Goal: Task Accomplishment & Management: Use online tool/utility

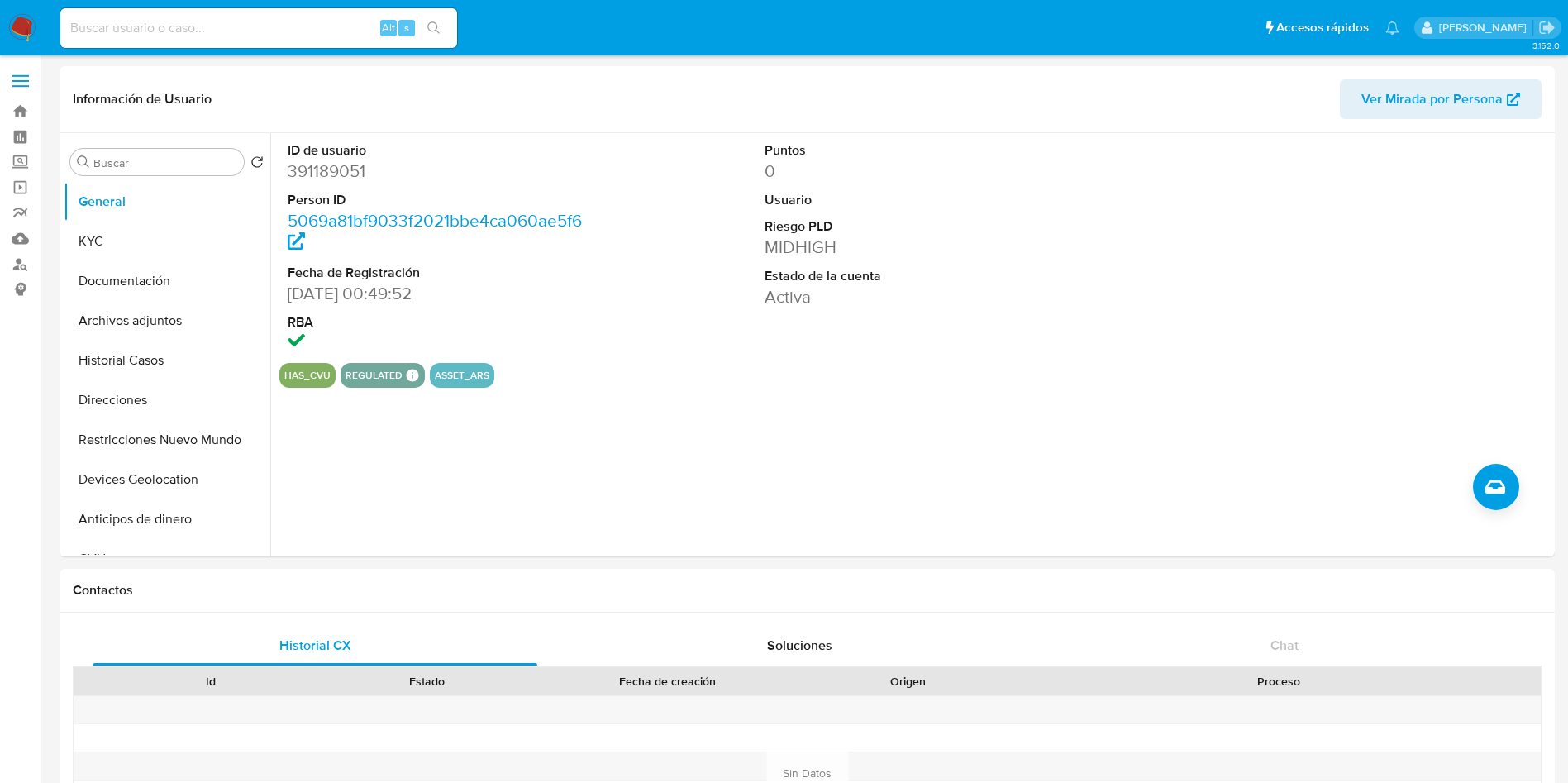
select select "10"
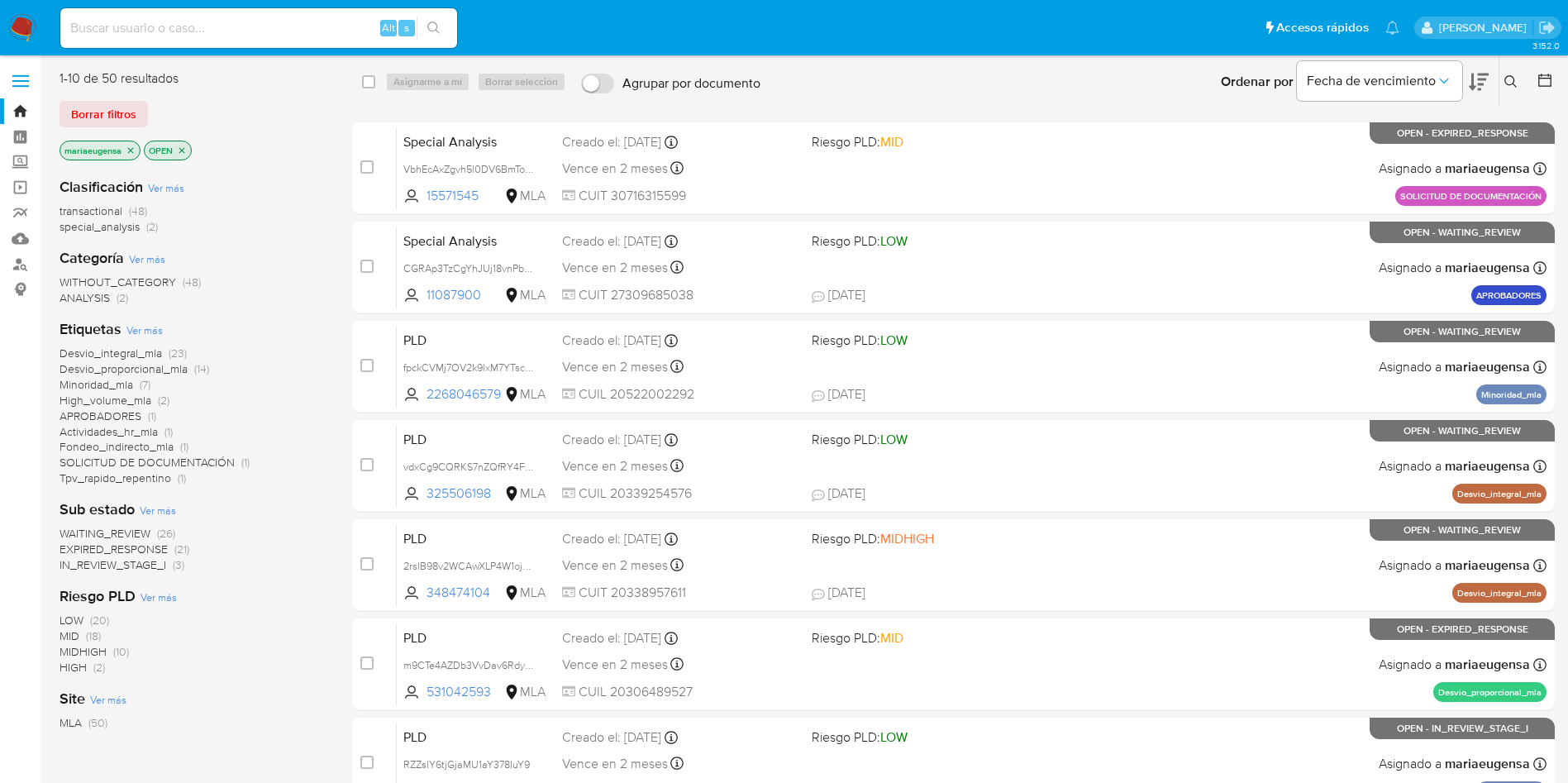
click at [1509, 82] on icon at bounding box center [1511, 82] width 13 height 13
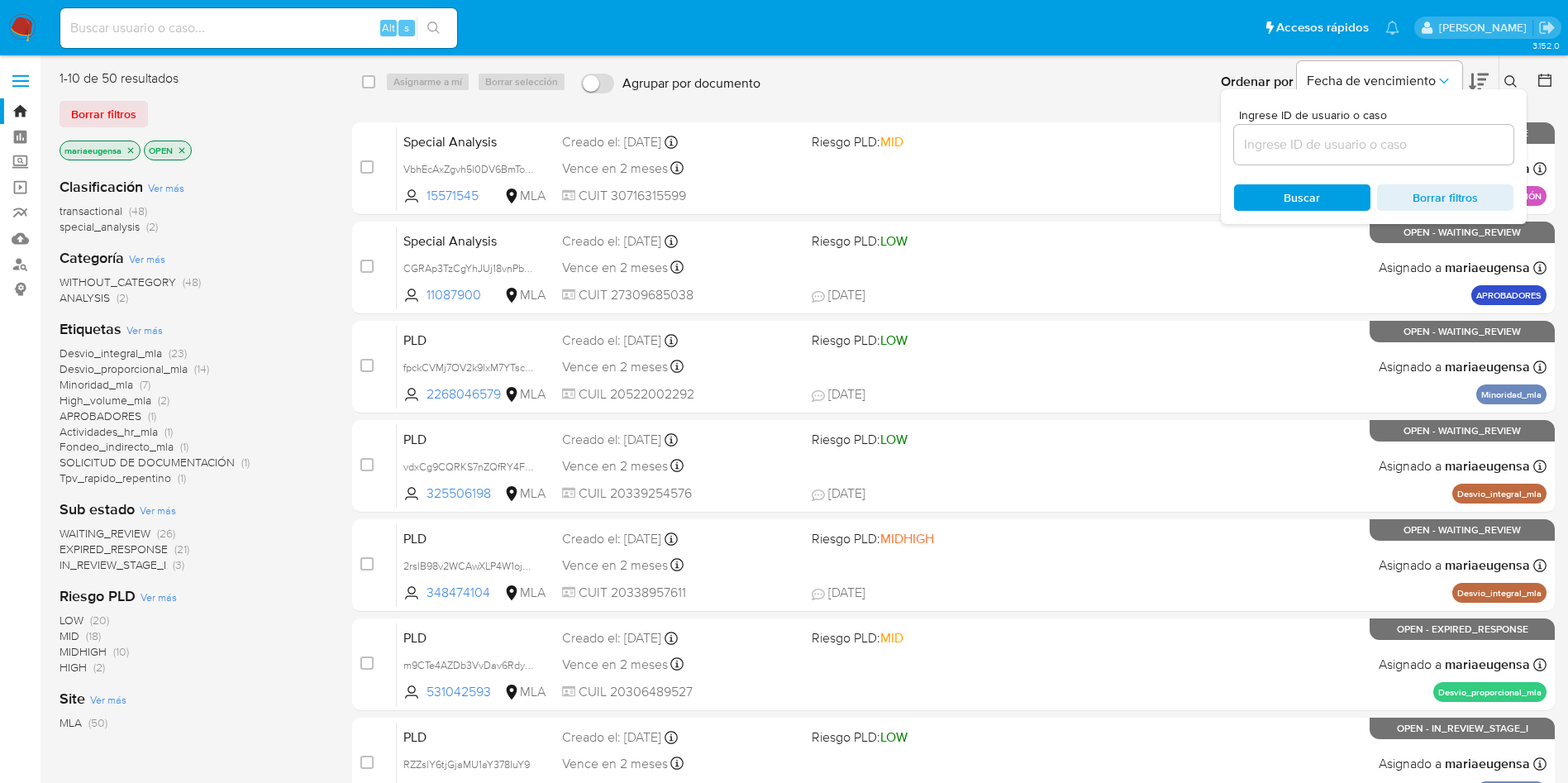
click at [1400, 151] on input at bounding box center [1374, 144] width 279 height 21
type input "EncTzD9MAdYC7H9p40TWHFmJ"
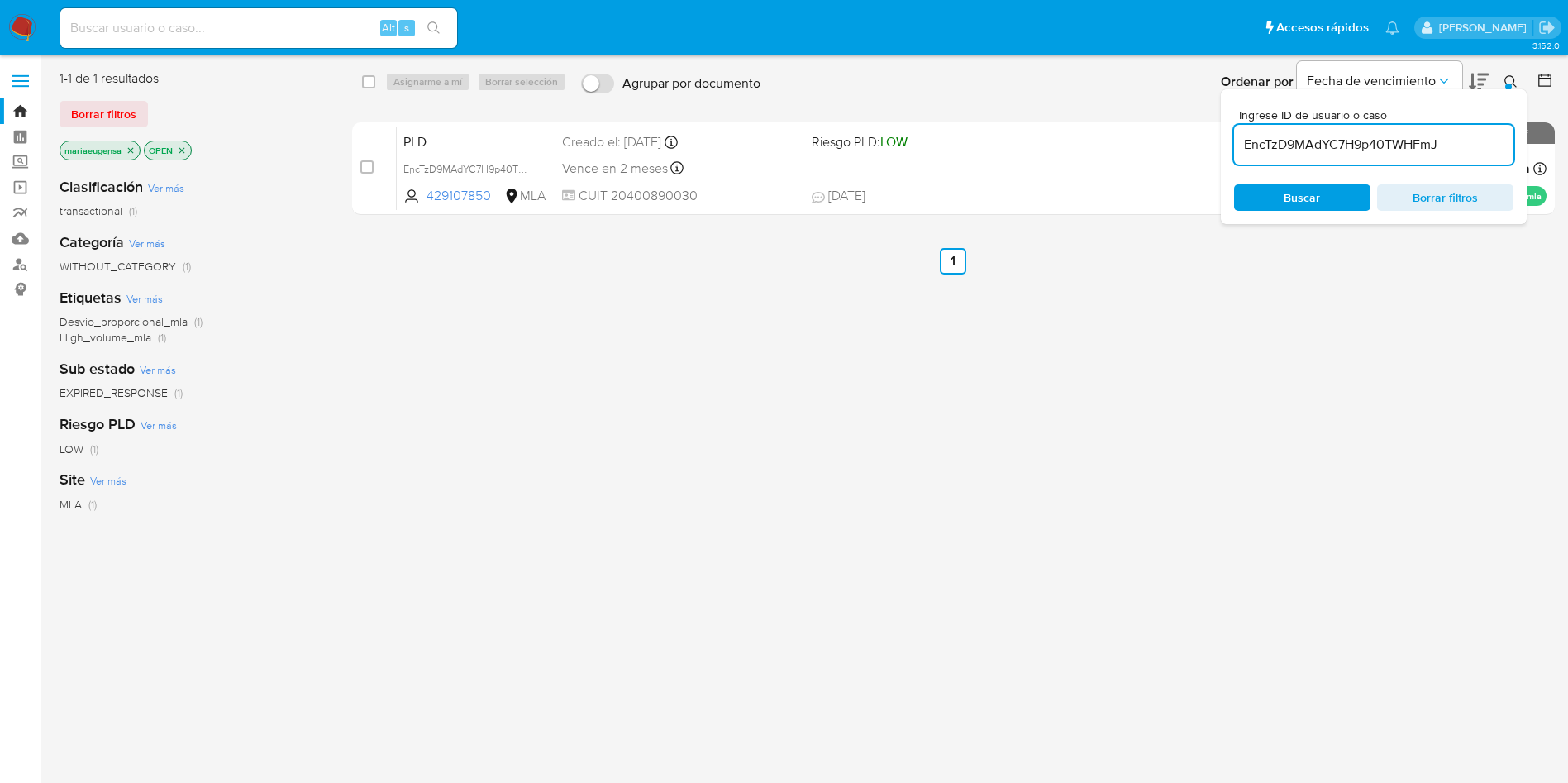
click at [1511, 77] on icon at bounding box center [1511, 82] width 13 height 13
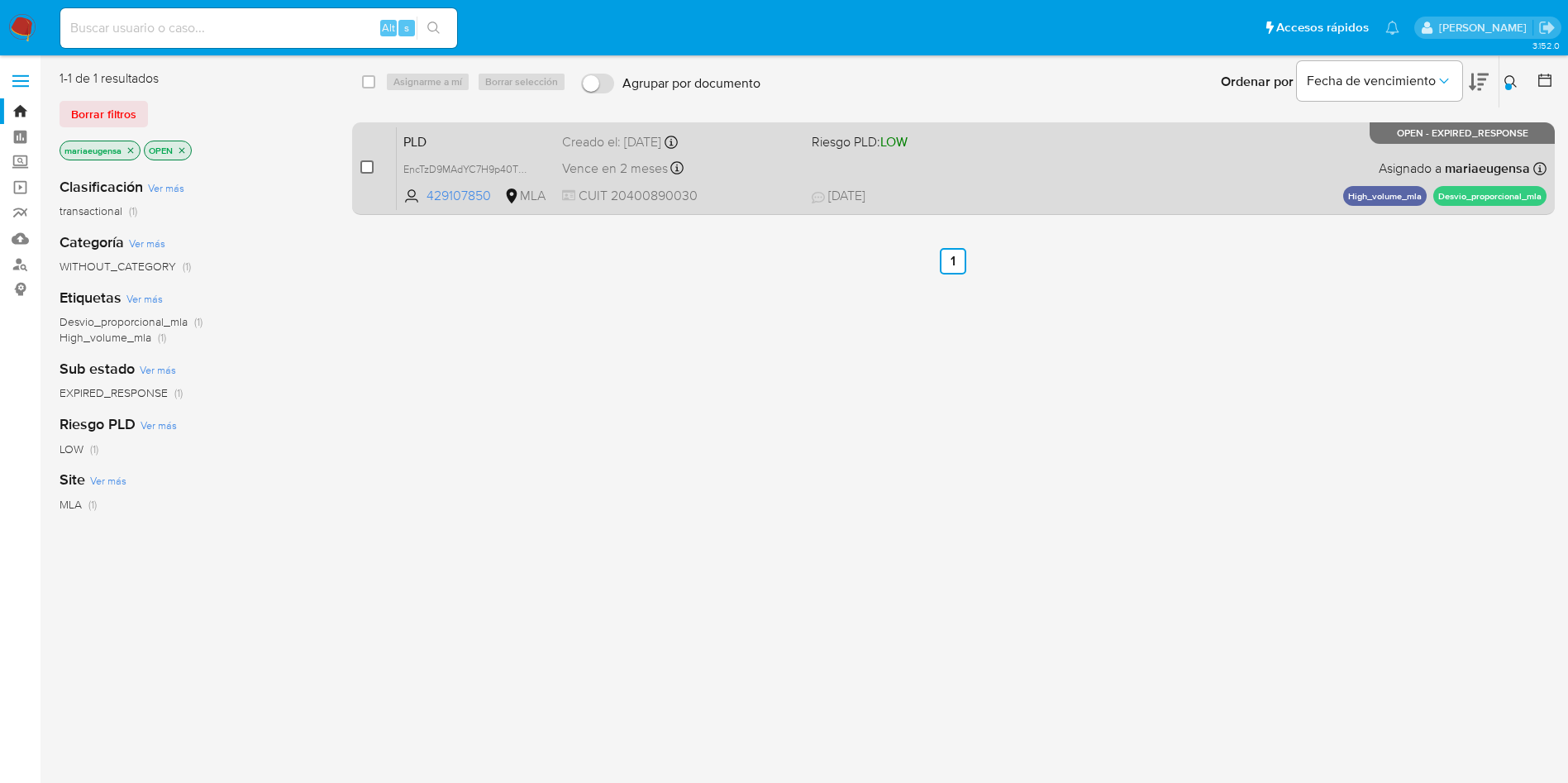
click at [364, 164] on input "checkbox" at bounding box center [367, 167] width 13 height 13
checkbox input "true"
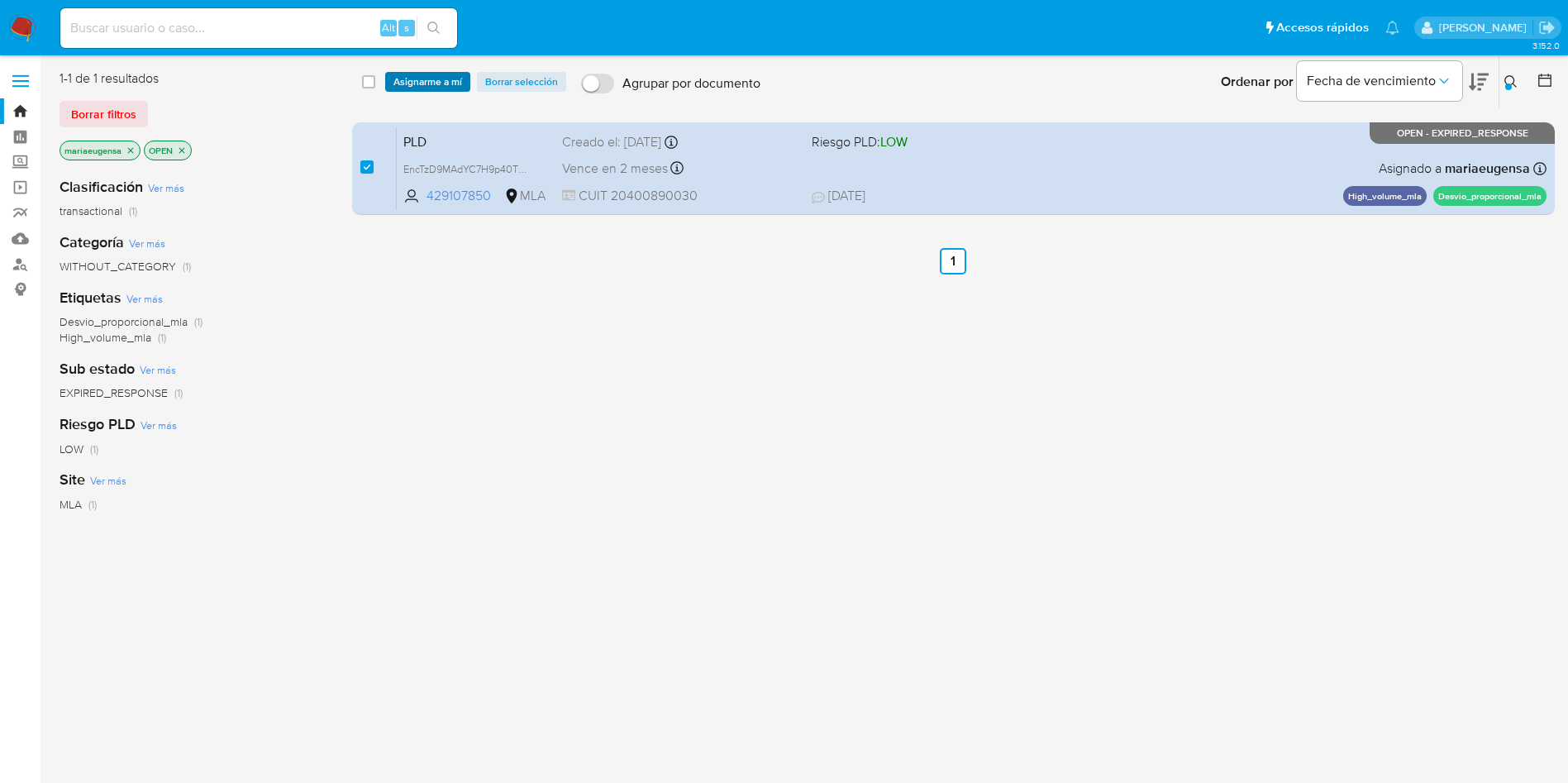
click at [448, 81] on span "Asignarme a mí" at bounding box center [428, 81] width 69 height 16
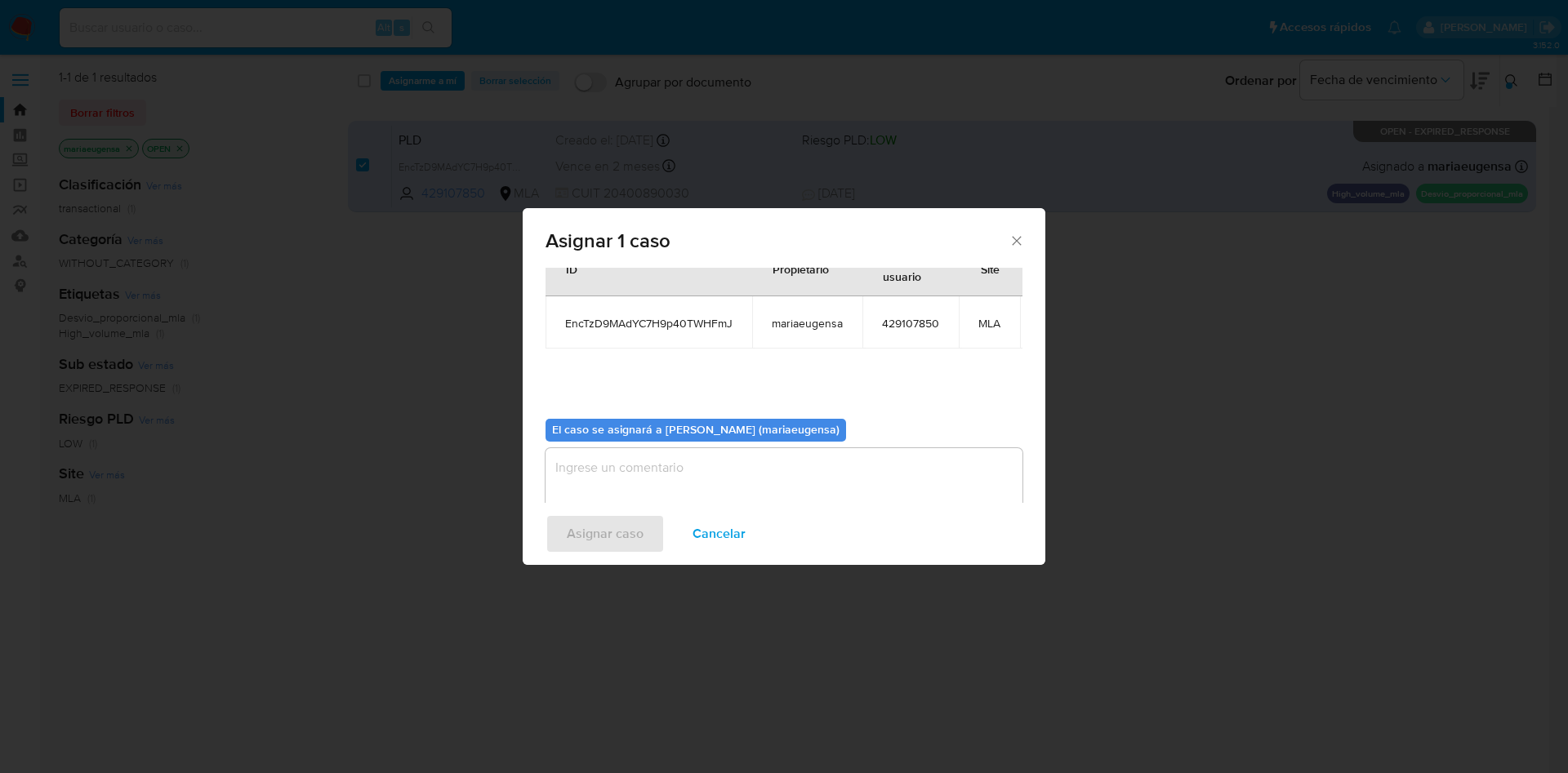
scroll to position [104, 0]
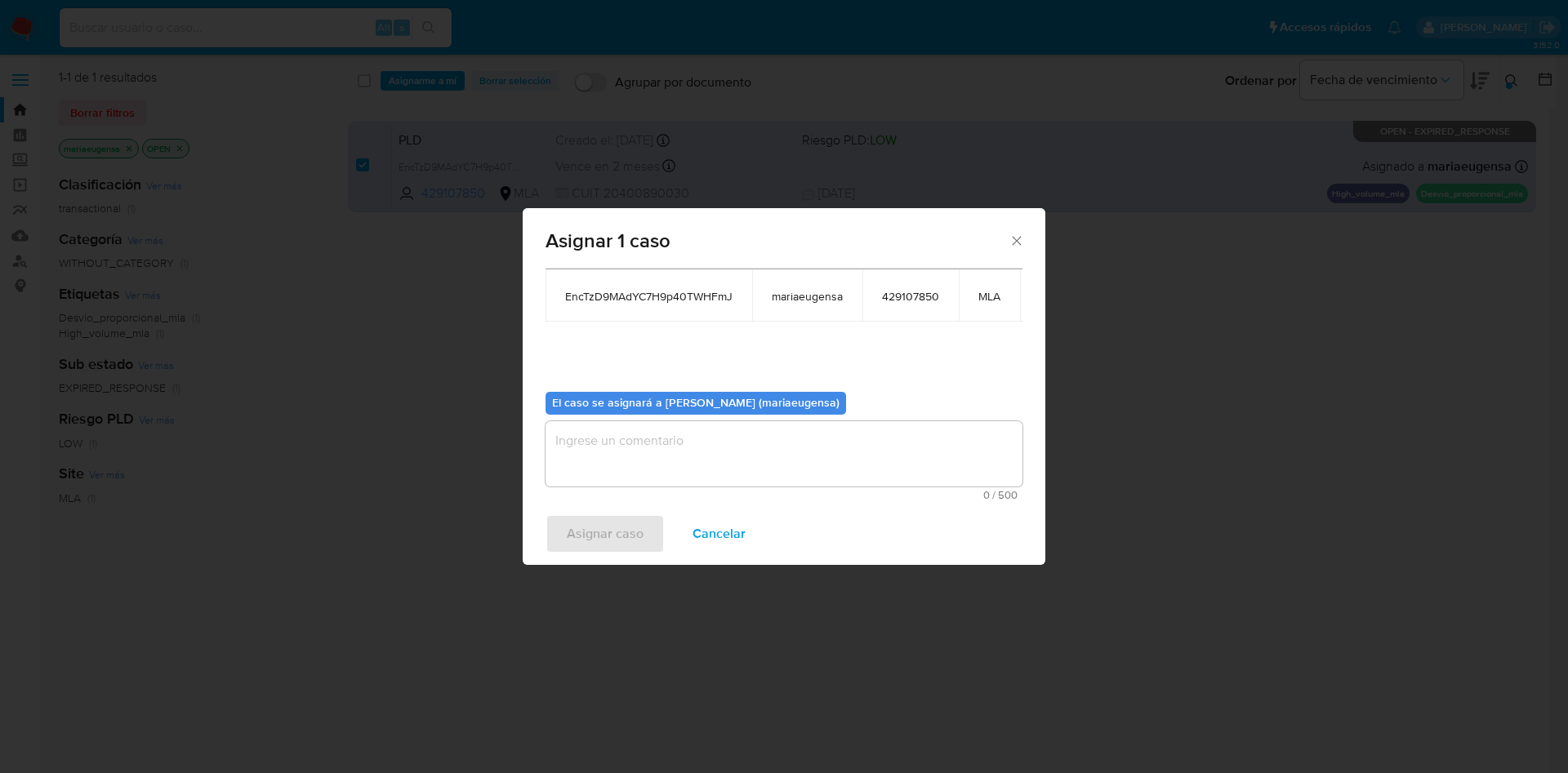
click at [584, 428] on textarea "assign-modal" at bounding box center [784, 453] width 477 height 65
click at [579, 529] on span "Asignar caso" at bounding box center [604, 534] width 76 height 36
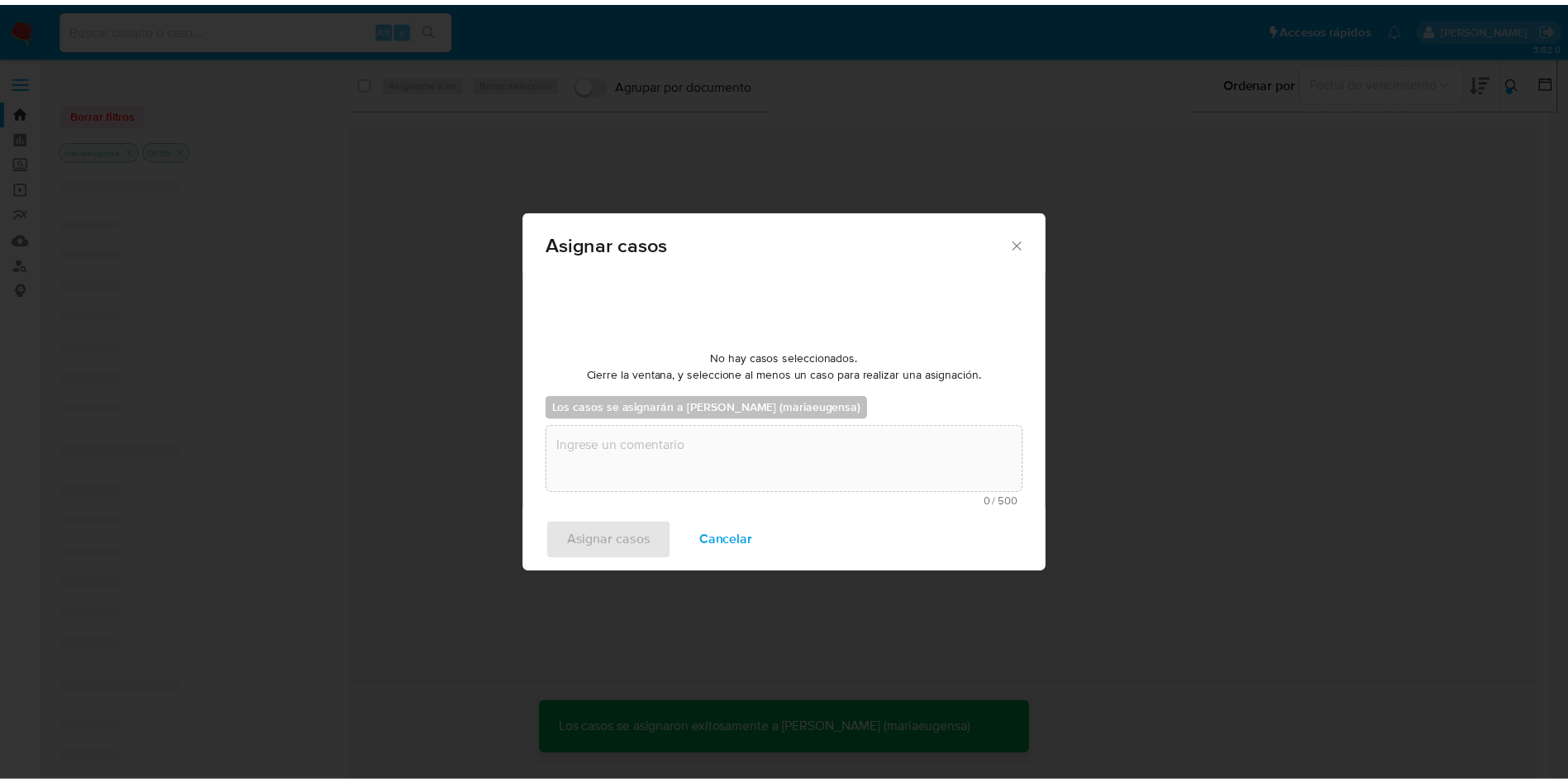
scroll to position [100, 0]
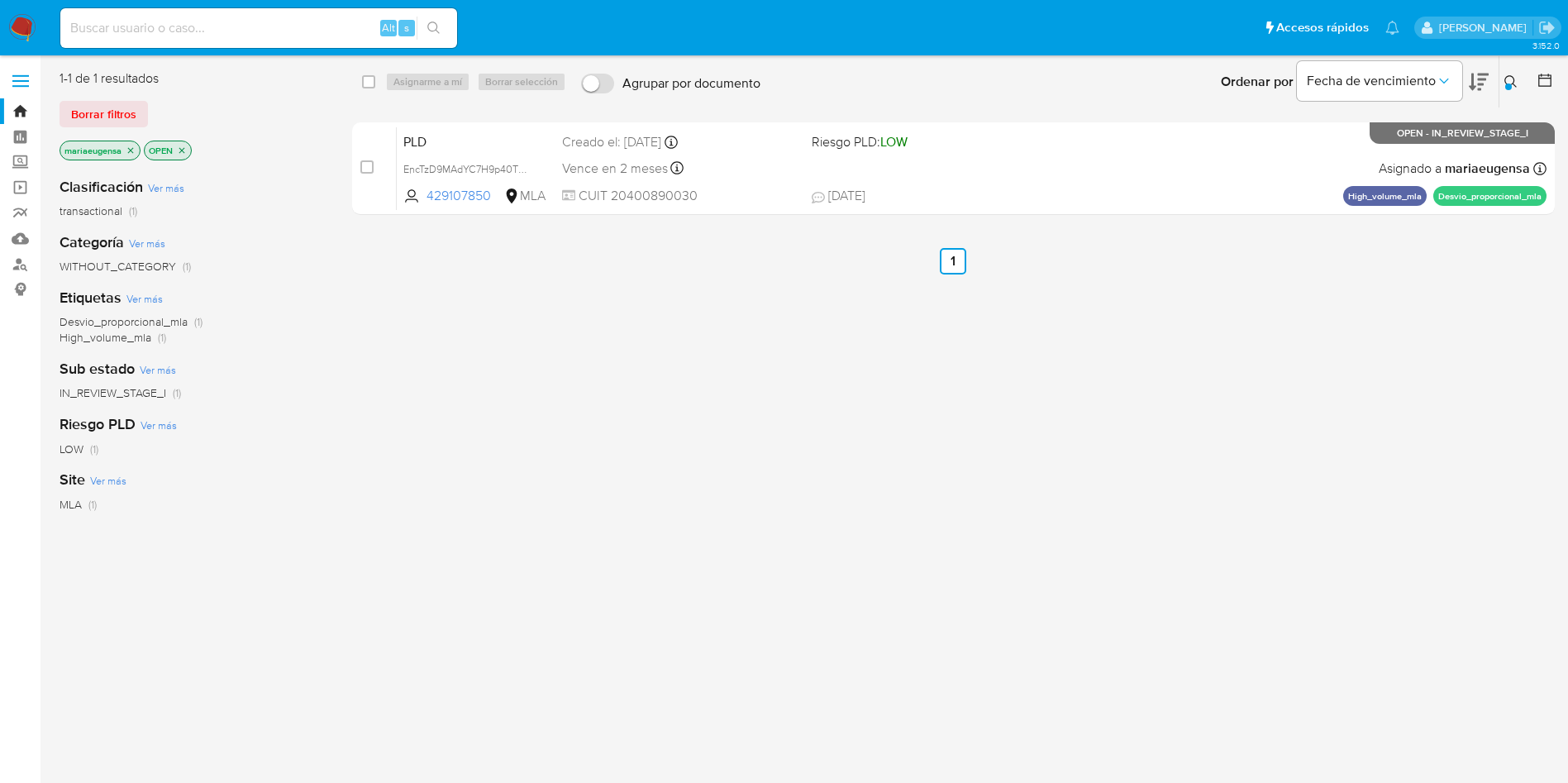
click at [97, 32] on input at bounding box center [258, 28] width 397 height 21
paste input "EncTzD9MAdYC7H9p40TWHFmJ"
type input "EncTzD9MAdYC7H9p40TWHFmJ"
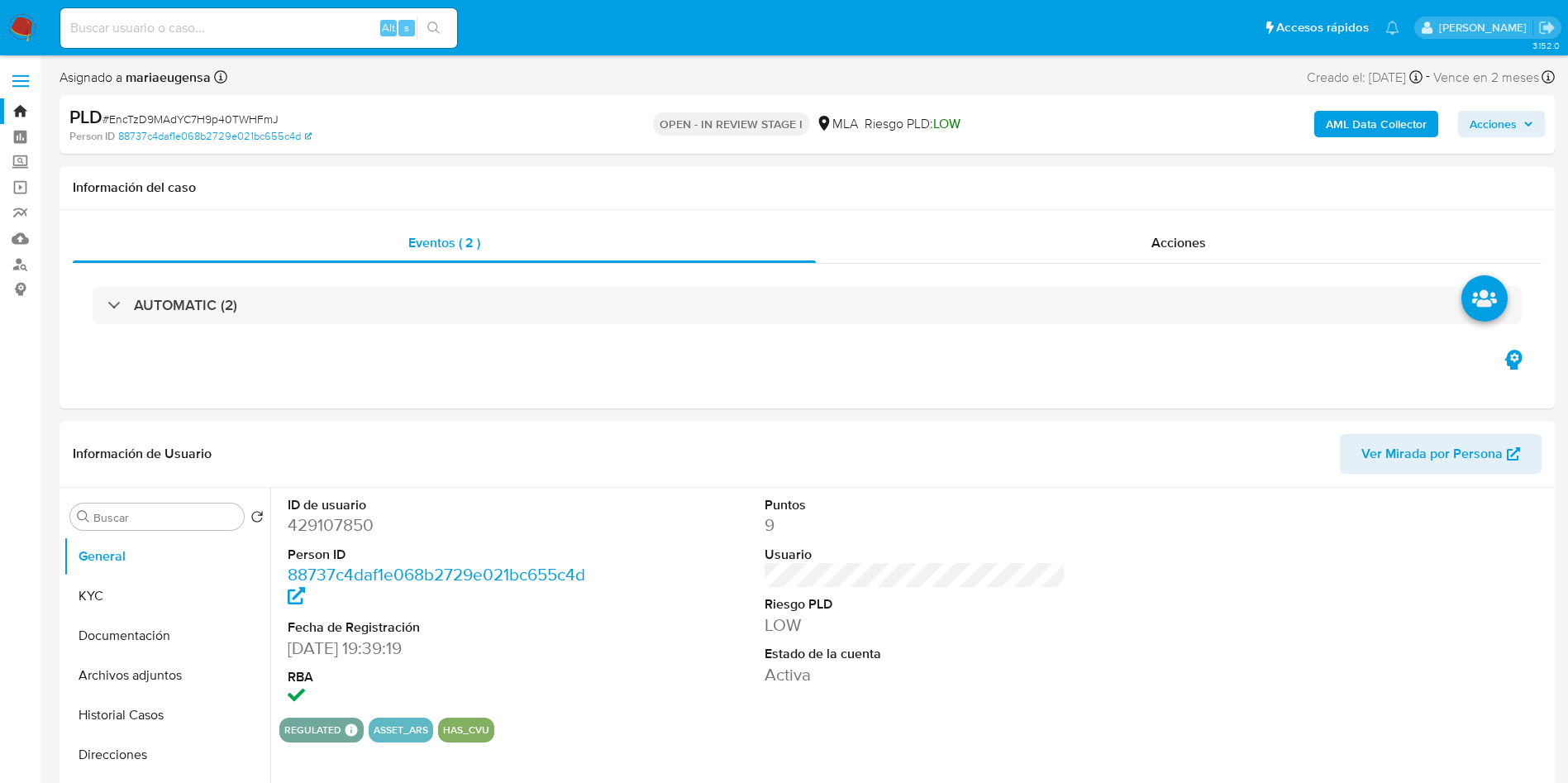
select select "10"
click at [270, 31] on input at bounding box center [258, 28] width 397 height 21
paste input "EncTzD9MAdYC7H9p40TWHFmJ"
type input "EncTzD9MAdYC7H9p40TWHFmJ"
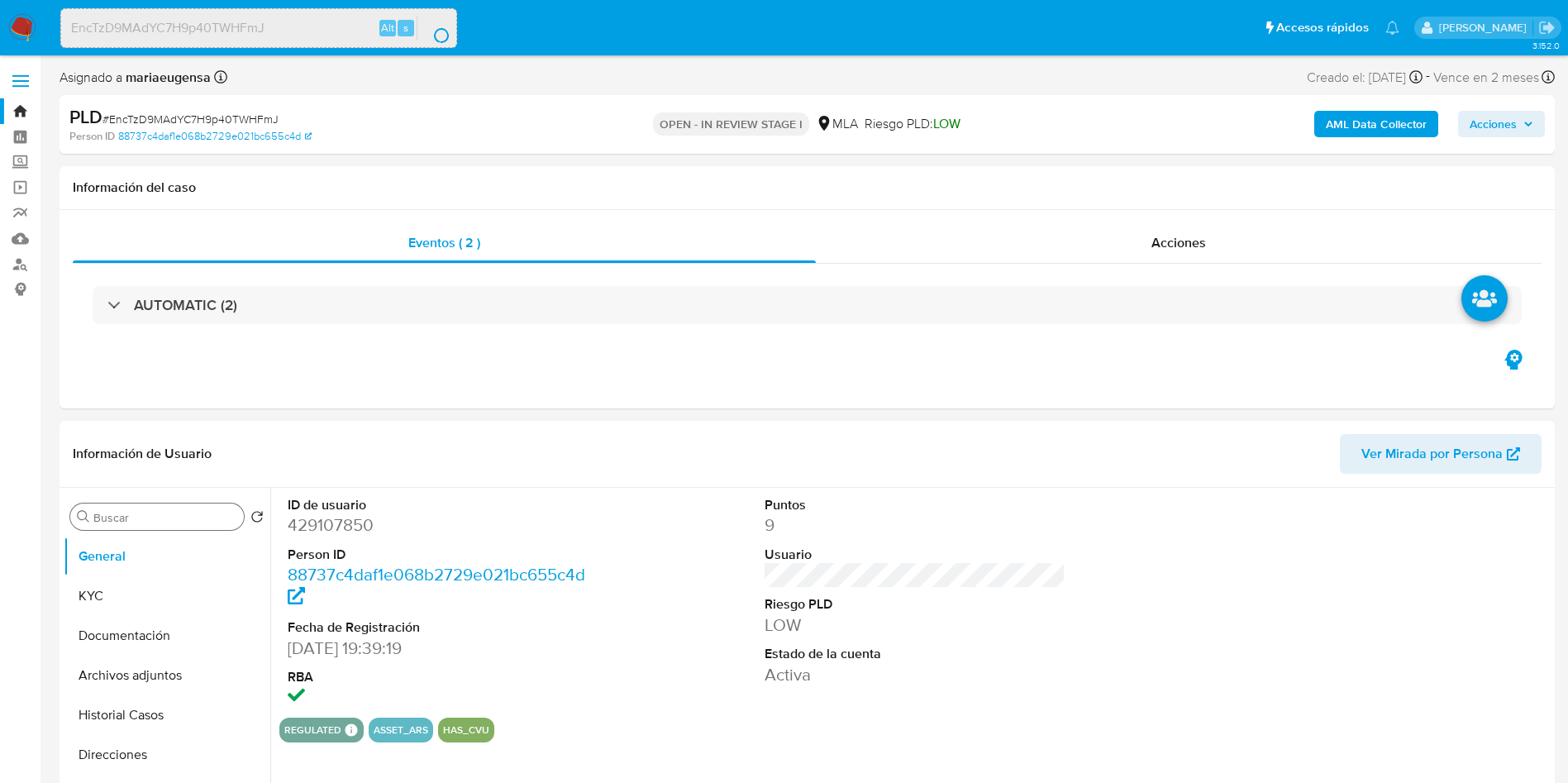
click at [131, 512] on input "Buscar" at bounding box center [165, 518] width 144 height 15
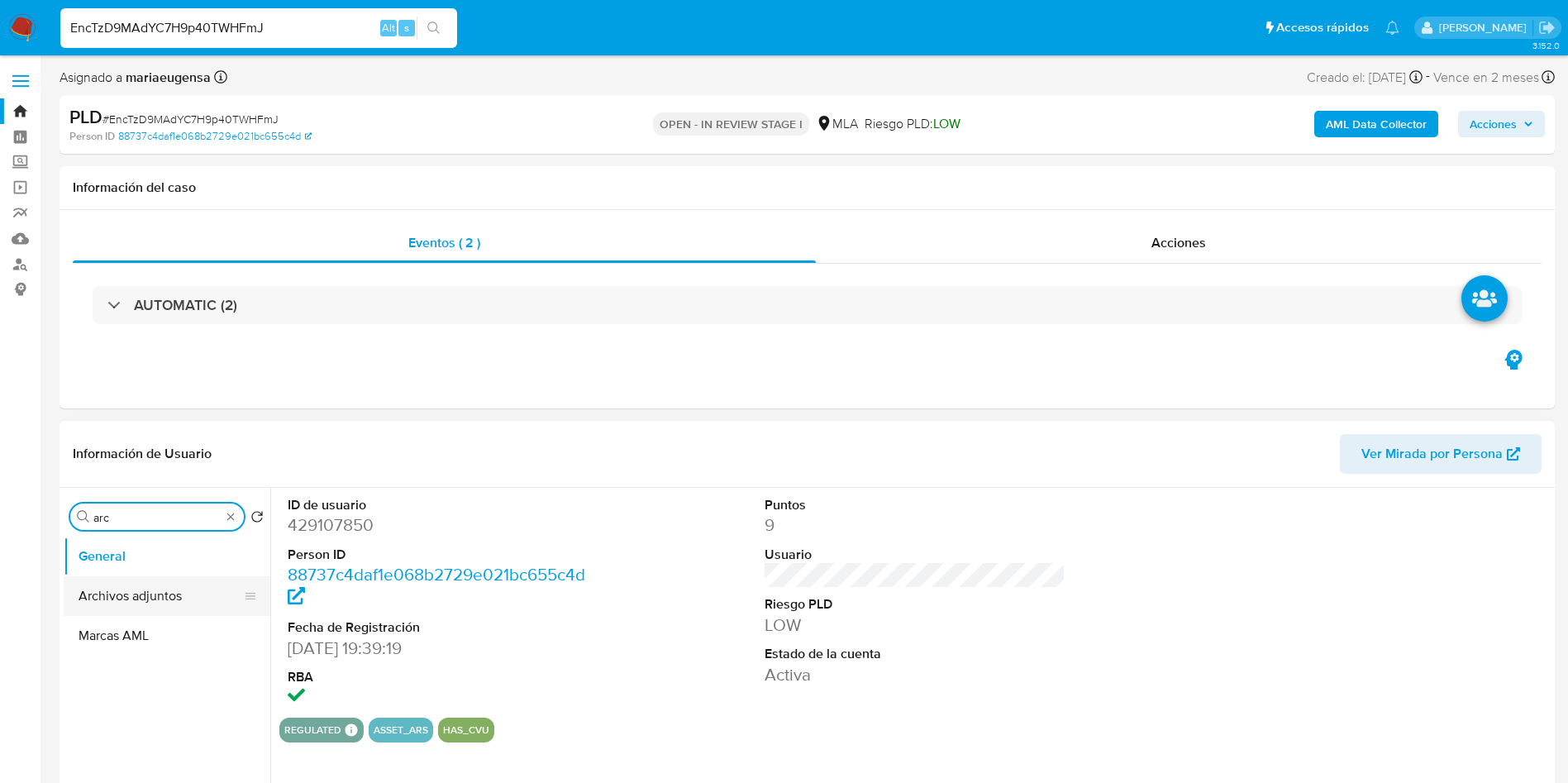
type input "arc"
click at [144, 579] on button "Archivos adjuntos" at bounding box center [161, 597] width 193 height 40
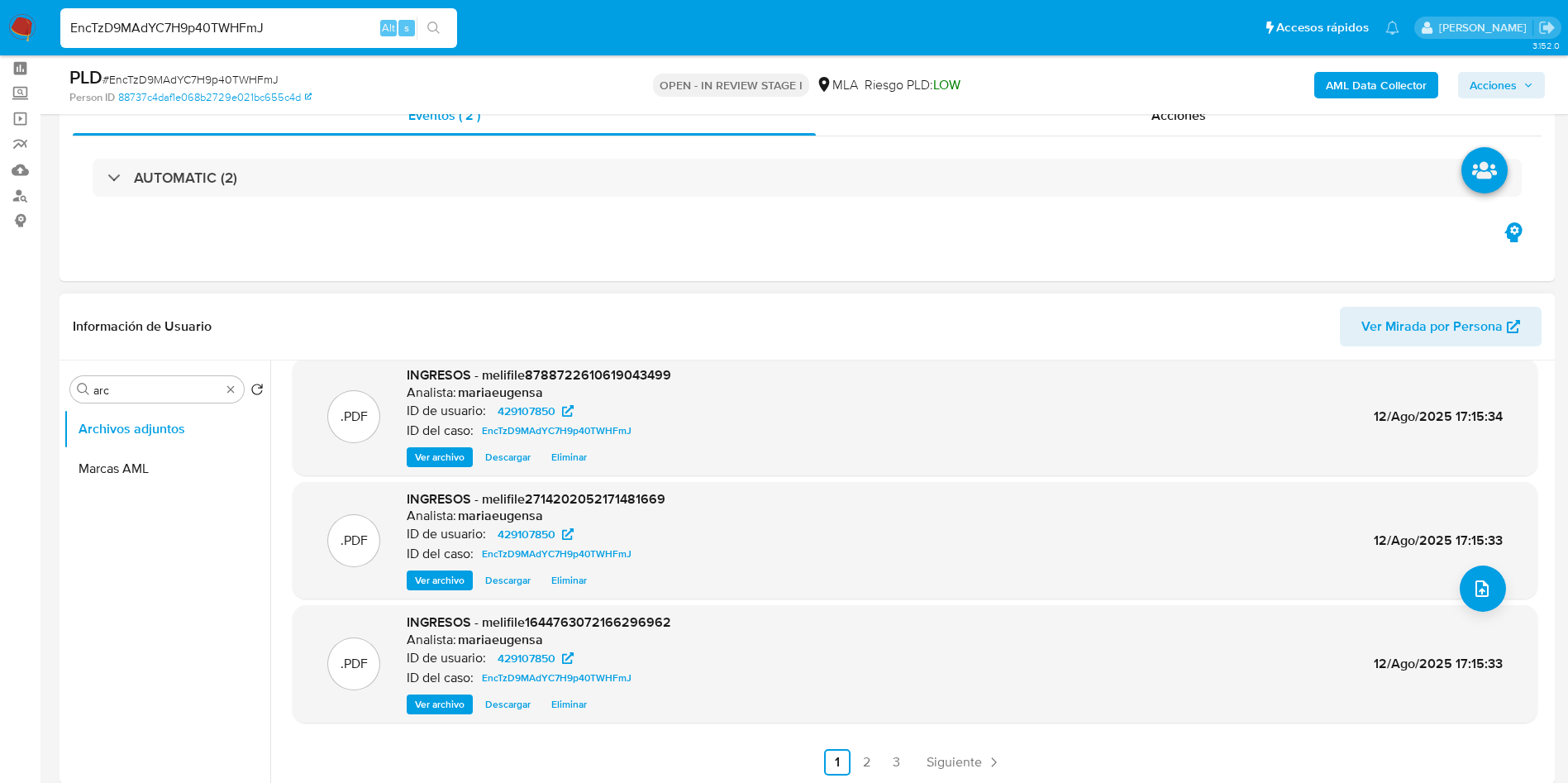
scroll to position [124, 0]
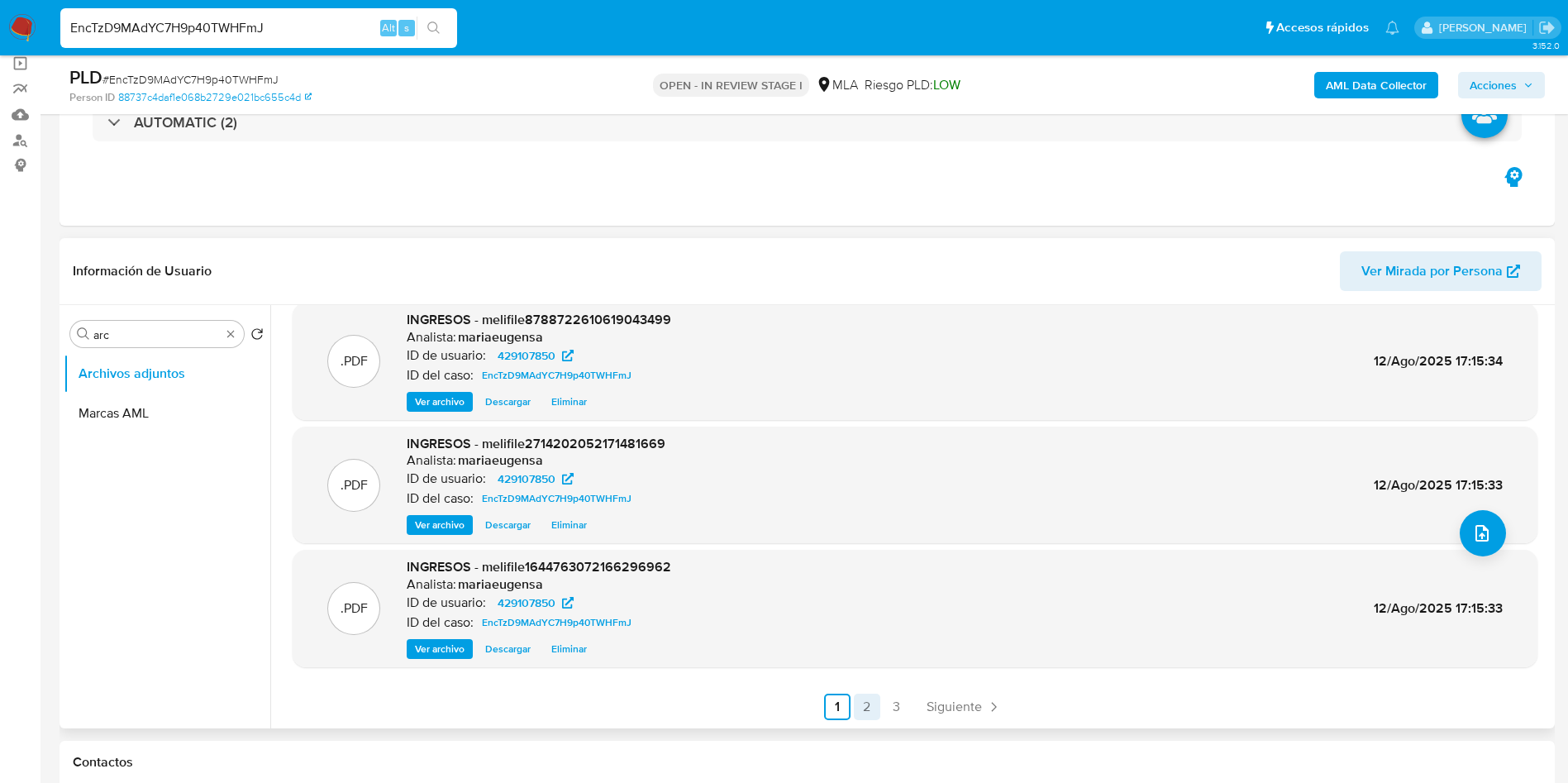
click at [864, 698] on link "2" at bounding box center [868, 707] width 27 height 27
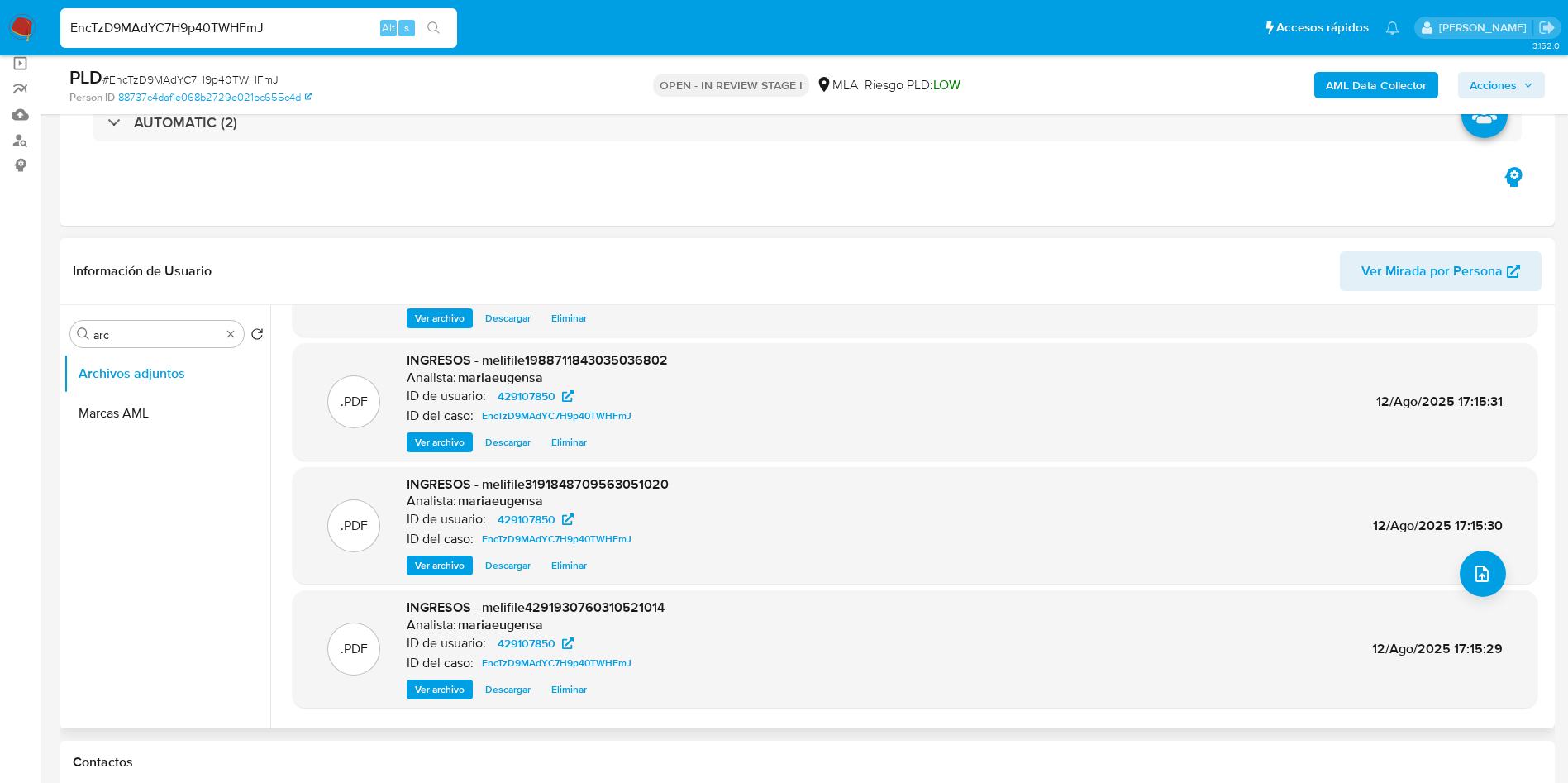
scroll to position [139, 0]
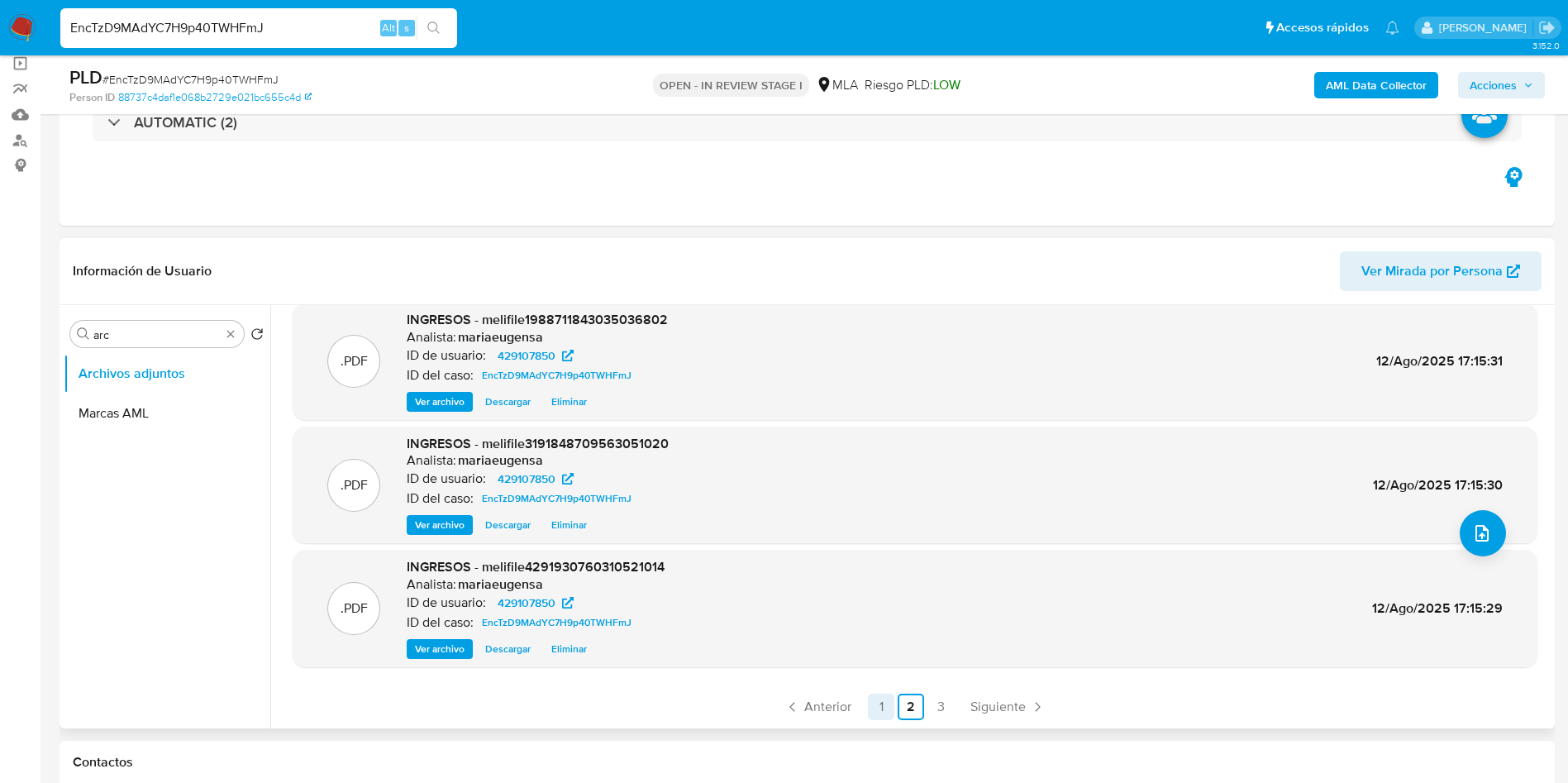
click at [929, 707] on link "3" at bounding box center [941, 707] width 27 height 27
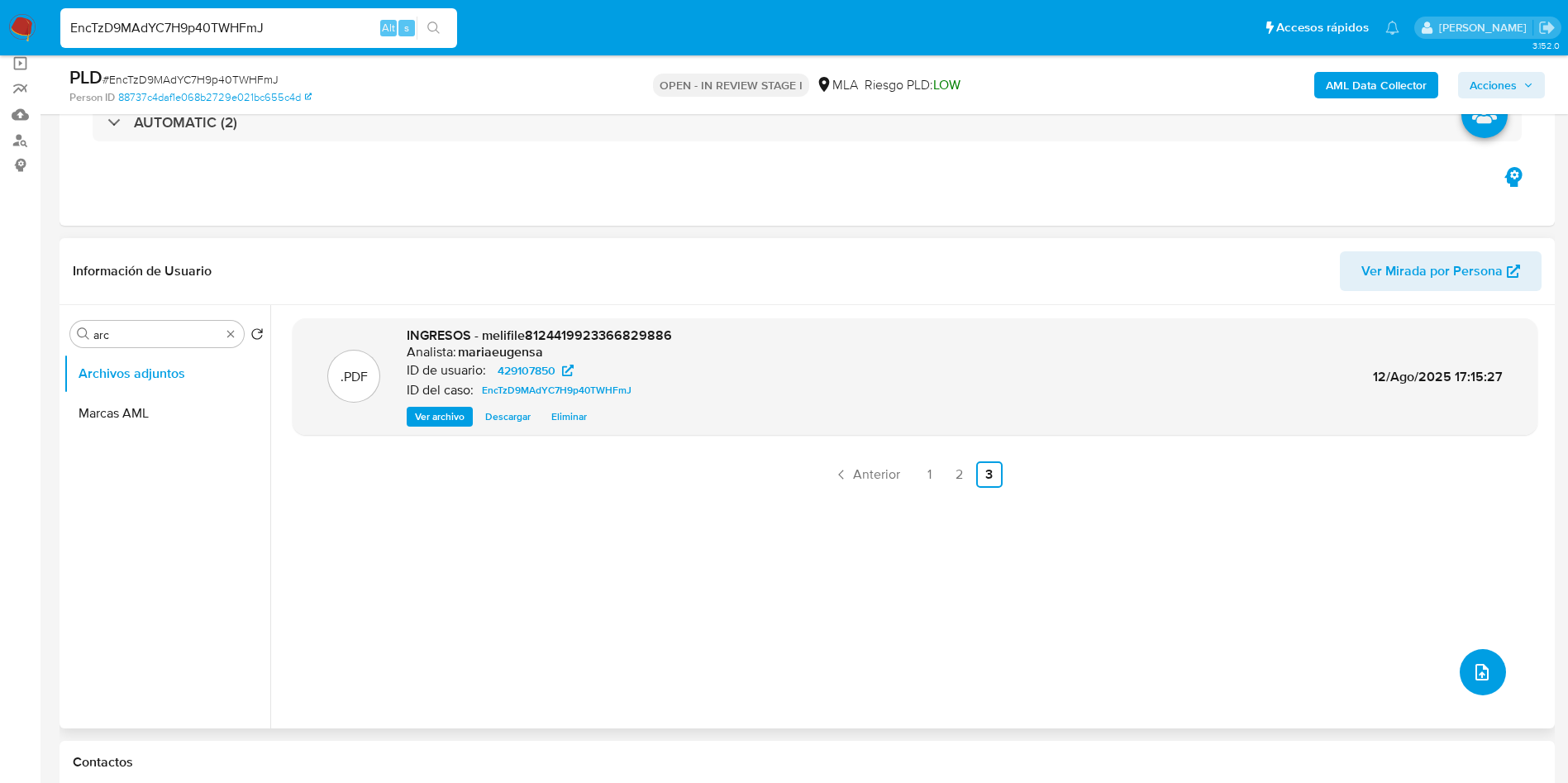
drag, startPoint x: 1471, startPoint y: 669, endPoint x: 1047, endPoint y: 583, distance: 432.6
click at [1049, 597] on div ".PDF INGRESOS - melifile8124419923366829886 Analista: mariaeugensa ID de usuari…" at bounding box center [914, 516] width 1245 height 397
click at [919, 482] on link "1" at bounding box center [930, 475] width 27 height 27
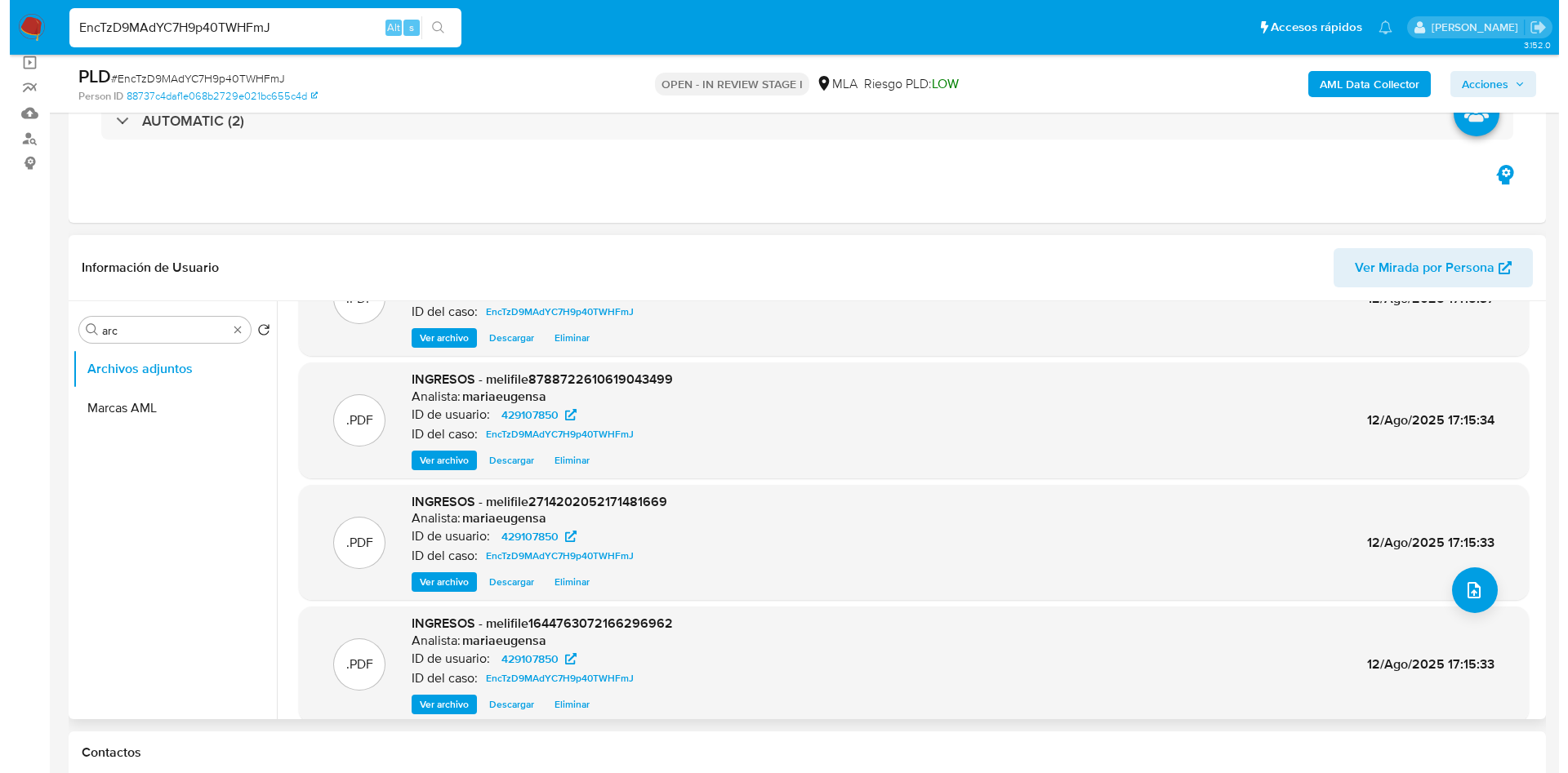
scroll to position [137, 0]
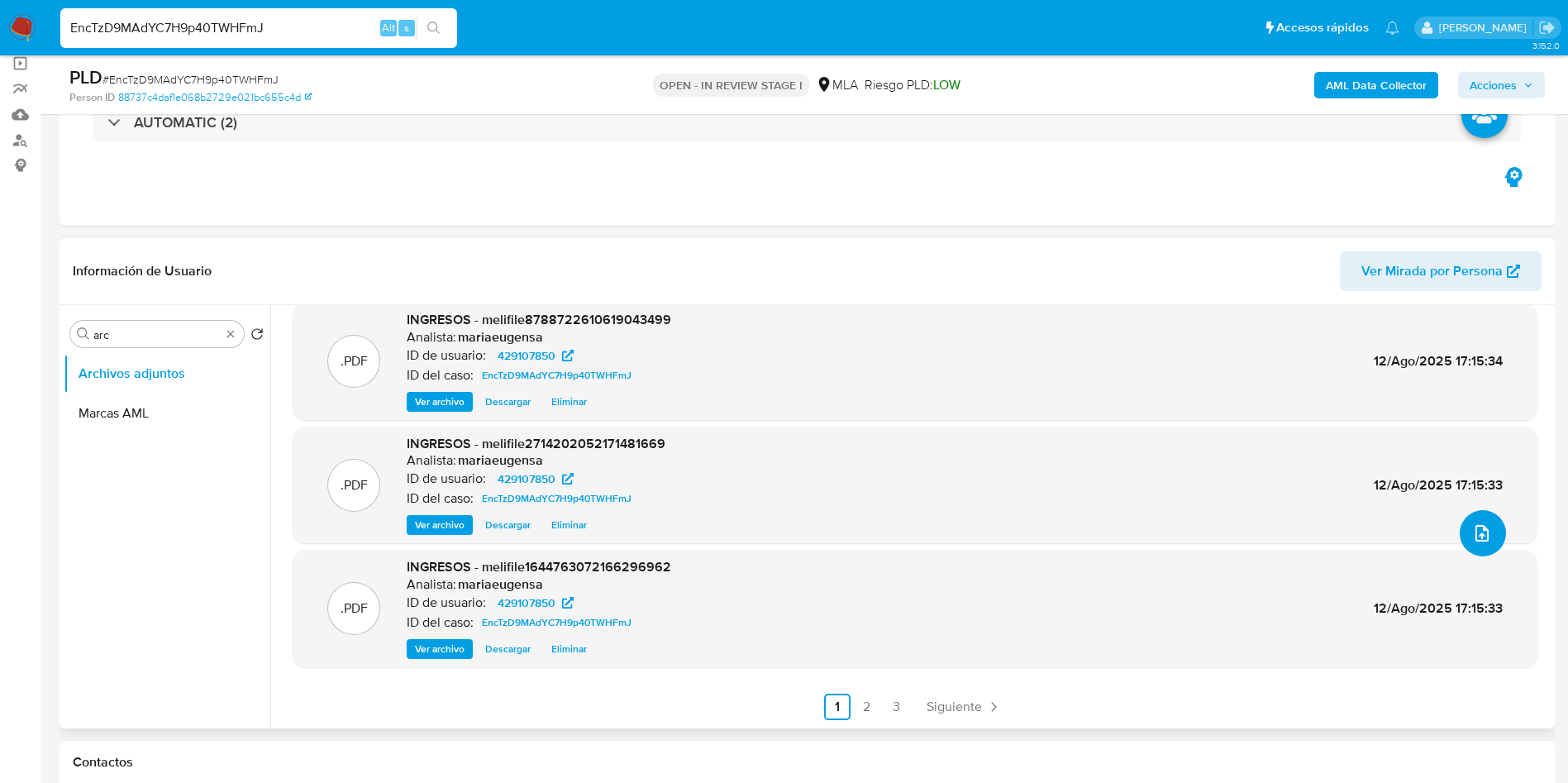
click at [1472, 530] on span "upload-file" at bounding box center [1482, 533] width 20 height 20
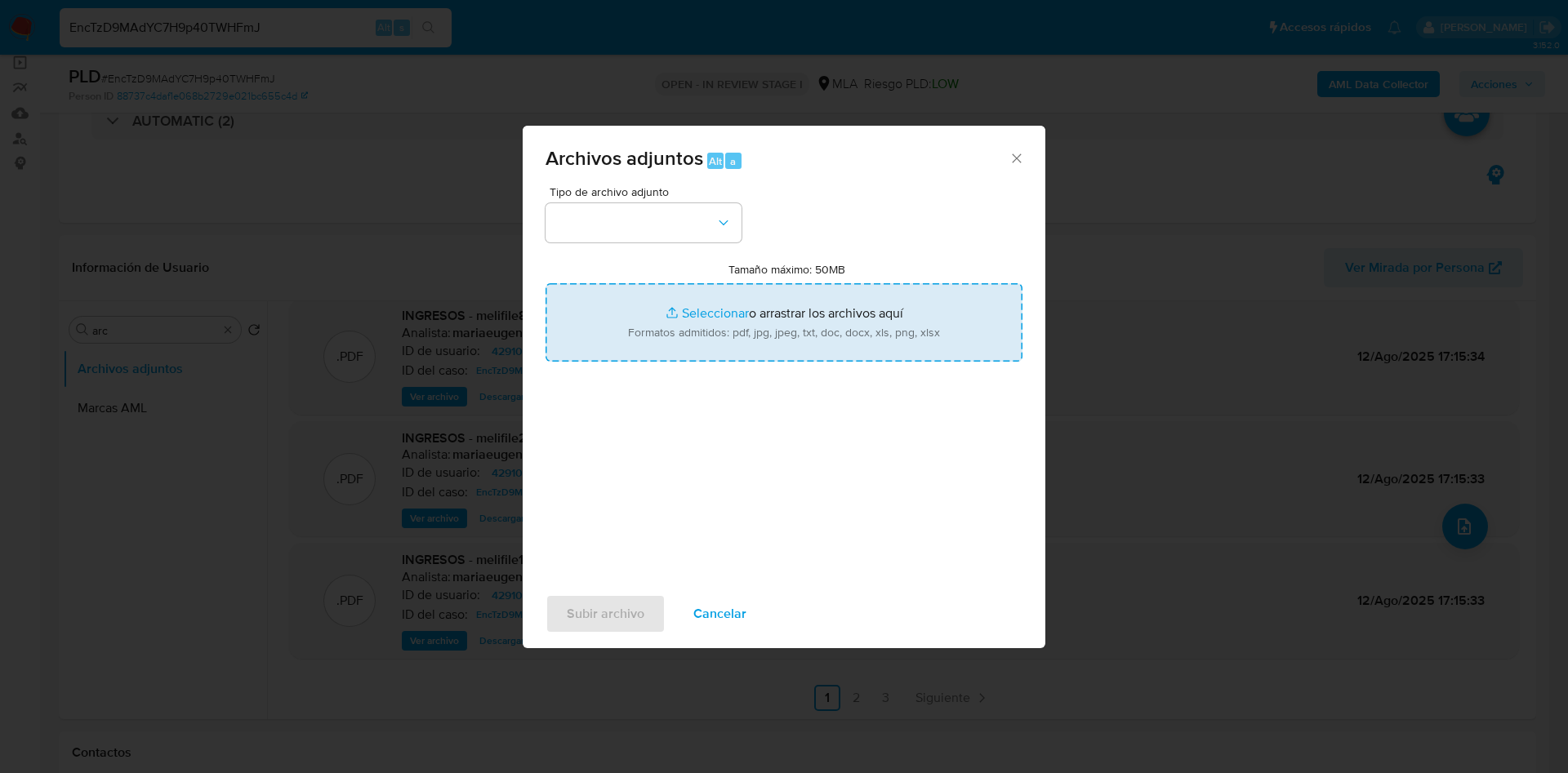
click at [663, 308] on input "Tamaño máximo: 50MB Seleccionar archivos" at bounding box center [784, 322] width 477 height 78
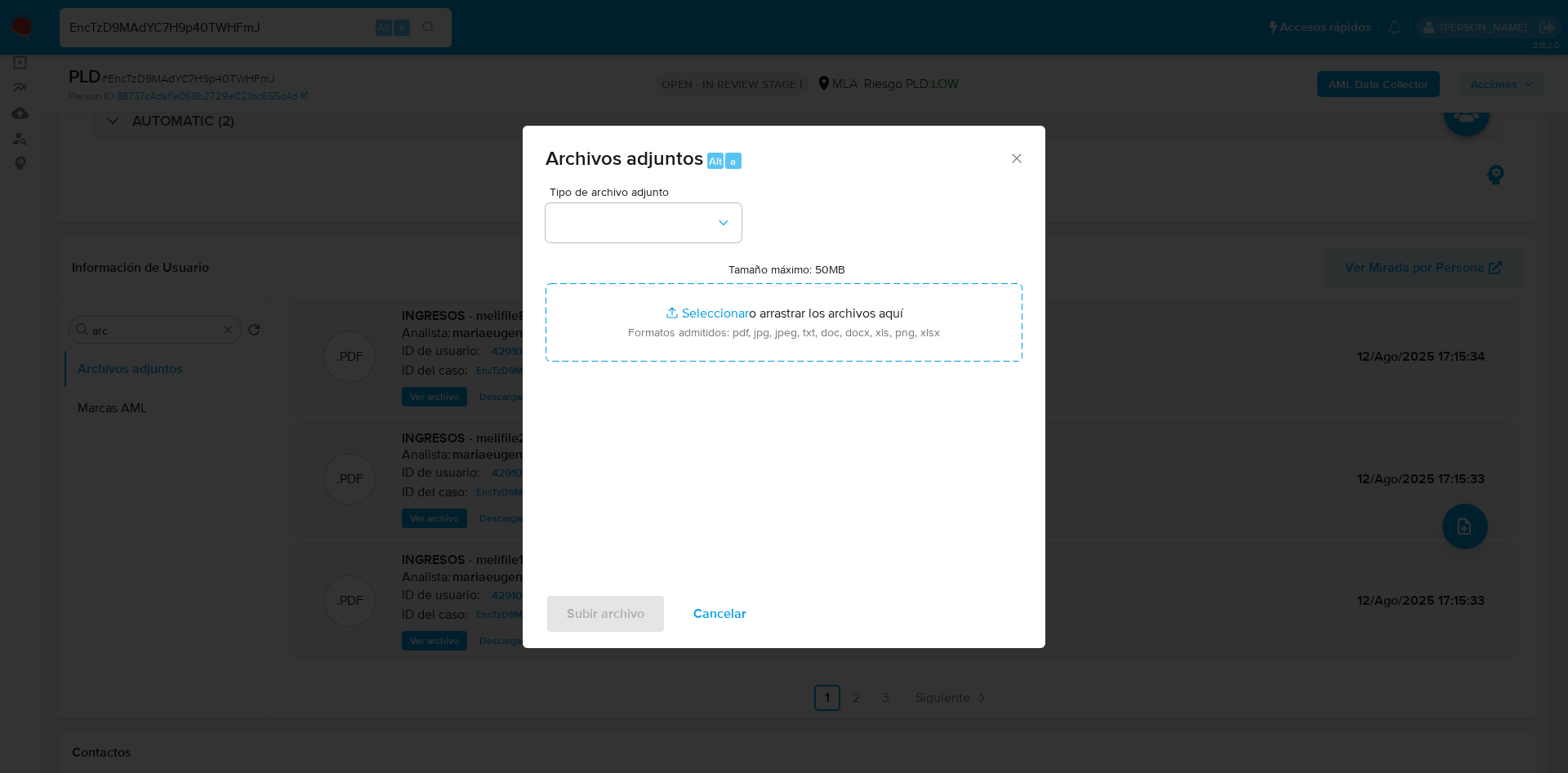
type input "C:\fakepath\Caselog EncTzD9MAdYC7H9p40TWHFmJ.docx"
click at [679, 239] on button "button" at bounding box center [644, 223] width 196 height 40
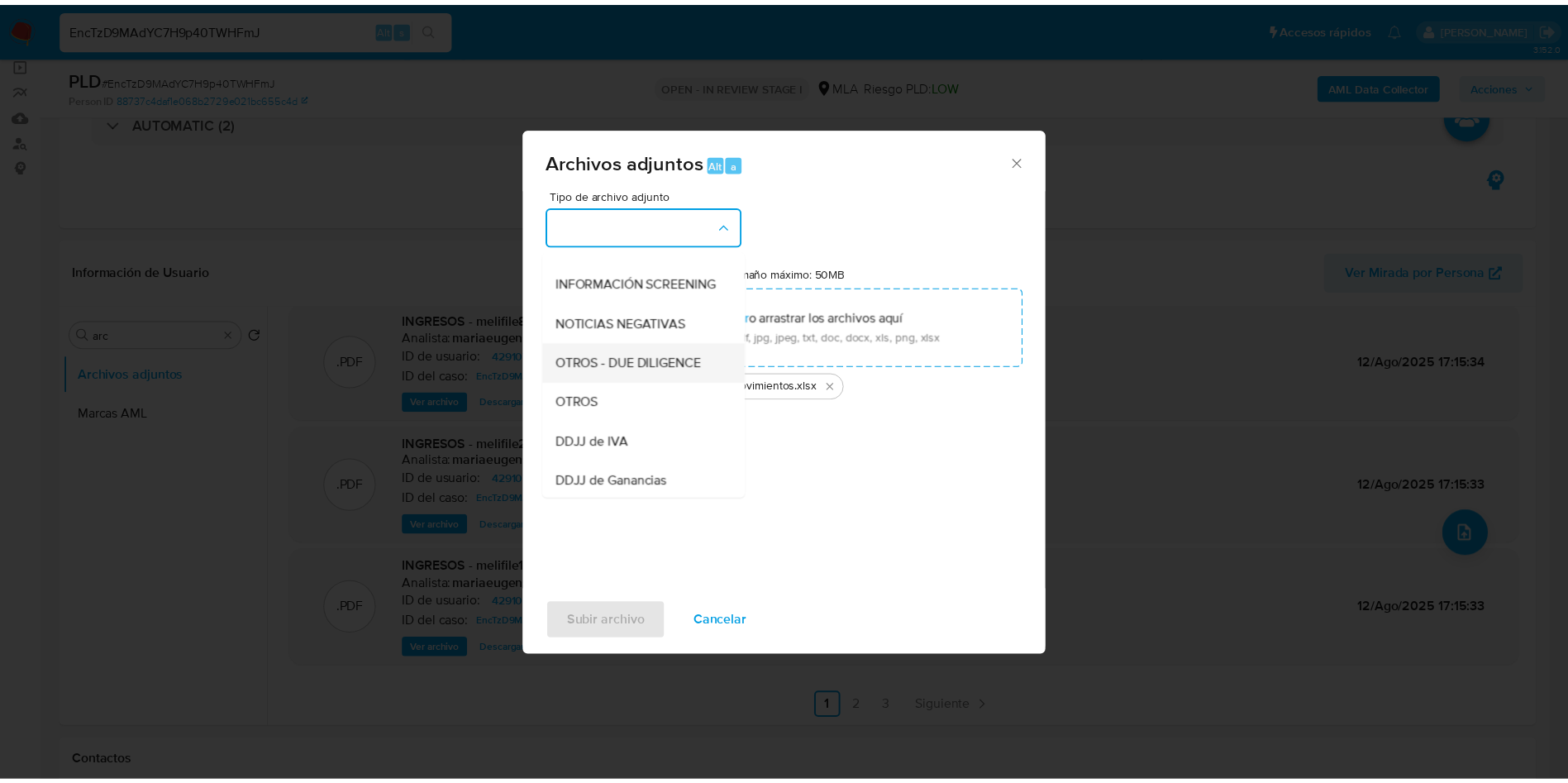
scroll to position [249, 0]
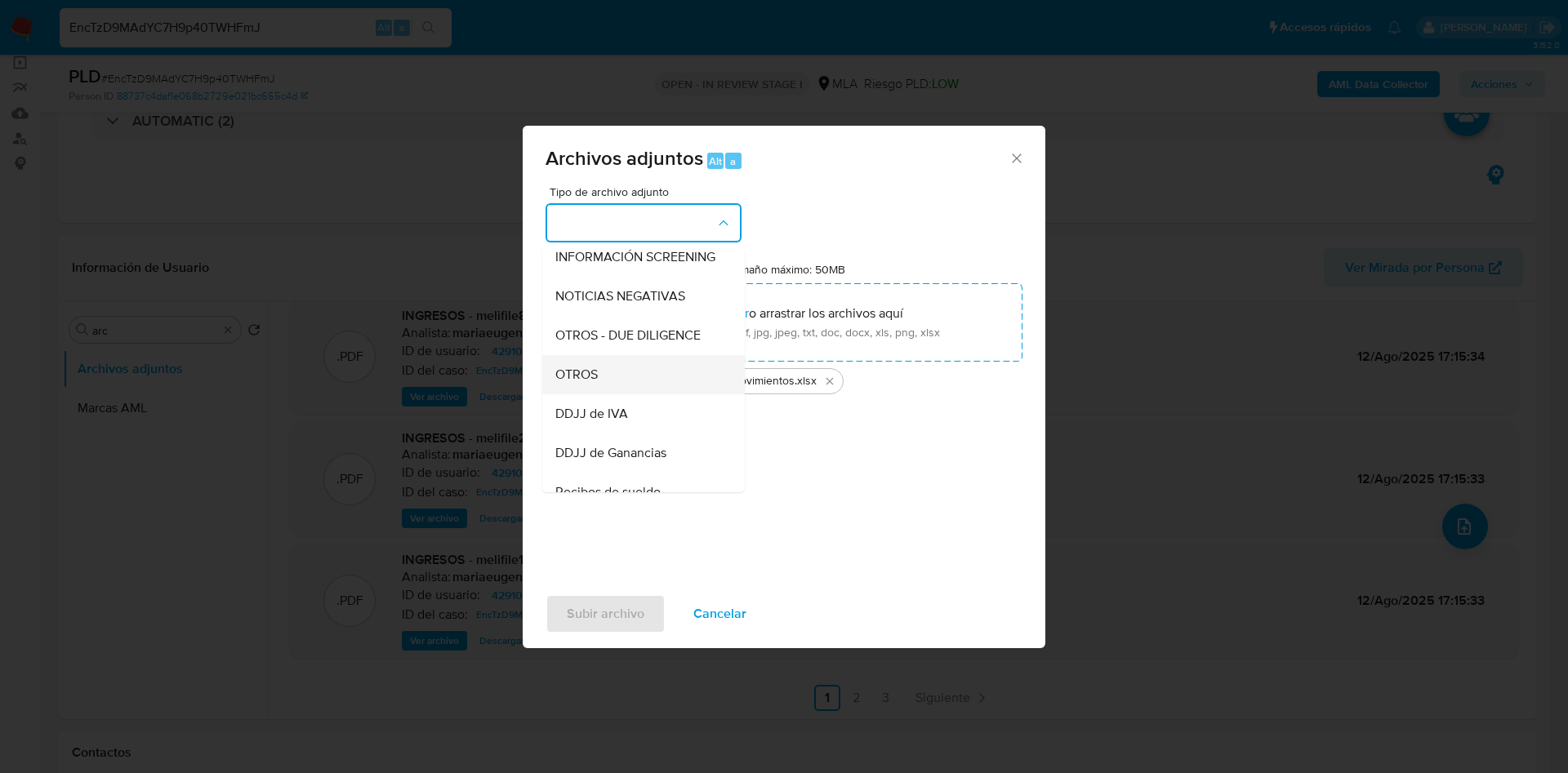
click at [580, 383] on span "OTROS" at bounding box center [576, 374] width 42 height 16
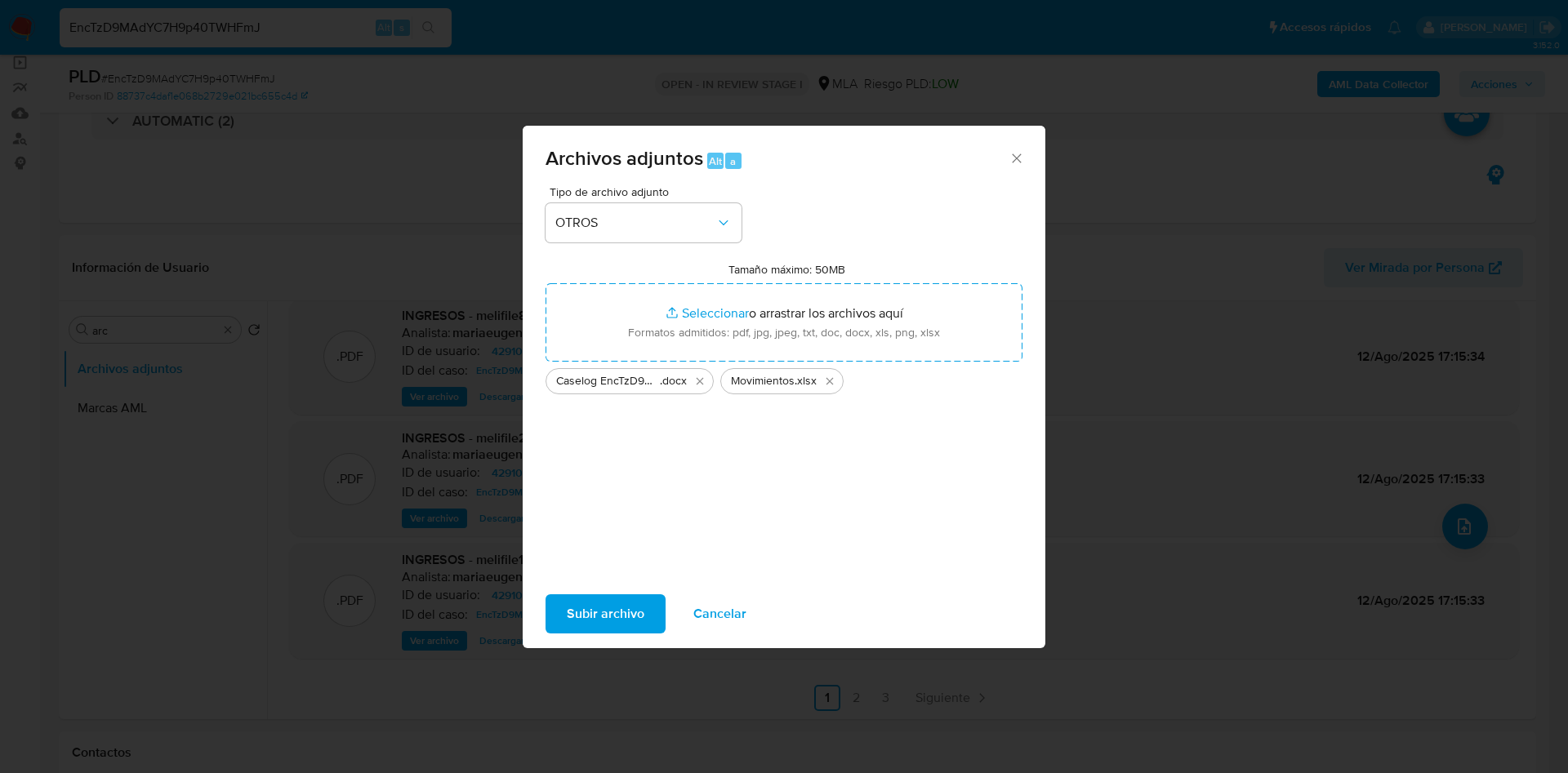
click at [610, 622] on span "Subir archivo" at bounding box center [605, 613] width 77 height 36
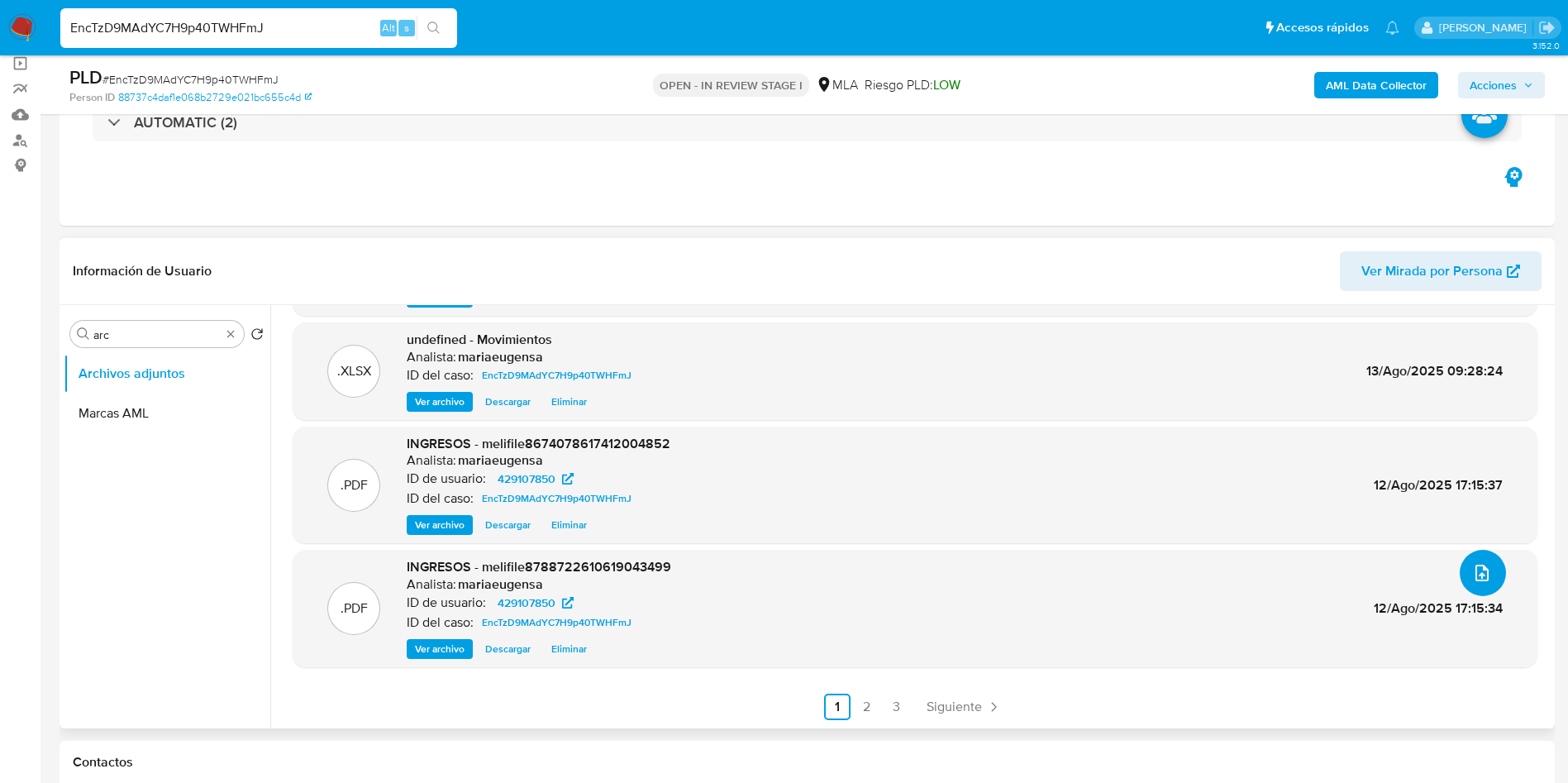
scroll to position [99, 0]
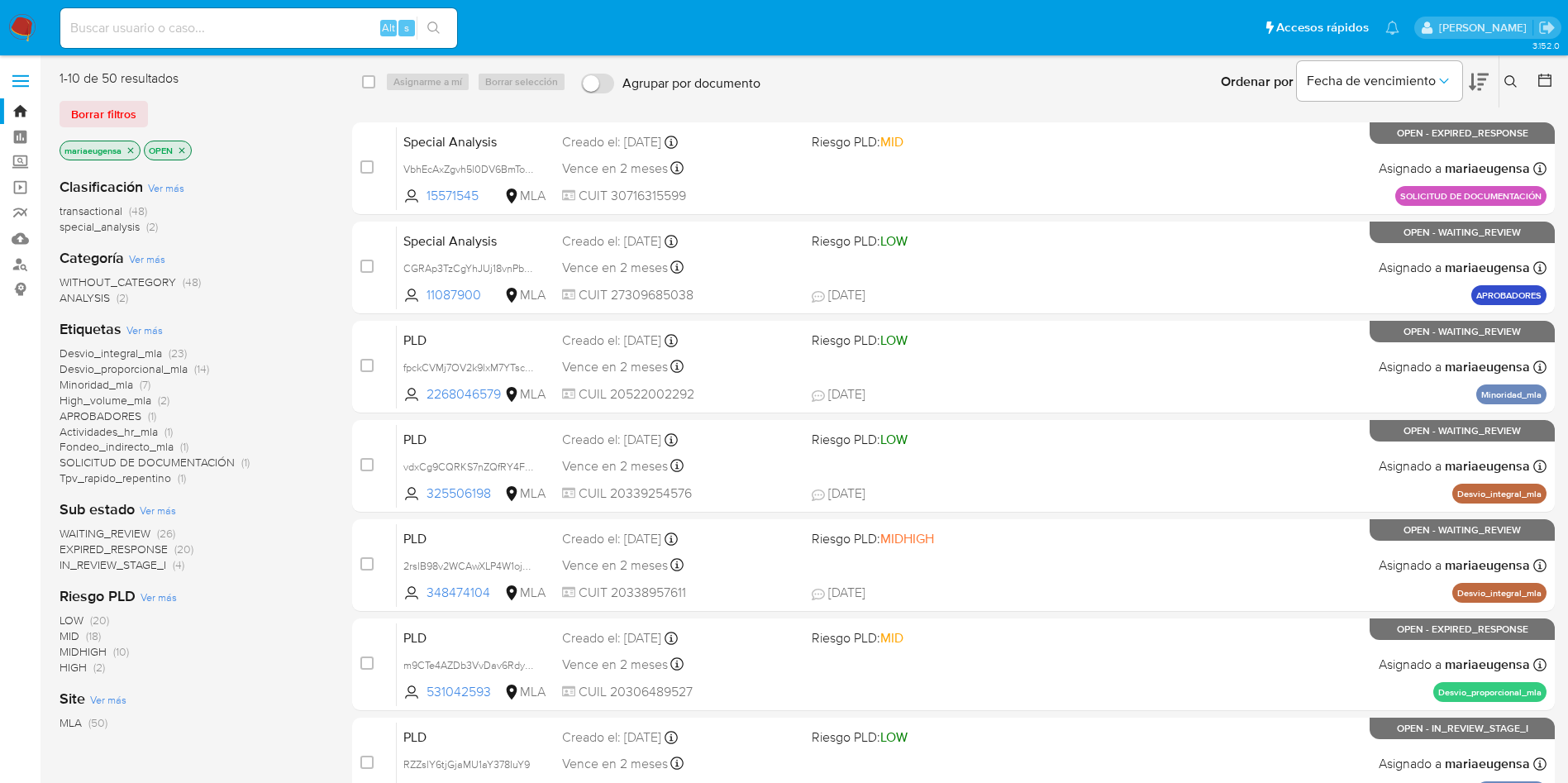
click at [242, 15] on div "Alt s" at bounding box center [258, 29] width 397 height 40
click at [242, 33] on input at bounding box center [258, 28] width 397 height 21
paste input "P7wX8lanJbi2SGkDbcB9LgXC"
type input "P7wX8lanJbi2SGkDbcB9LgXC"
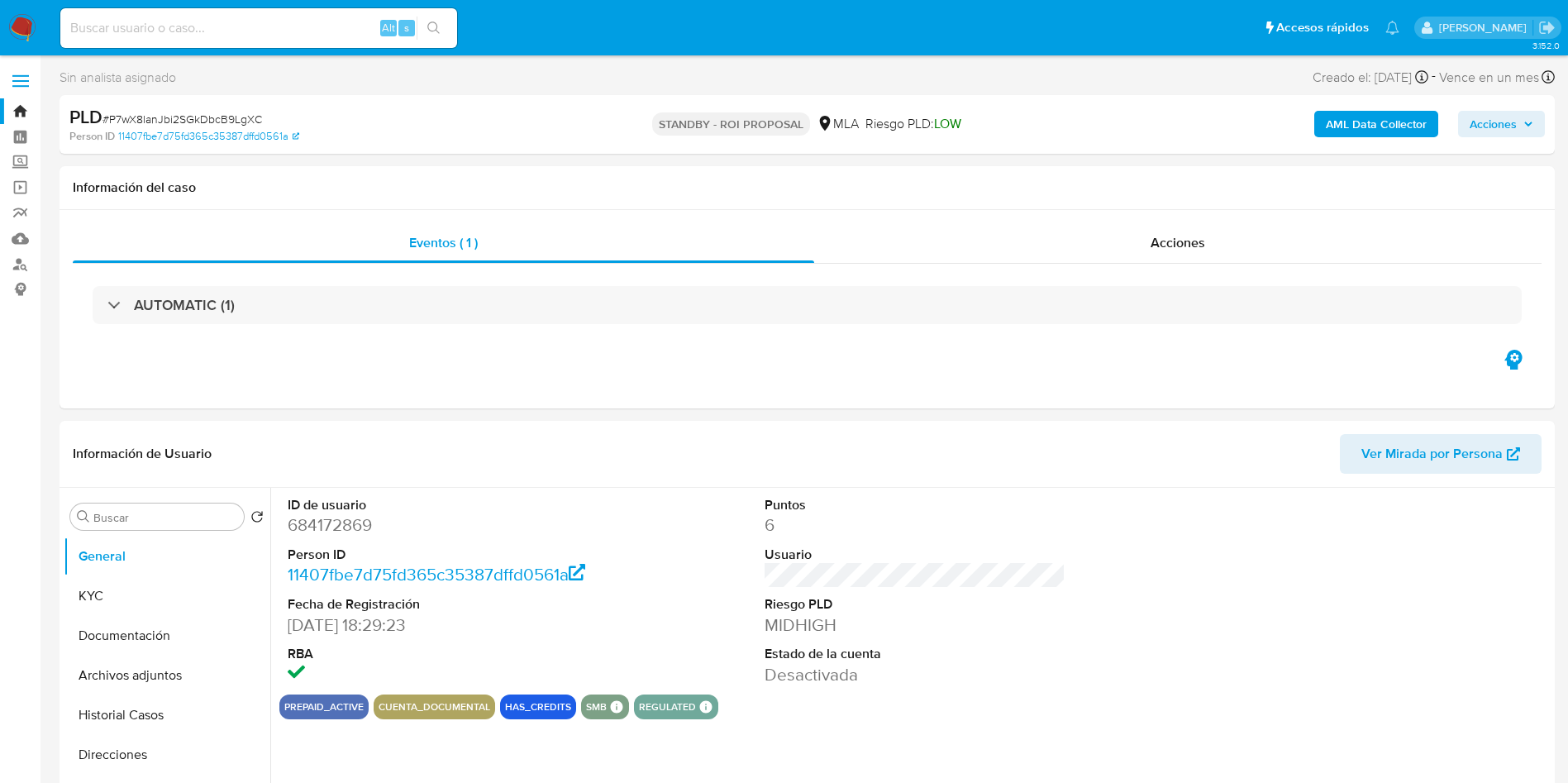
select select "10"
click at [122, 519] on input "Buscar" at bounding box center [165, 518] width 144 height 15
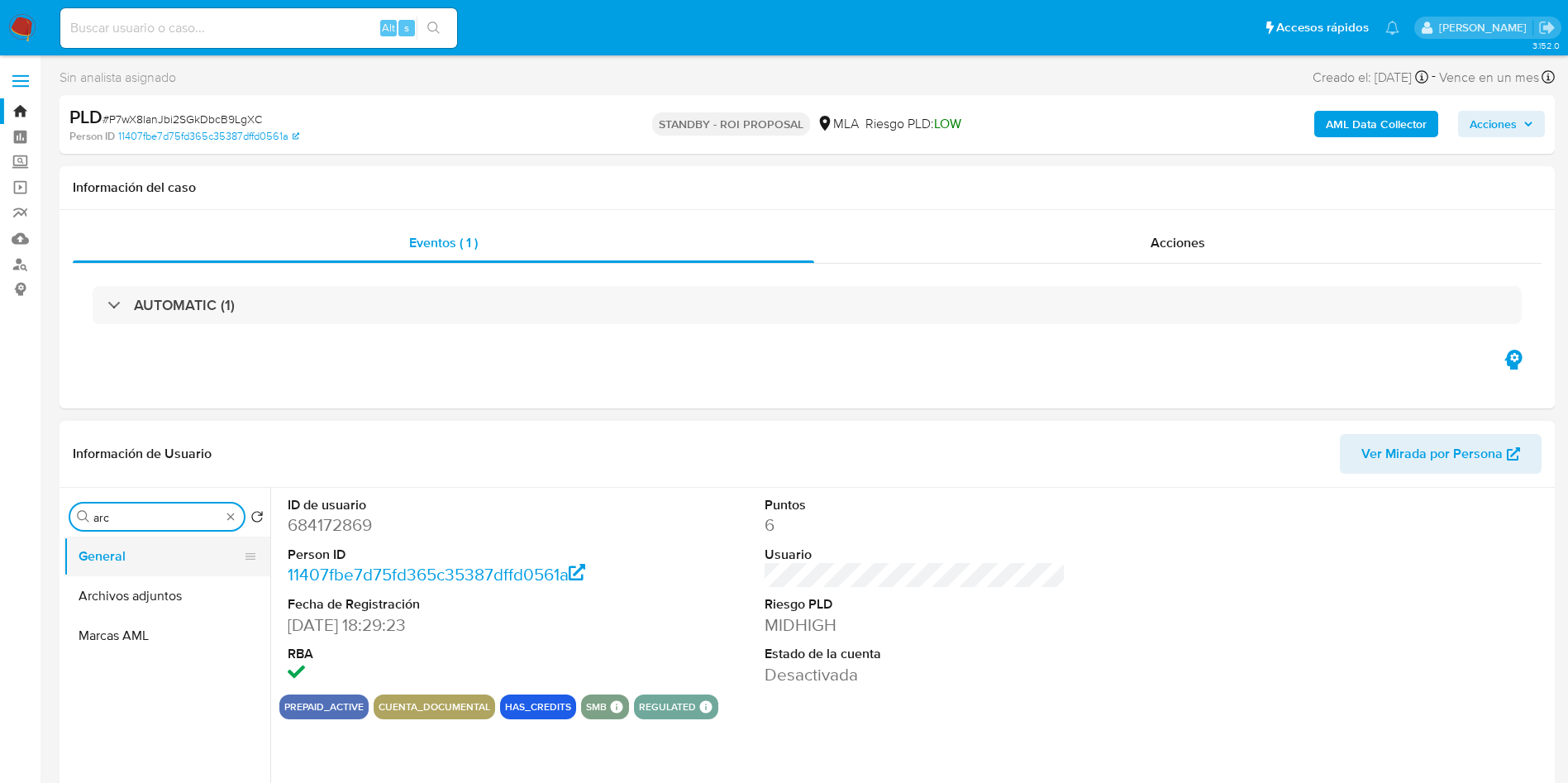
type input "arc"
click at [107, 560] on button "General" at bounding box center [161, 556] width 193 height 40
drag, startPoint x: 119, startPoint y: 588, endPoint x: 118, endPoint y: 579, distance: 9.1
click at [119, 587] on button "Archivos adjuntos" at bounding box center [167, 597] width 206 height 40
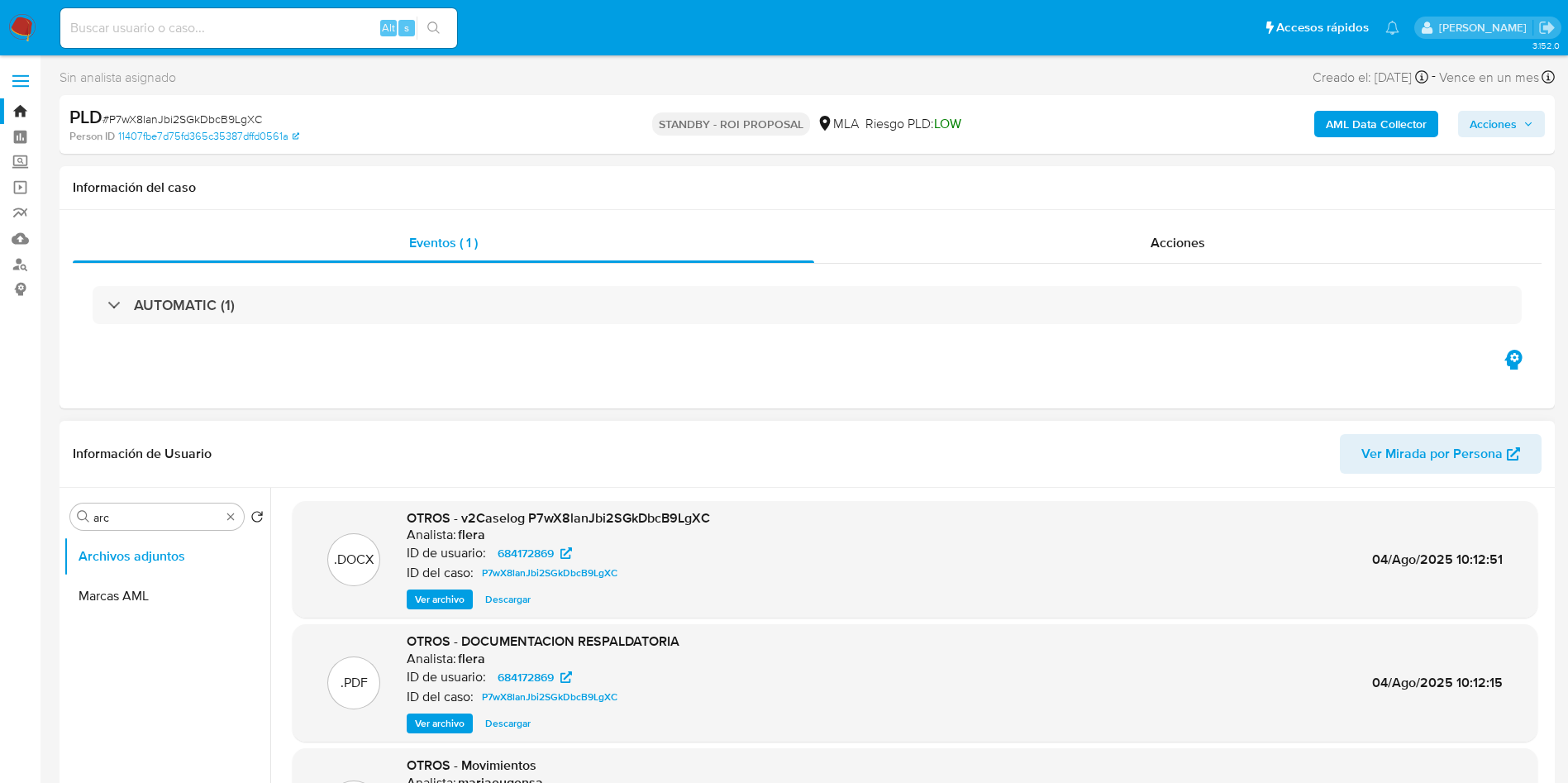
click at [507, 601] on span "Descargar" at bounding box center [508, 599] width 46 height 16
click at [251, 27] on input at bounding box center [258, 28] width 397 height 21
paste input "W1XQ01yNK3NvnZvEN4HGxMeT"
type input "W1XQ01yNK3NvnZvEN4HGxMeT"
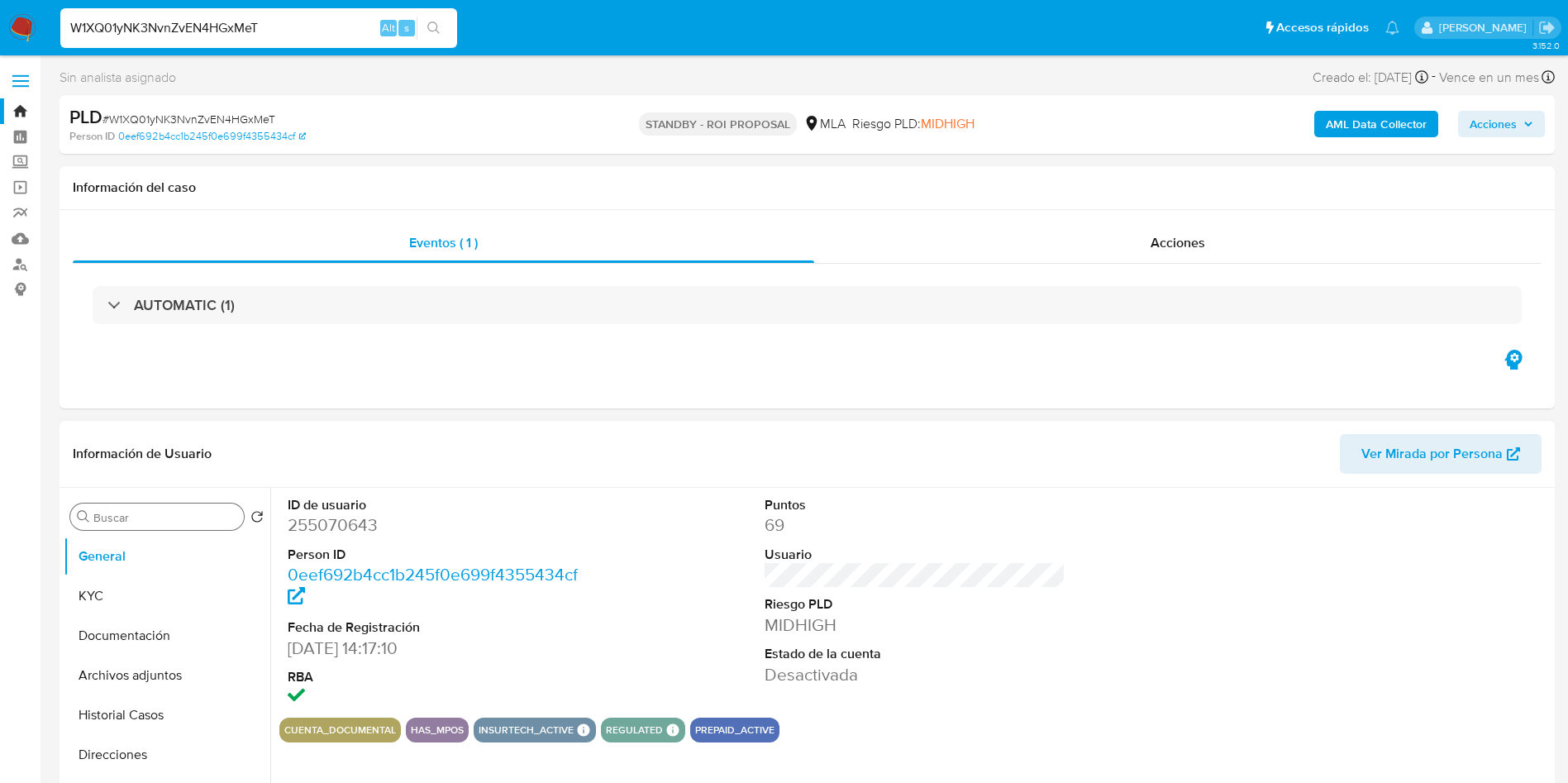
click at [169, 518] on input "Buscar" at bounding box center [165, 518] width 144 height 15
type input "ar"
select select "10"
type input "arc"
click at [151, 594] on button "Archivos adjuntos" at bounding box center [161, 597] width 193 height 40
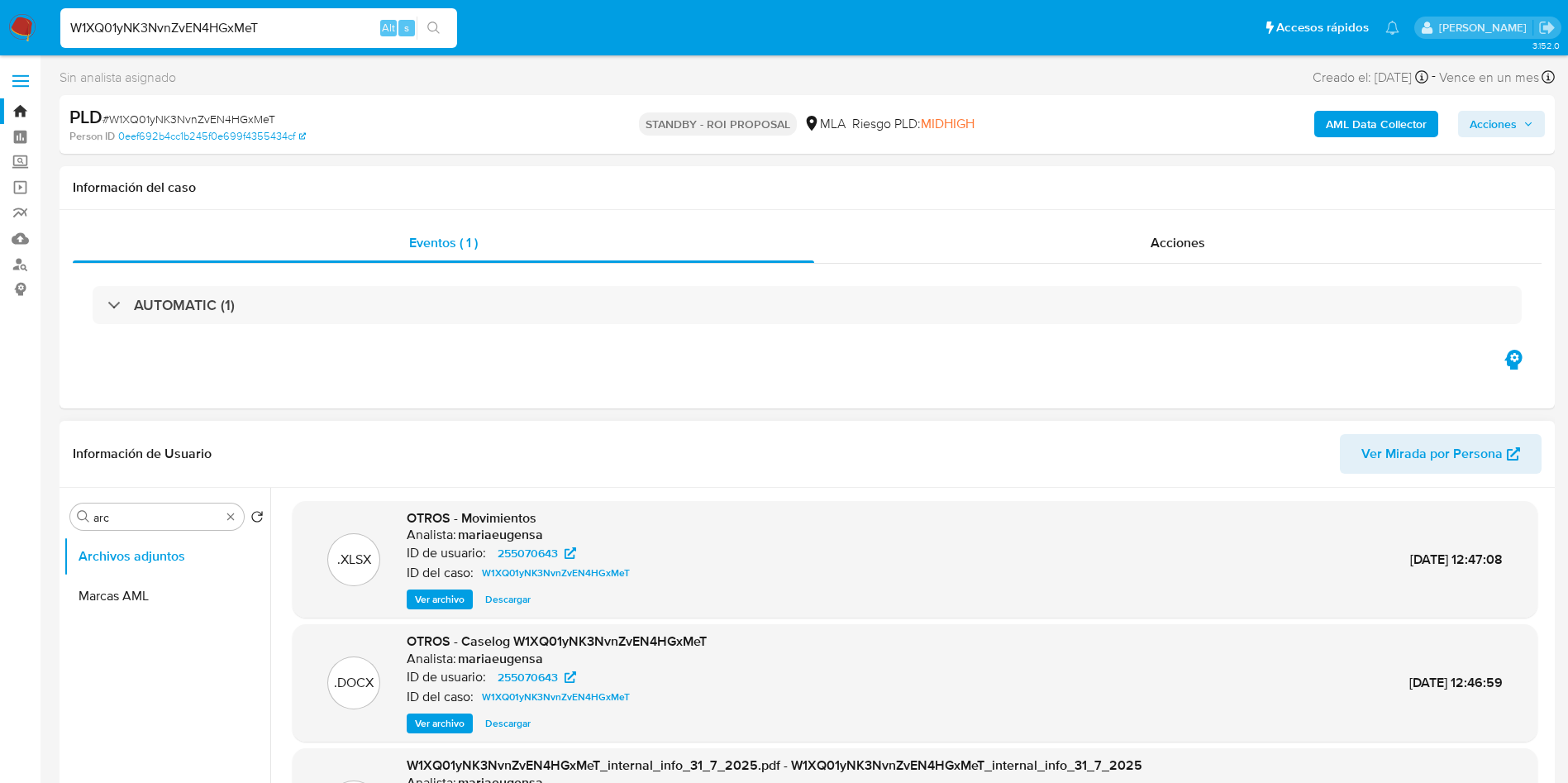
click at [510, 716] on span "Descargar" at bounding box center [508, 723] width 46 height 16
click at [124, 40] on div "W1XQ01yNK3NvnZvEN4HGxMeT Alt s" at bounding box center [258, 29] width 397 height 40
click at [132, 31] on input "W1XQ01yNK3NvnZvEN4HGxMeT" at bounding box center [258, 28] width 397 height 21
paste input "hk8B7X1mFdi1LeJRlpDvvODf"
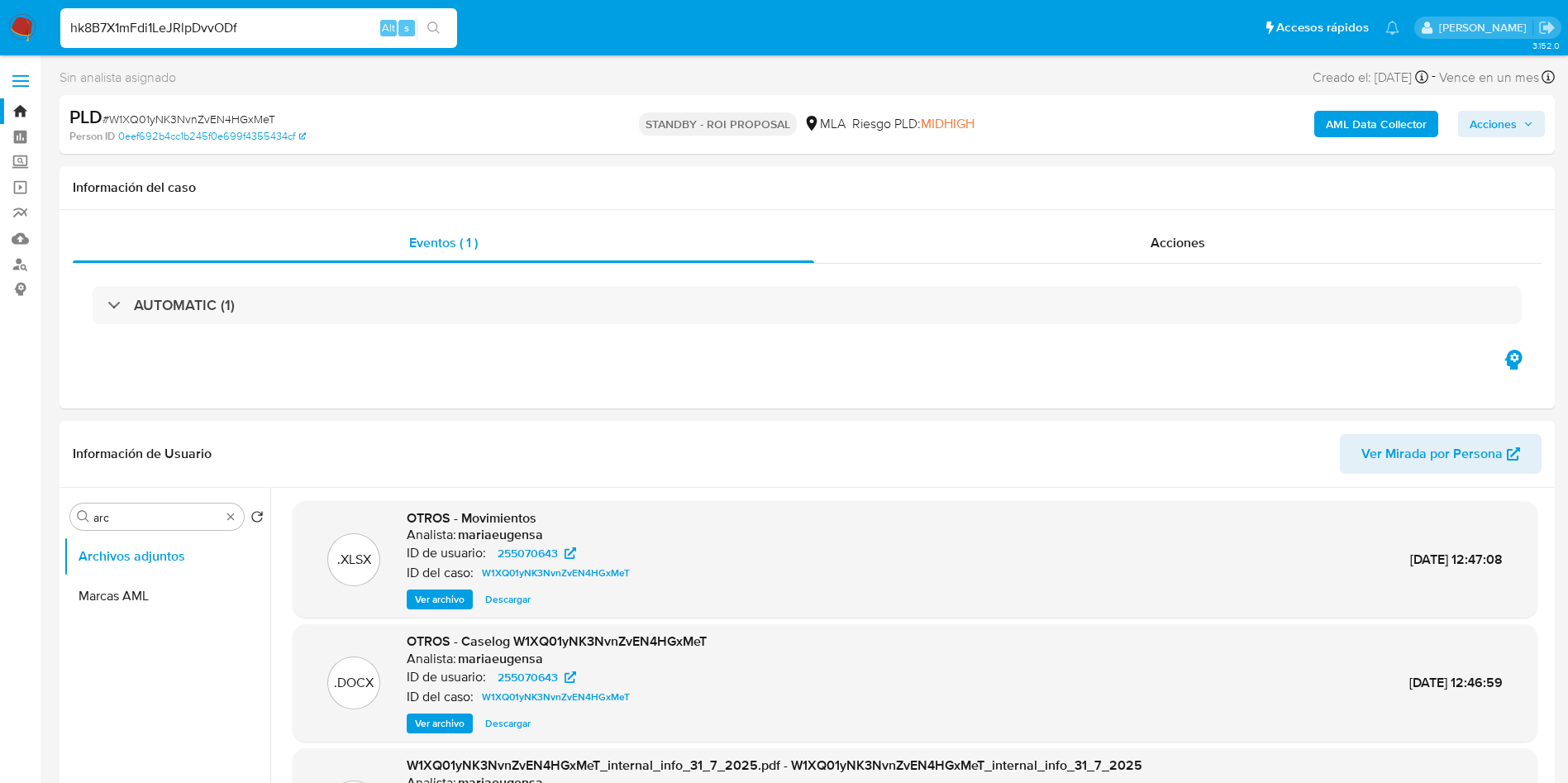
type input "hk8B7X1mFdi1LeJRlpDvvODf"
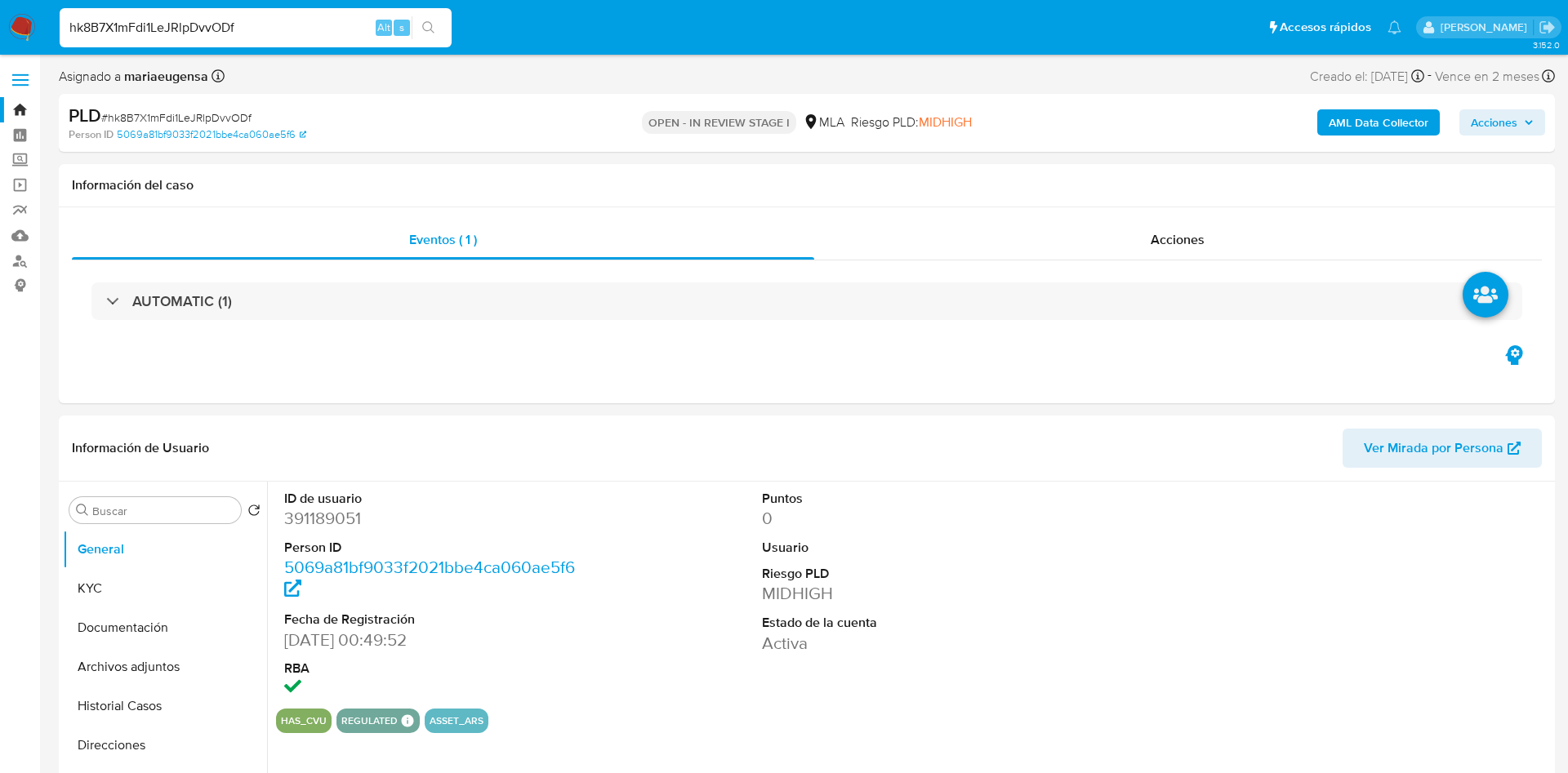
select select "10"
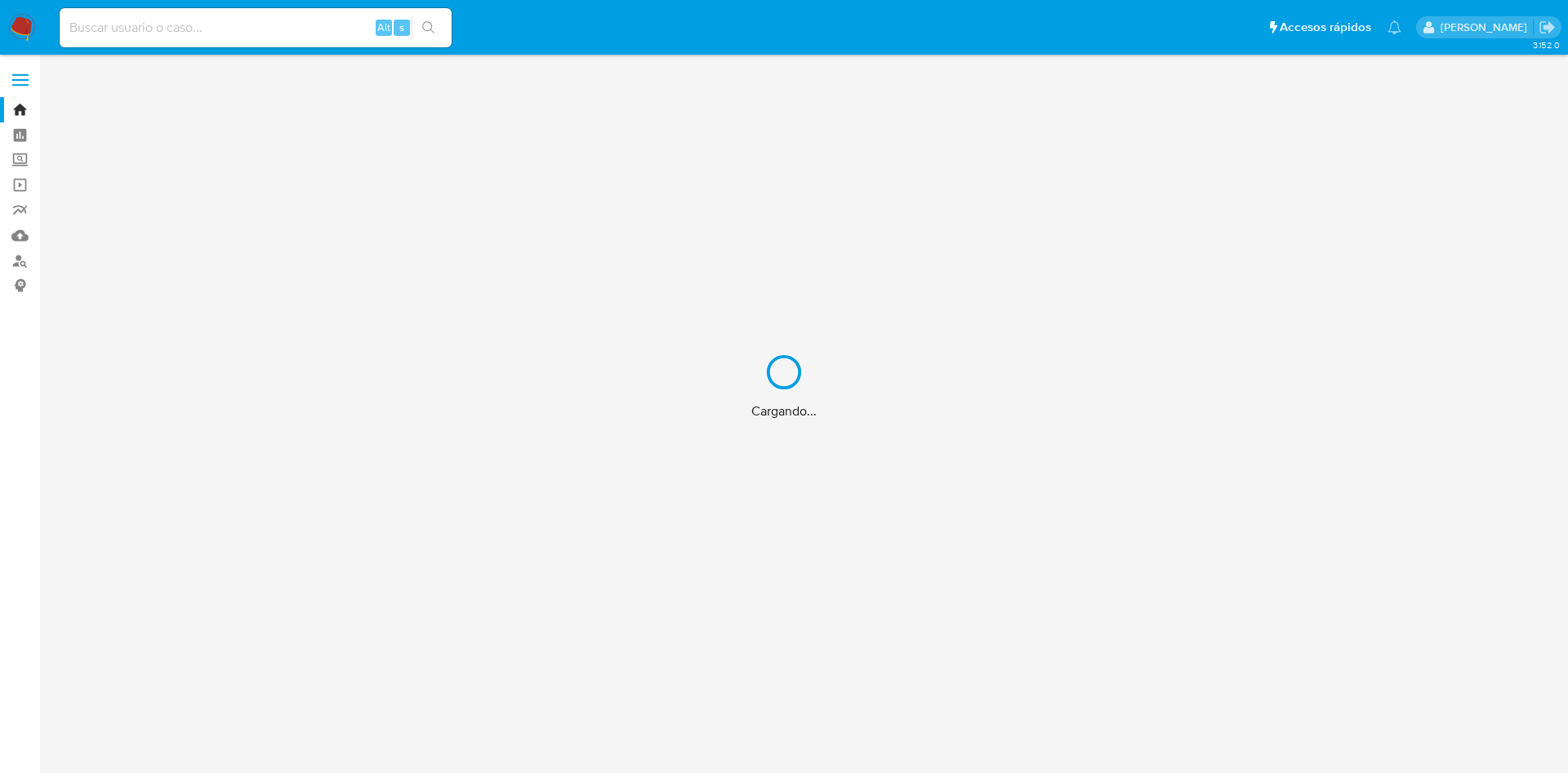
drag, startPoint x: 241, startPoint y: 48, endPoint x: 260, endPoint y: 4, distance: 47.9
click at [242, 42] on div "Cargando..." at bounding box center [784, 386] width 1568 height 773
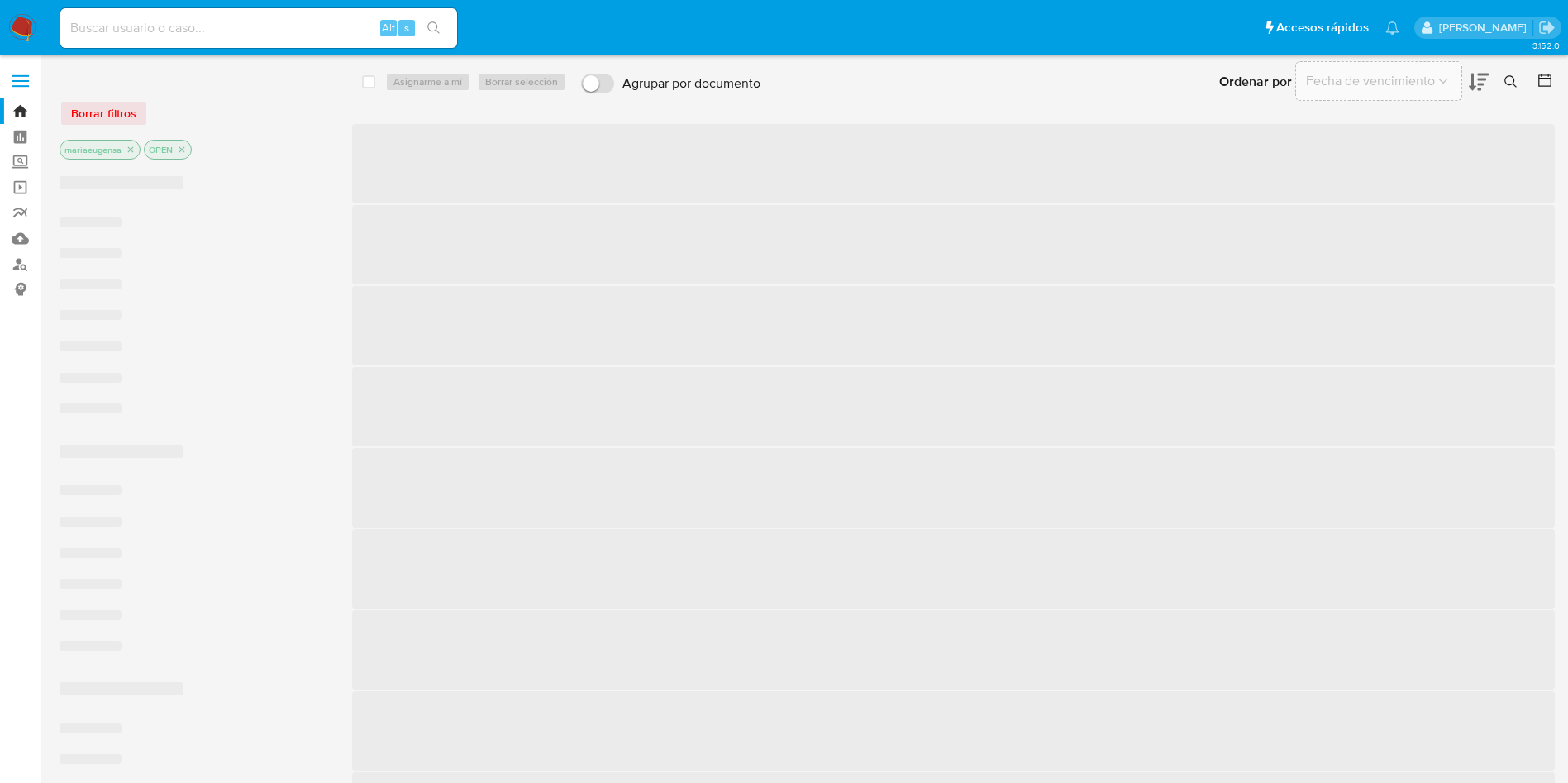
click at [293, 28] on input at bounding box center [258, 28] width 397 height 21
paste input "10621900"
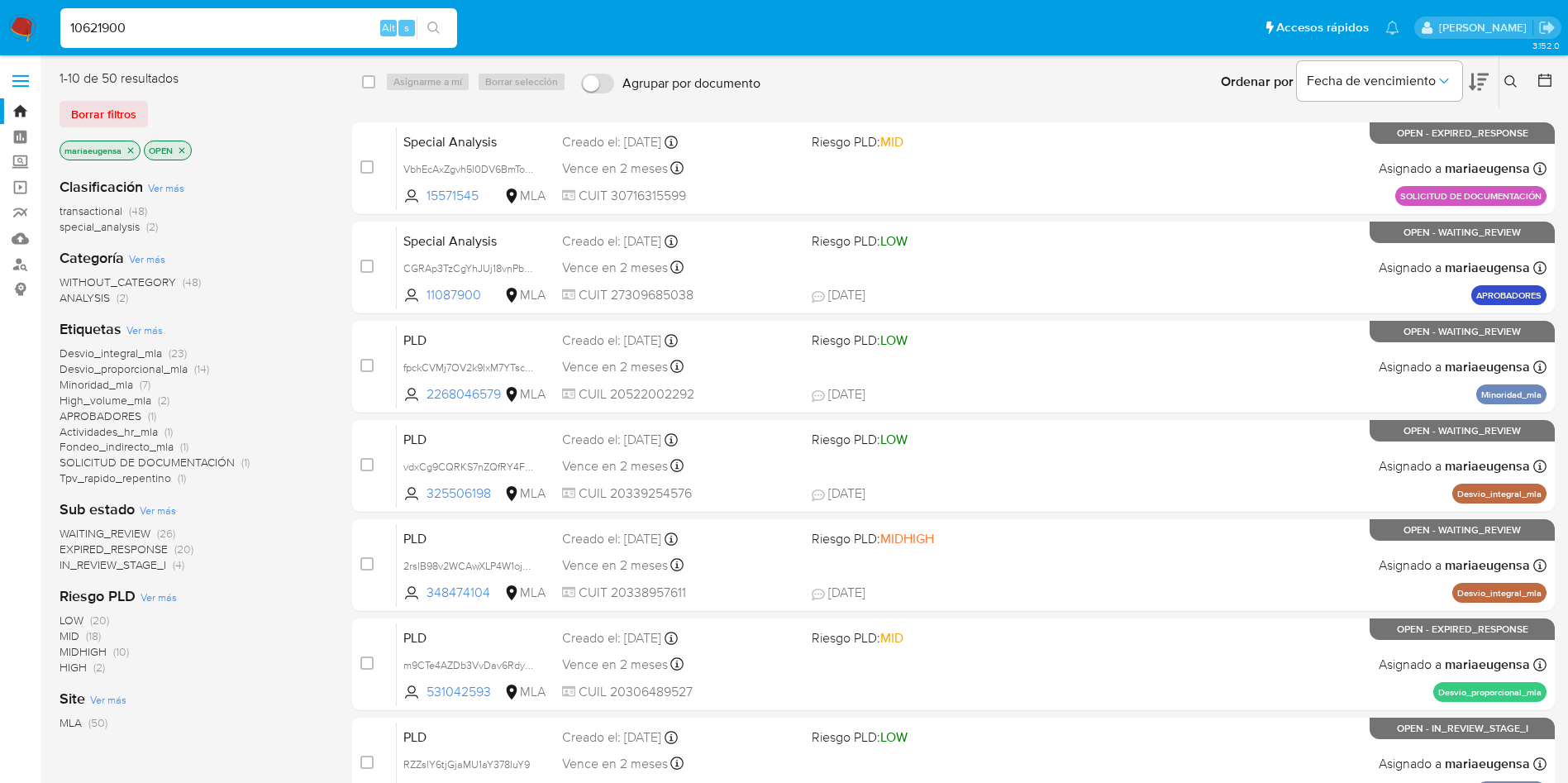
type input "10621900"
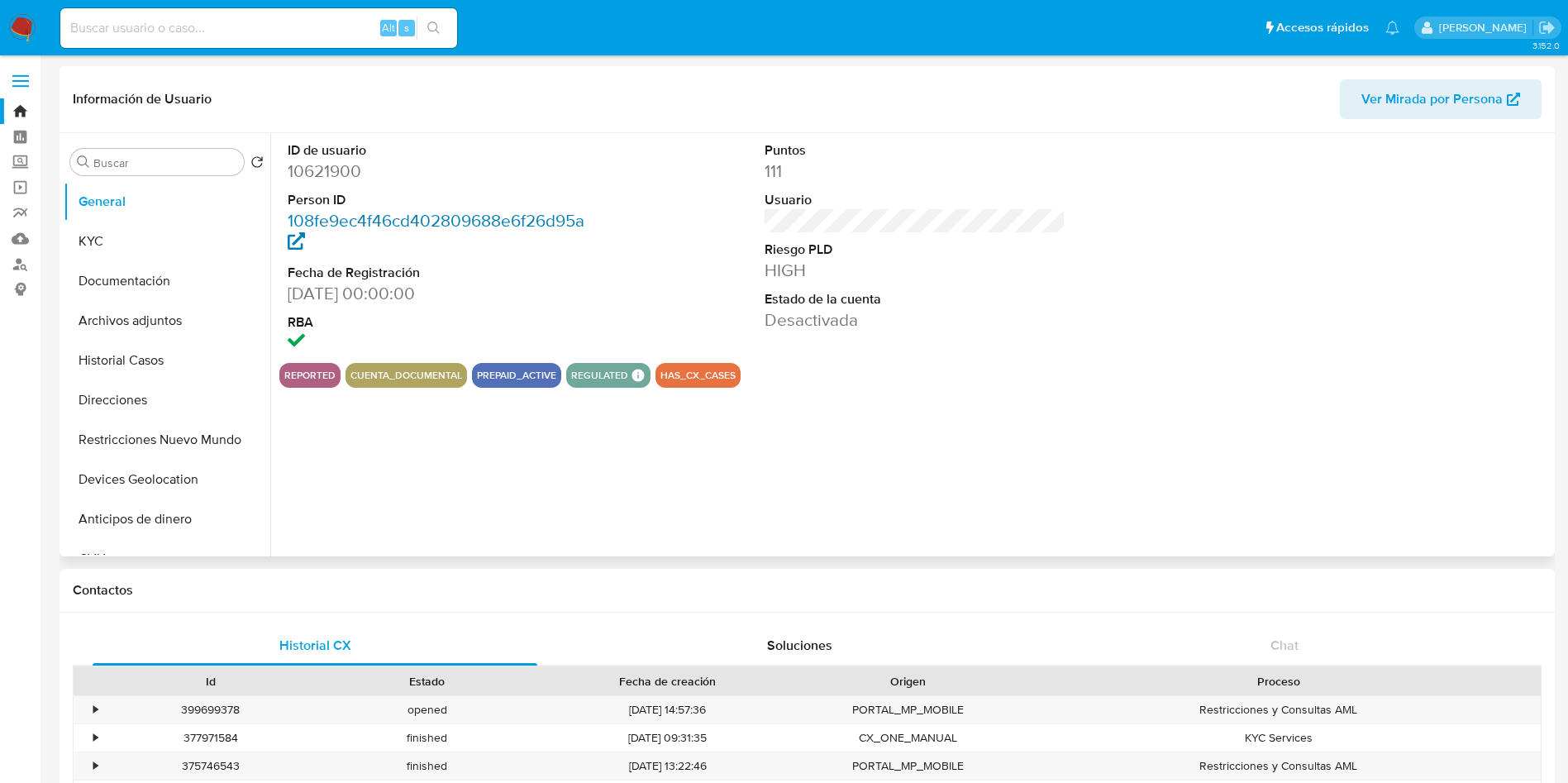
select select "10"
click at [195, 162] on input "Buscar" at bounding box center [165, 163] width 144 height 15
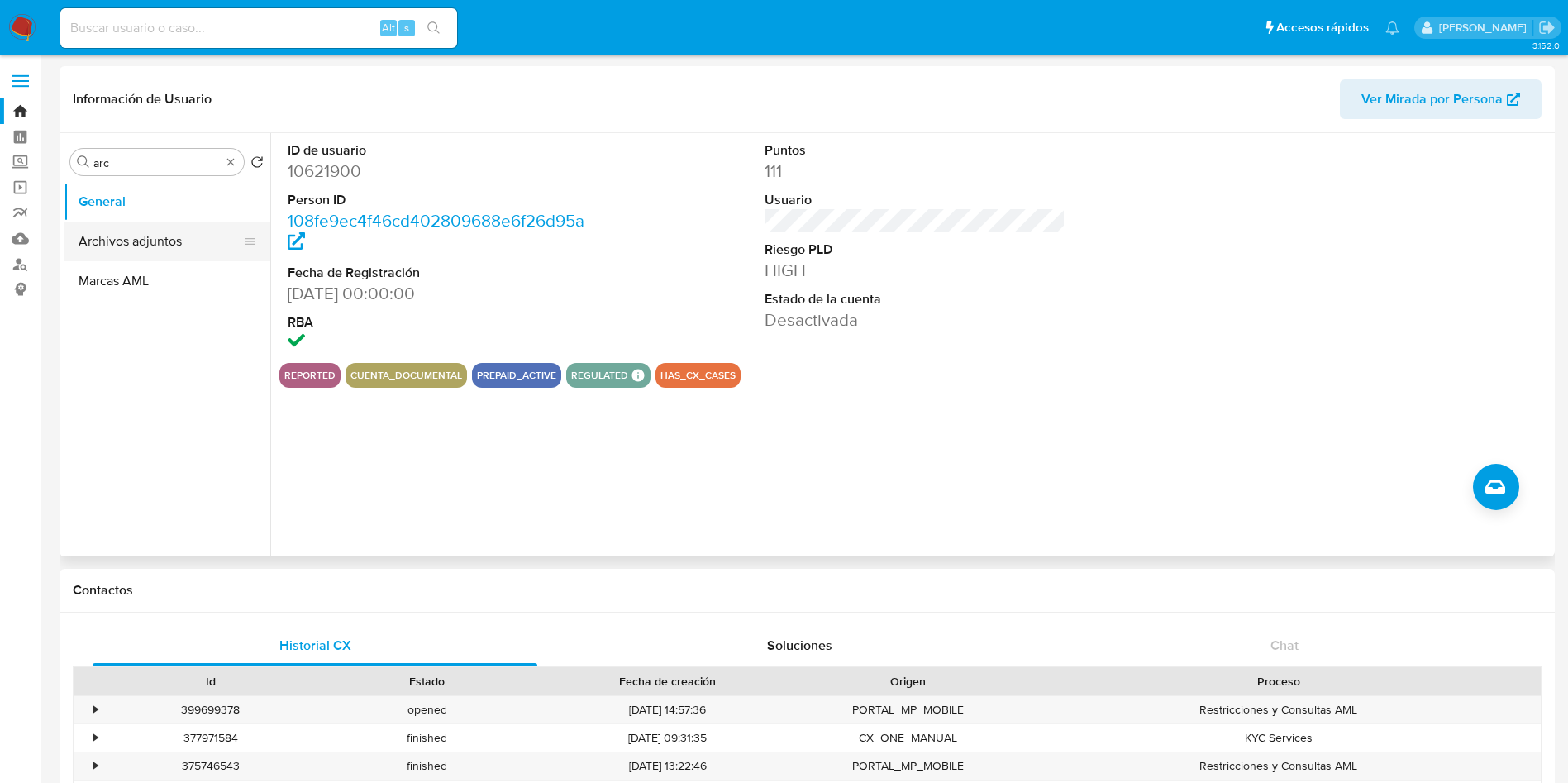
click at [185, 233] on button "Archivos adjuntos" at bounding box center [161, 242] width 193 height 40
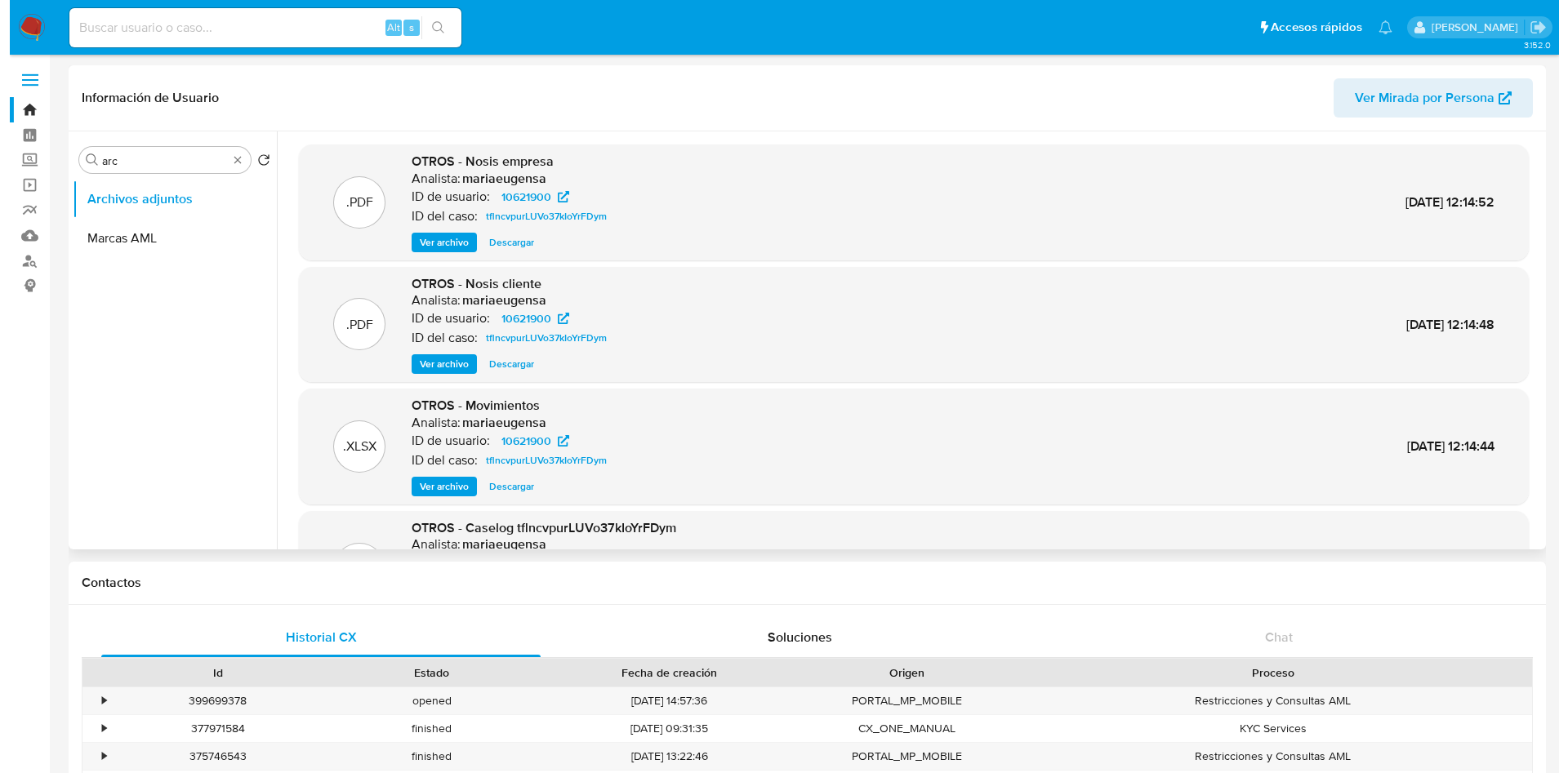
scroll to position [123, 0]
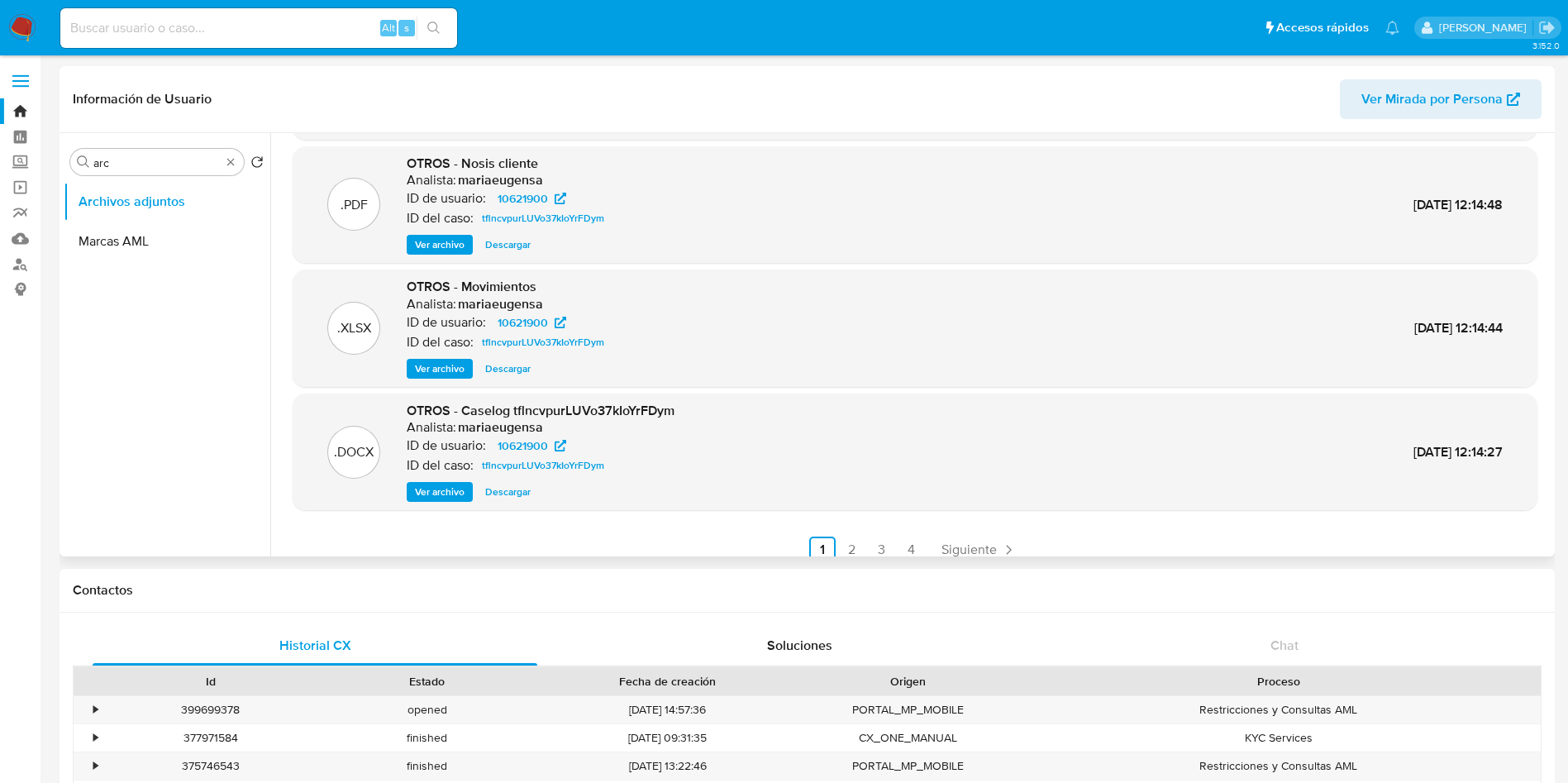
click at [441, 492] on span "Ver archivo" at bounding box center [440, 491] width 50 height 16
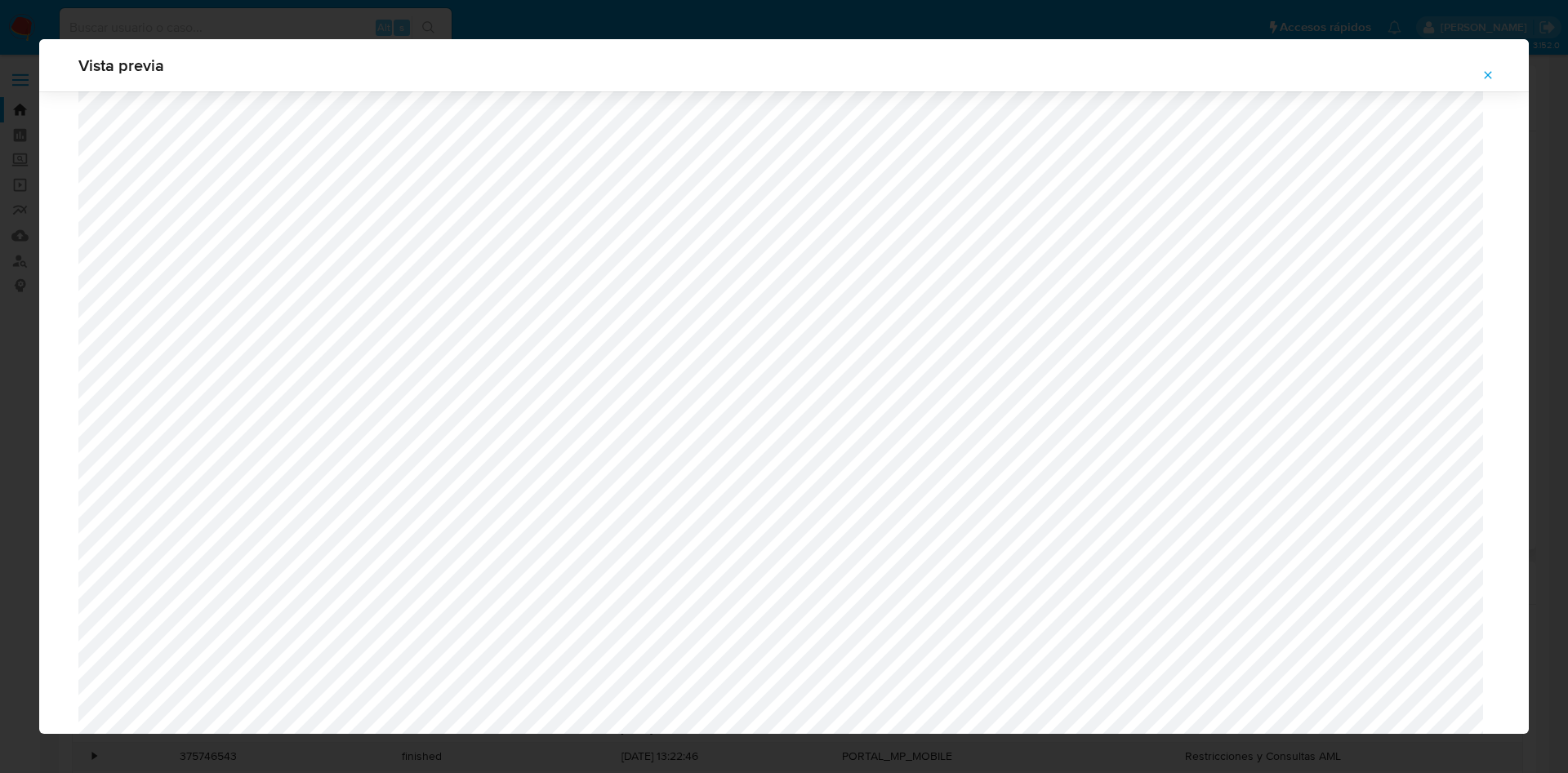
scroll to position [825, 0]
click at [1491, 70] on icon "Attachment preview" at bounding box center [1488, 76] width 13 height 13
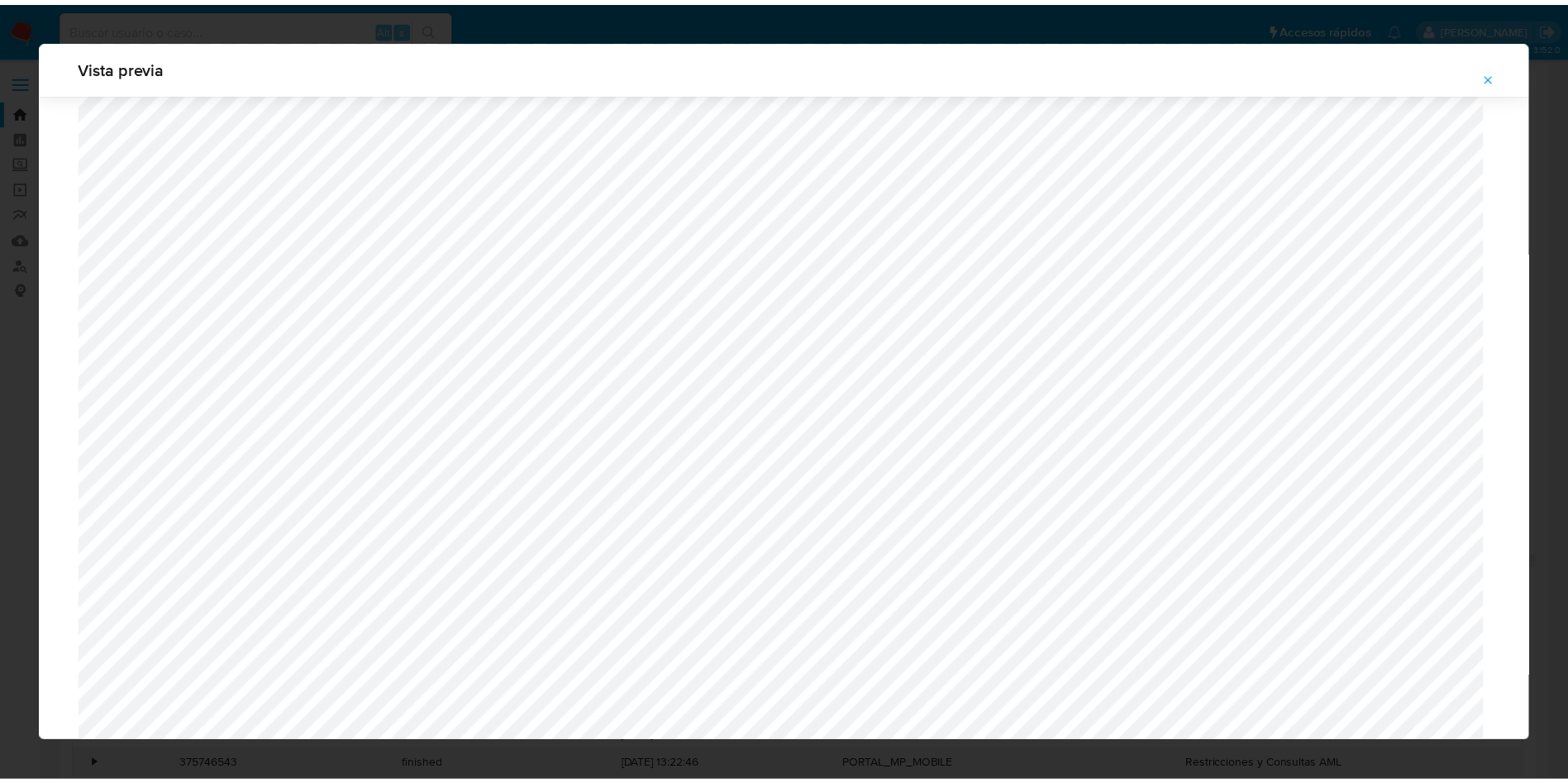
scroll to position [0, 0]
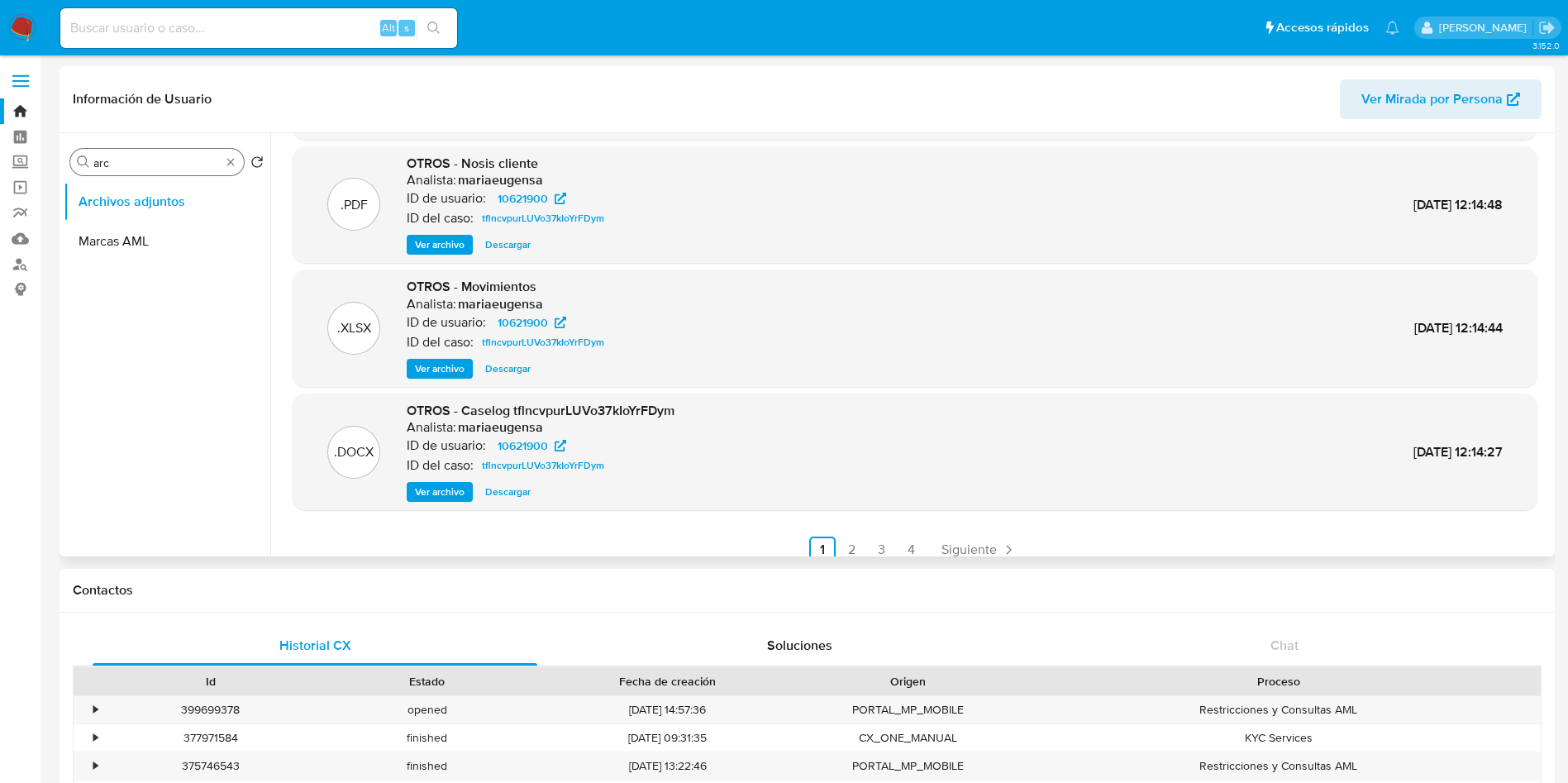
click at [165, 160] on input "arc" at bounding box center [157, 163] width 127 height 15
click at [162, 157] on input "arc" at bounding box center [157, 163] width 127 height 15
click at [152, 162] on input "arcgener" at bounding box center [157, 163] width 127 height 15
click at [152, 162] on input "g" at bounding box center [157, 163] width 127 height 15
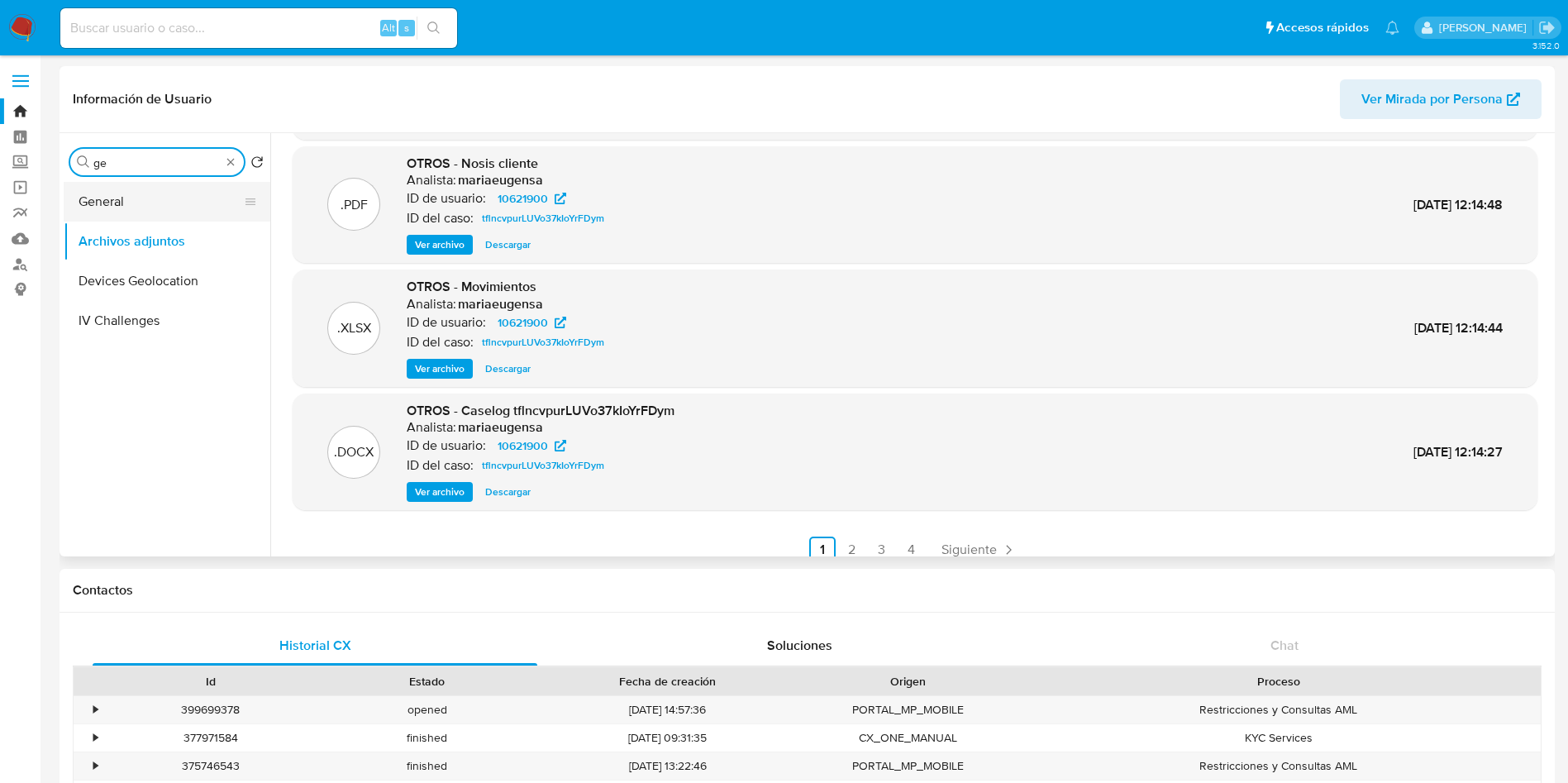
type input "ge"
click at [143, 199] on button "General" at bounding box center [161, 202] width 193 height 40
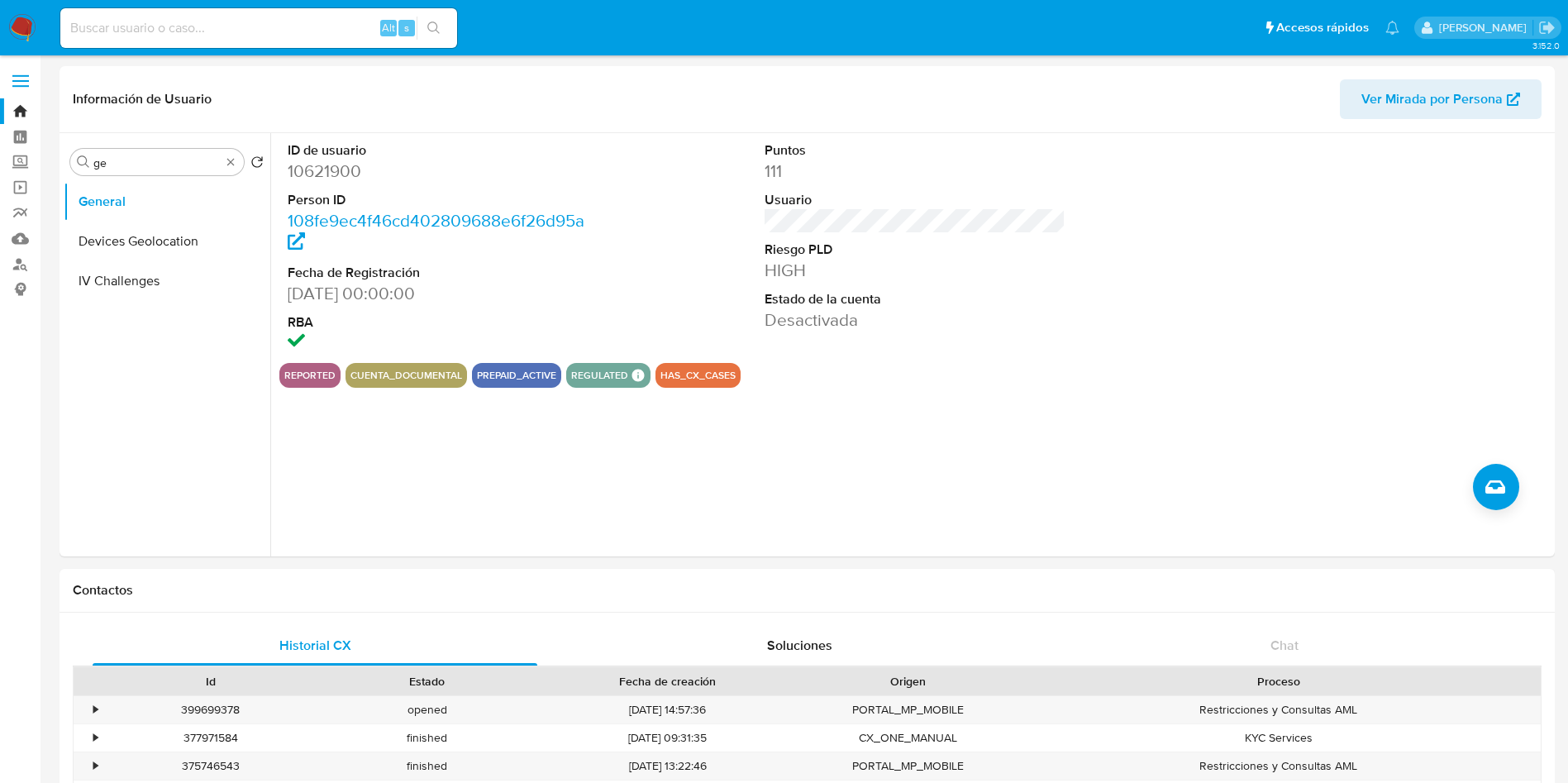
click at [1513, 468] on div "ID de usuario 10621900 Person ID 108fe9ec4f46cd402809688e6f26d95a Fecha de Regi…" at bounding box center [911, 344] width 1280 height 424
click at [1499, 478] on icon "Crear caso manual" at bounding box center [1494, 487] width 20 height 20
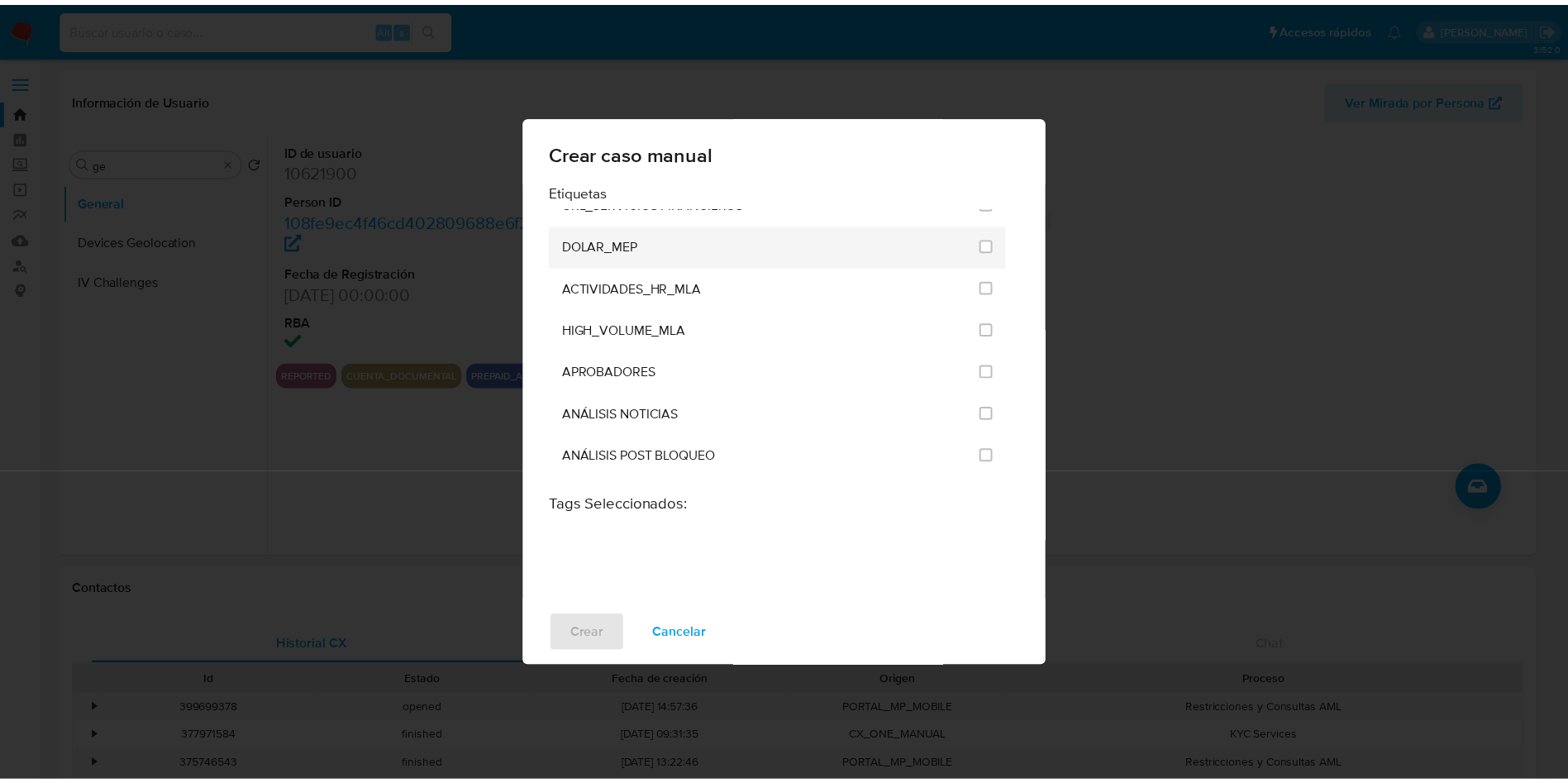
scroll to position [3226, 0]
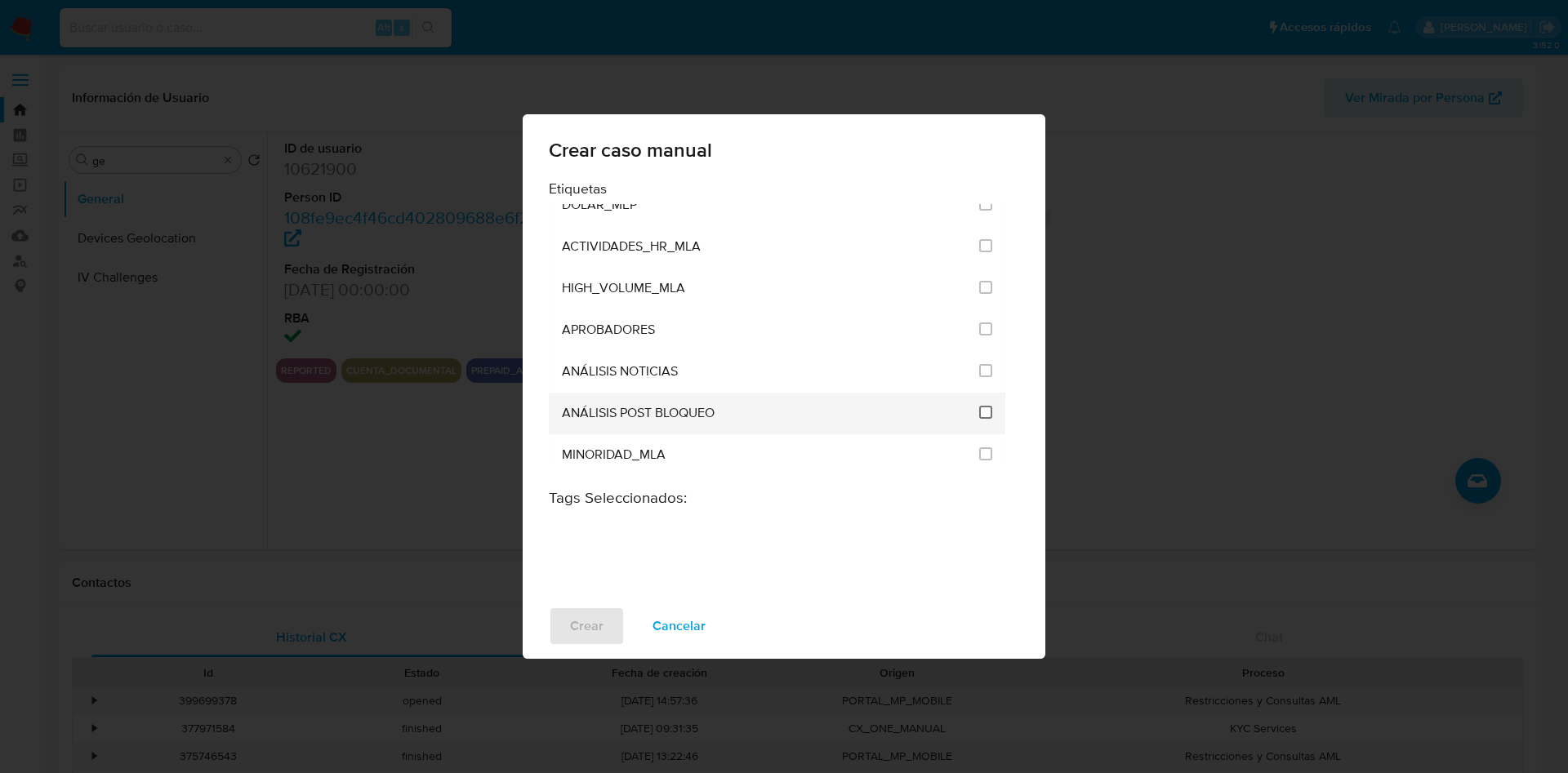
click at [979, 414] on input "3249" at bounding box center [986, 412] width 13 height 13
checkbox input "true"
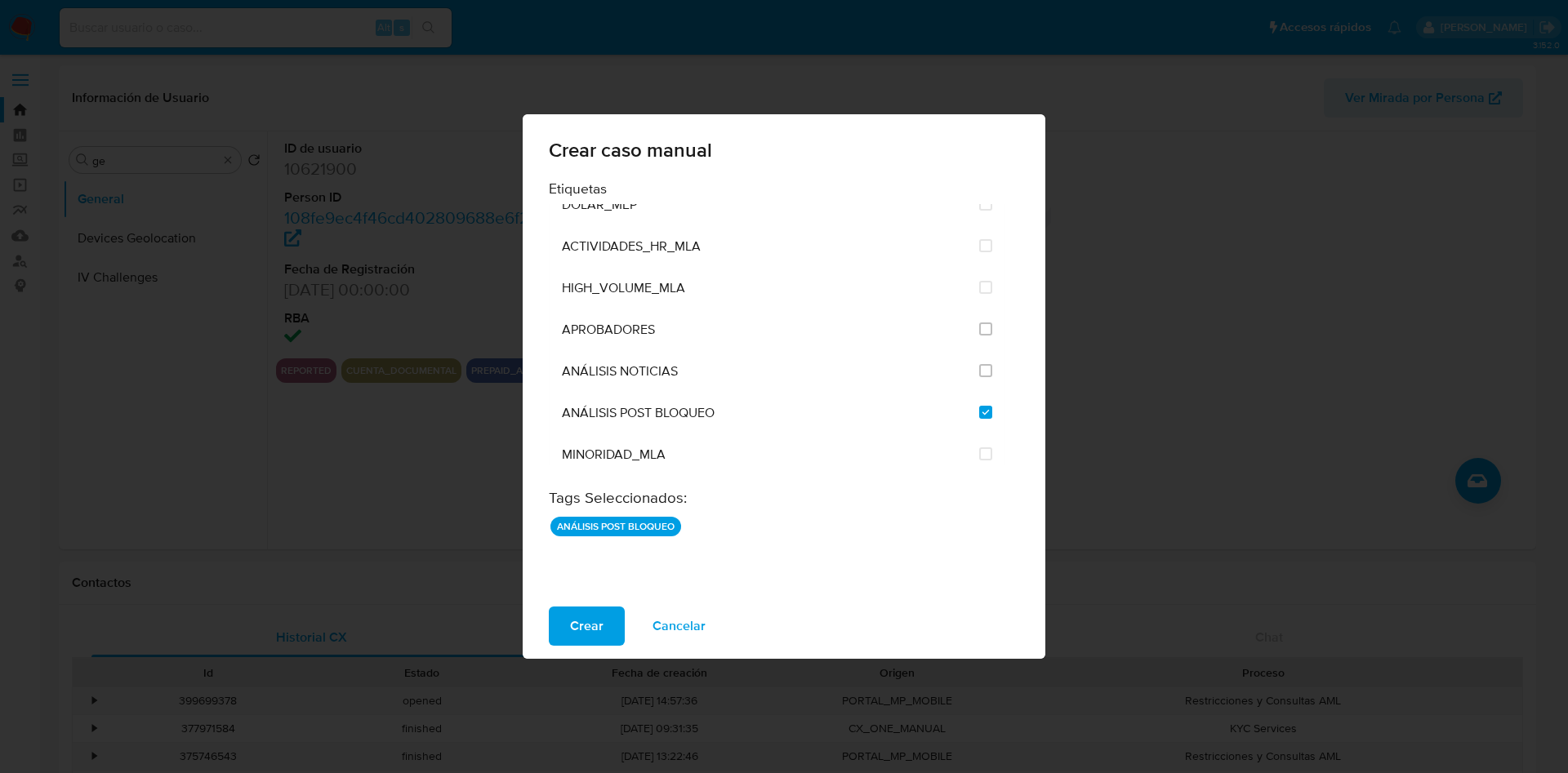
click at [596, 626] on span "Crear" at bounding box center [586, 626] width 33 height 36
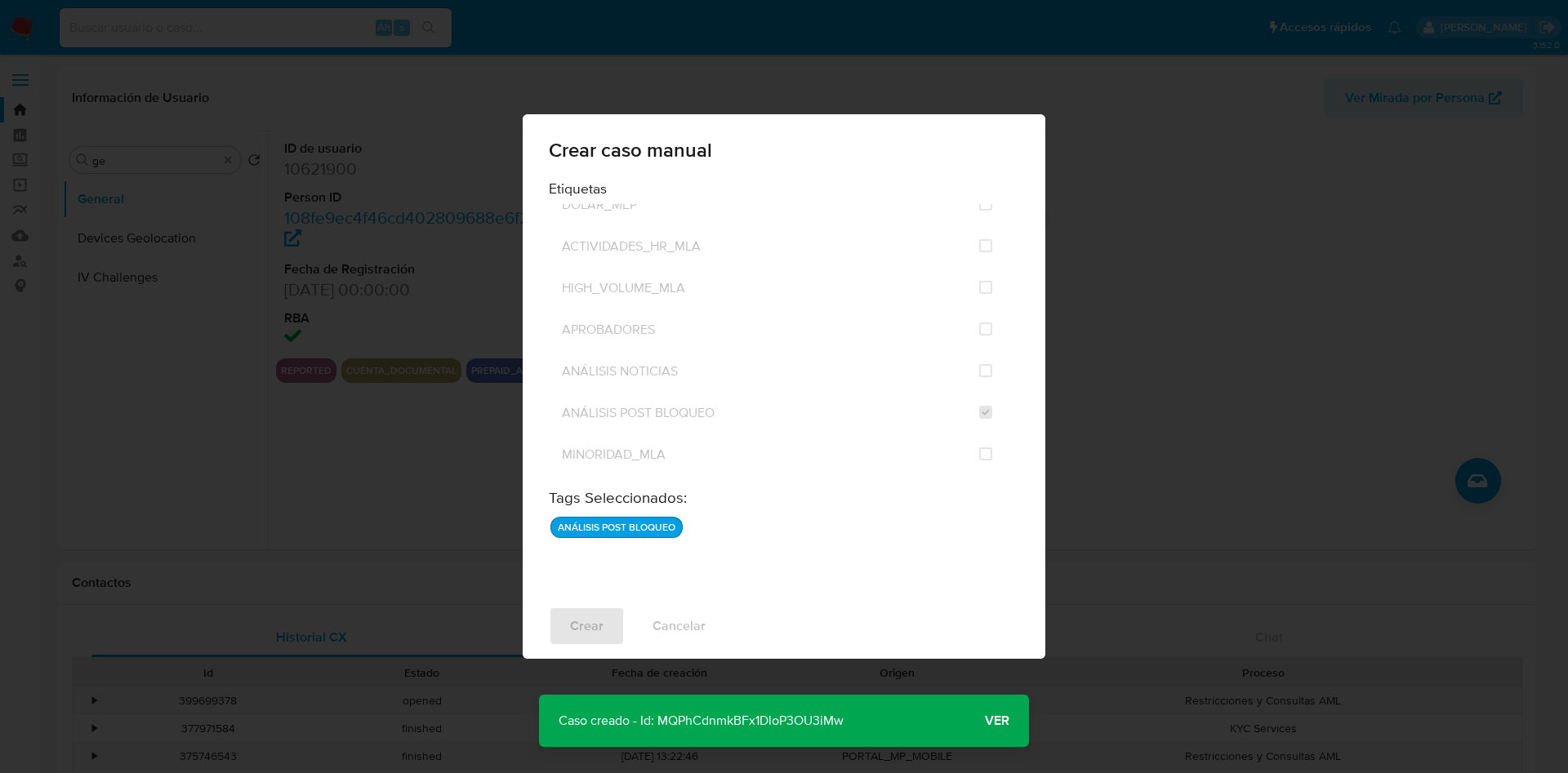
click at [725, 720] on p "Caso creado - Id: MQPhCdnmkBFx1DloP3OU3iMw" at bounding box center [700, 720] width 324 height 52
click at [725, 719] on p "Caso creado - Id: MQPhCdnmkBFx1DloP3OU3iMw" at bounding box center [700, 720] width 324 height 52
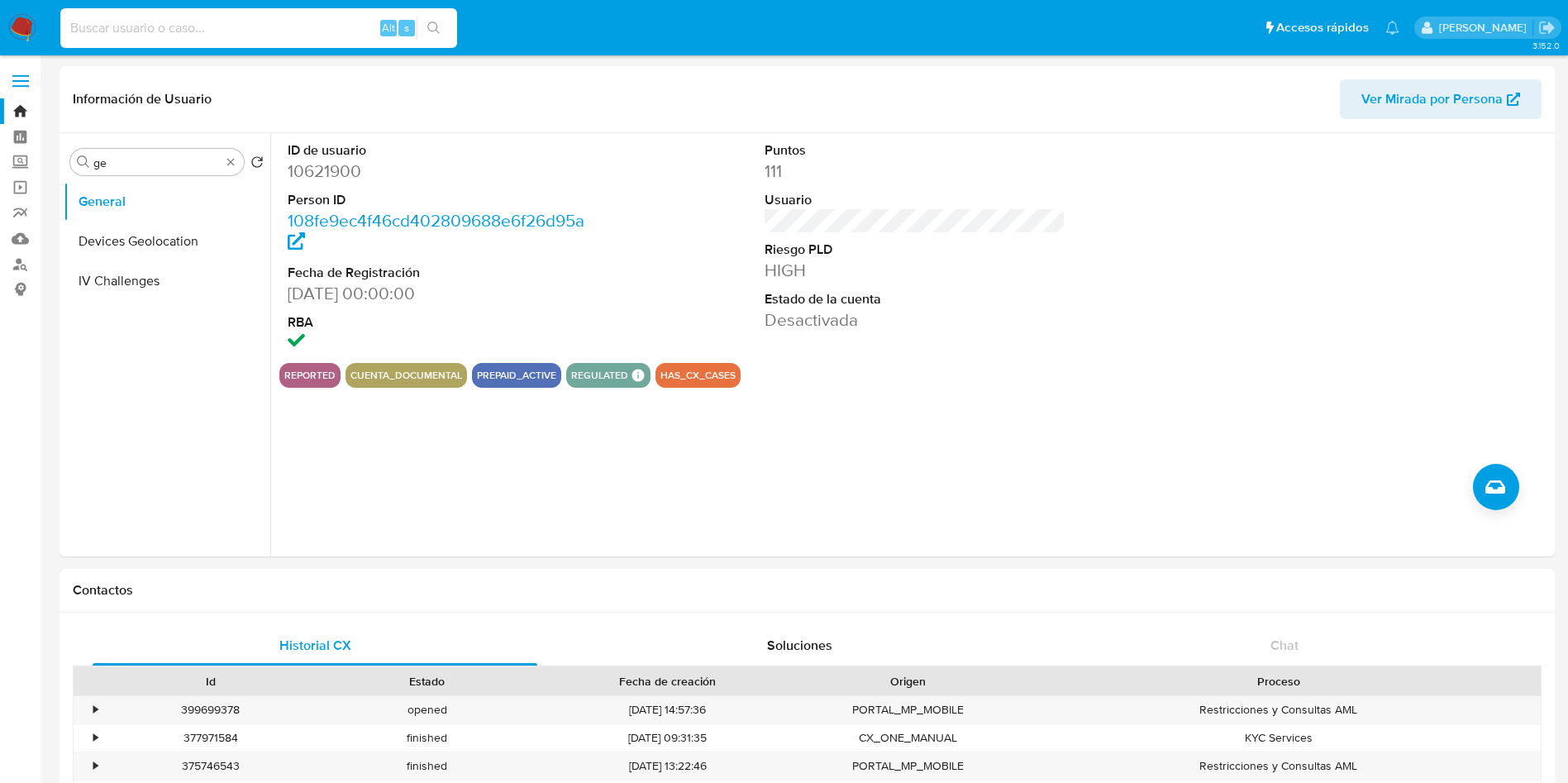
click at [192, 31] on input at bounding box center [258, 28] width 397 height 21
paste input "MQPhCdnmkBFx1DloP3OU3iMw"
type input "MQPhCdnmkBFx1DloP3OU3iMw"
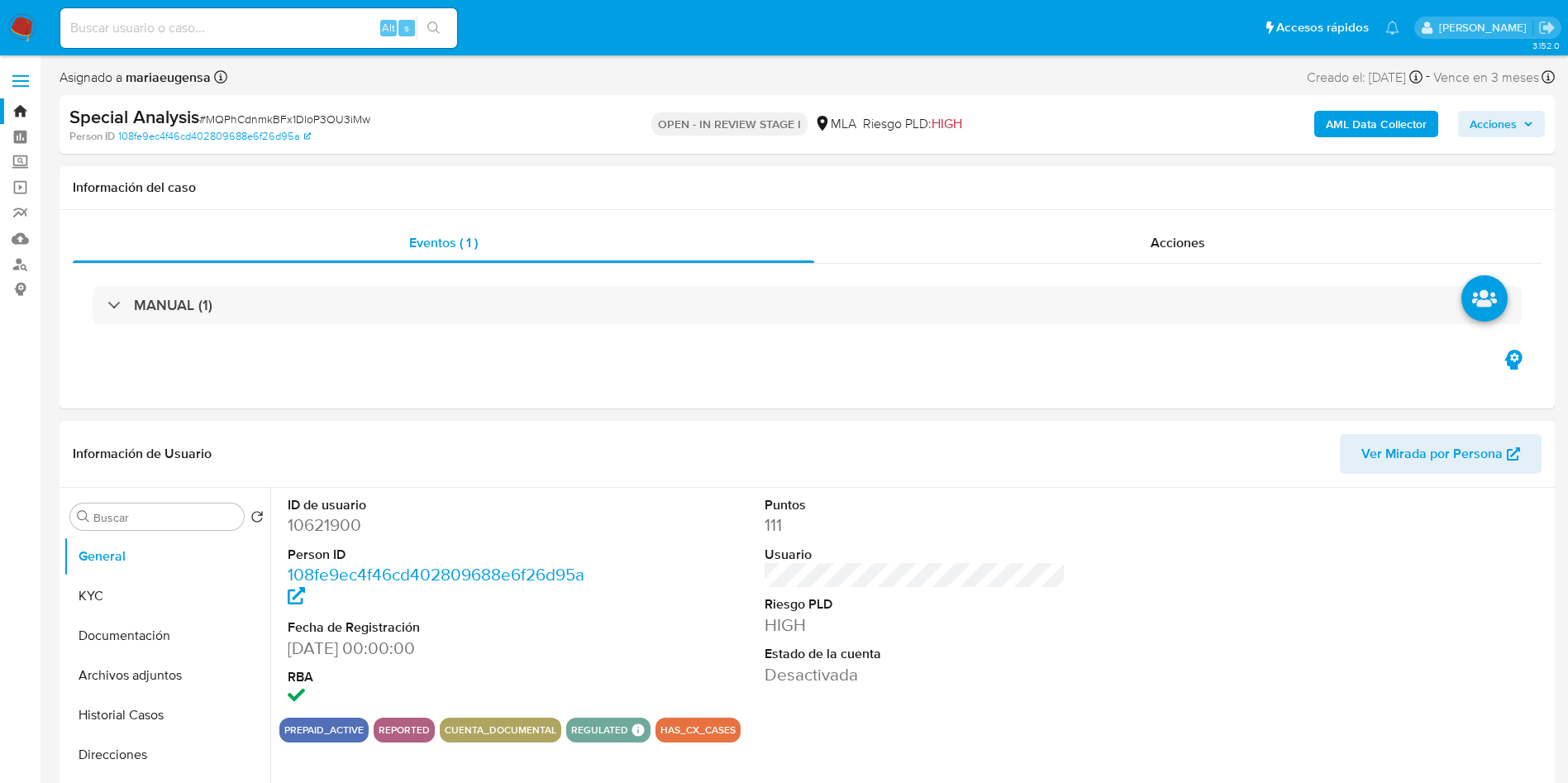
select select "10"
click at [313, 523] on dd "10621900" at bounding box center [439, 525] width 302 height 23
copy dd "10621900"
click at [127, 516] on input "Buscar" at bounding box center [165, 518] width 144 height 15
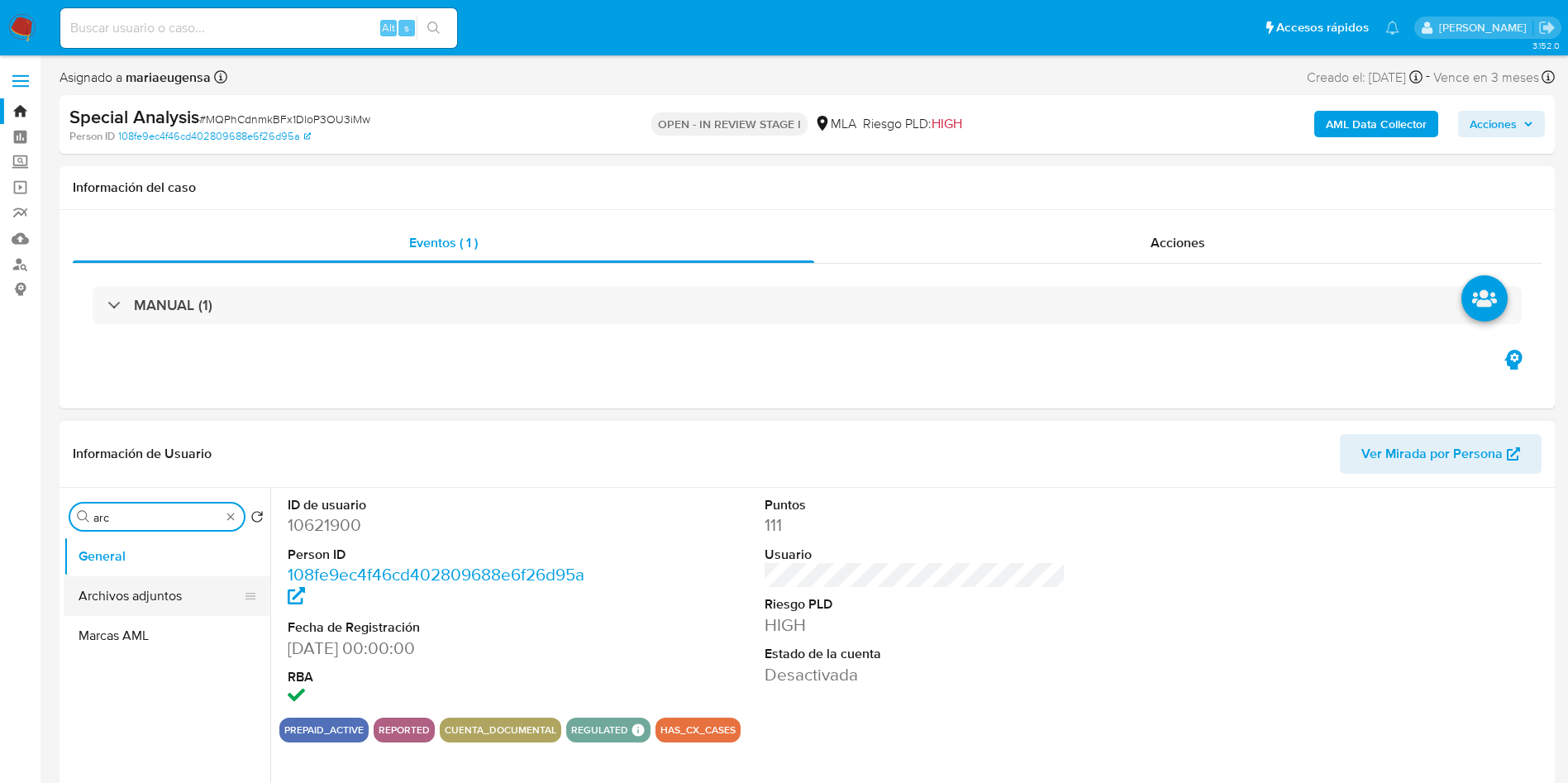
type input "arc"
click at [183, 584] on button "Archivos adjuntos" at bounding box center [161, 597] width 193 height 40
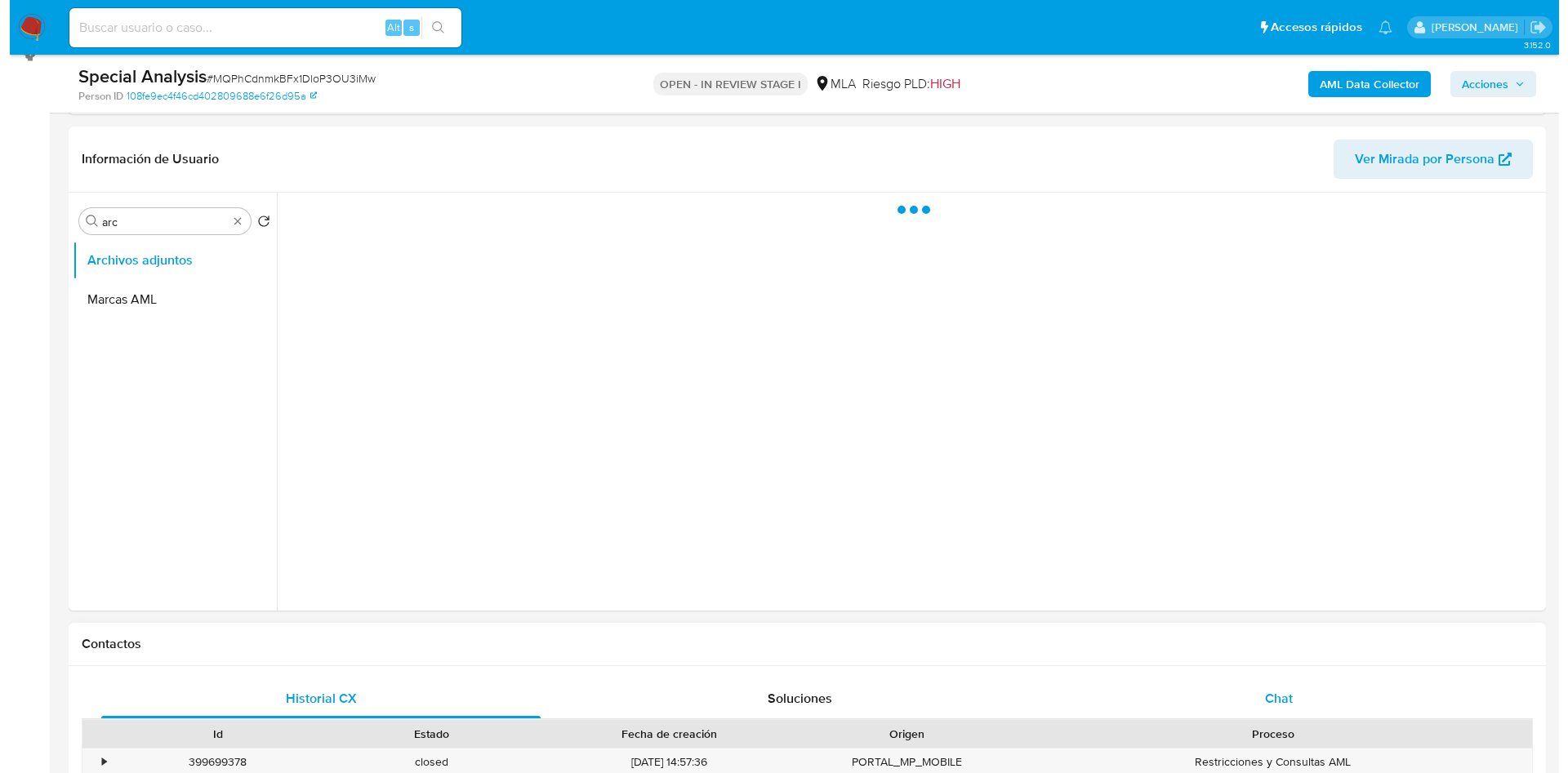
scroll to position [245, 0]
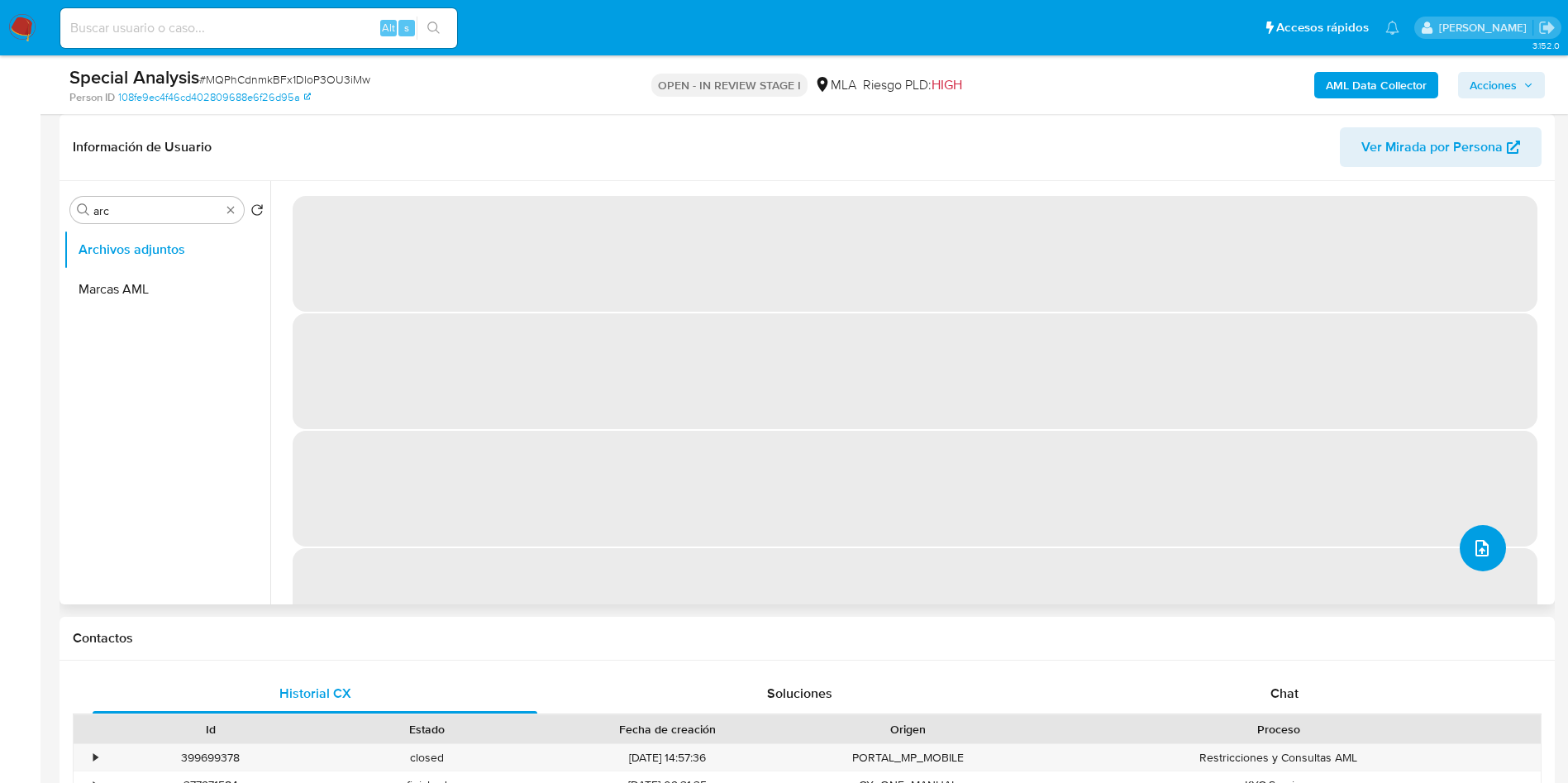
click at [1472, 555] on icon "upload-file" at bounding box center [1482, 548] width 20 height 20
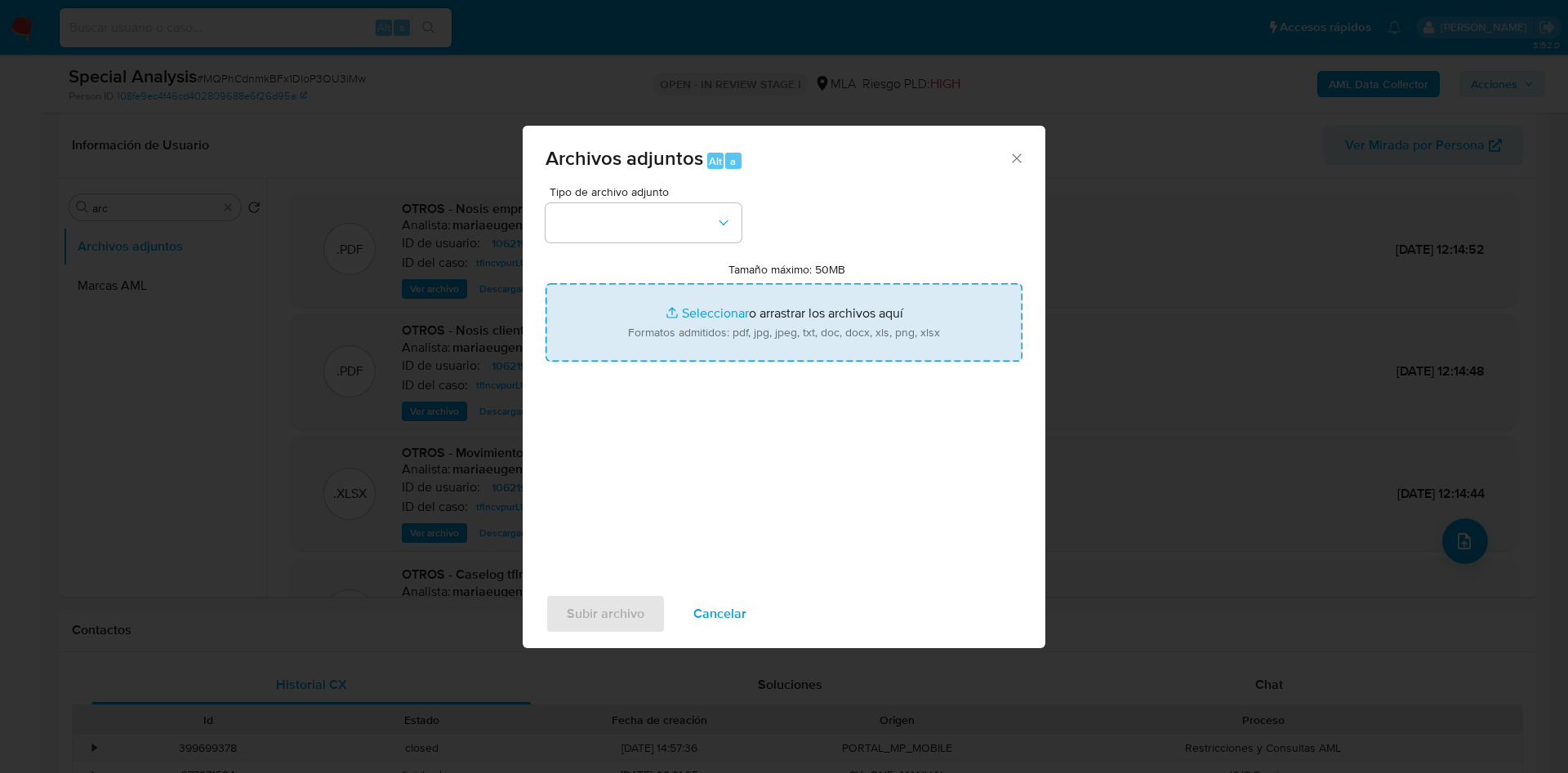
click at [635, 297] on input "Tamaño máximo: 50MB Seleccionar archivos" at bounding box center [784, 322] width 477 height 78
type input "C:\fakepath\Doc.jpg"
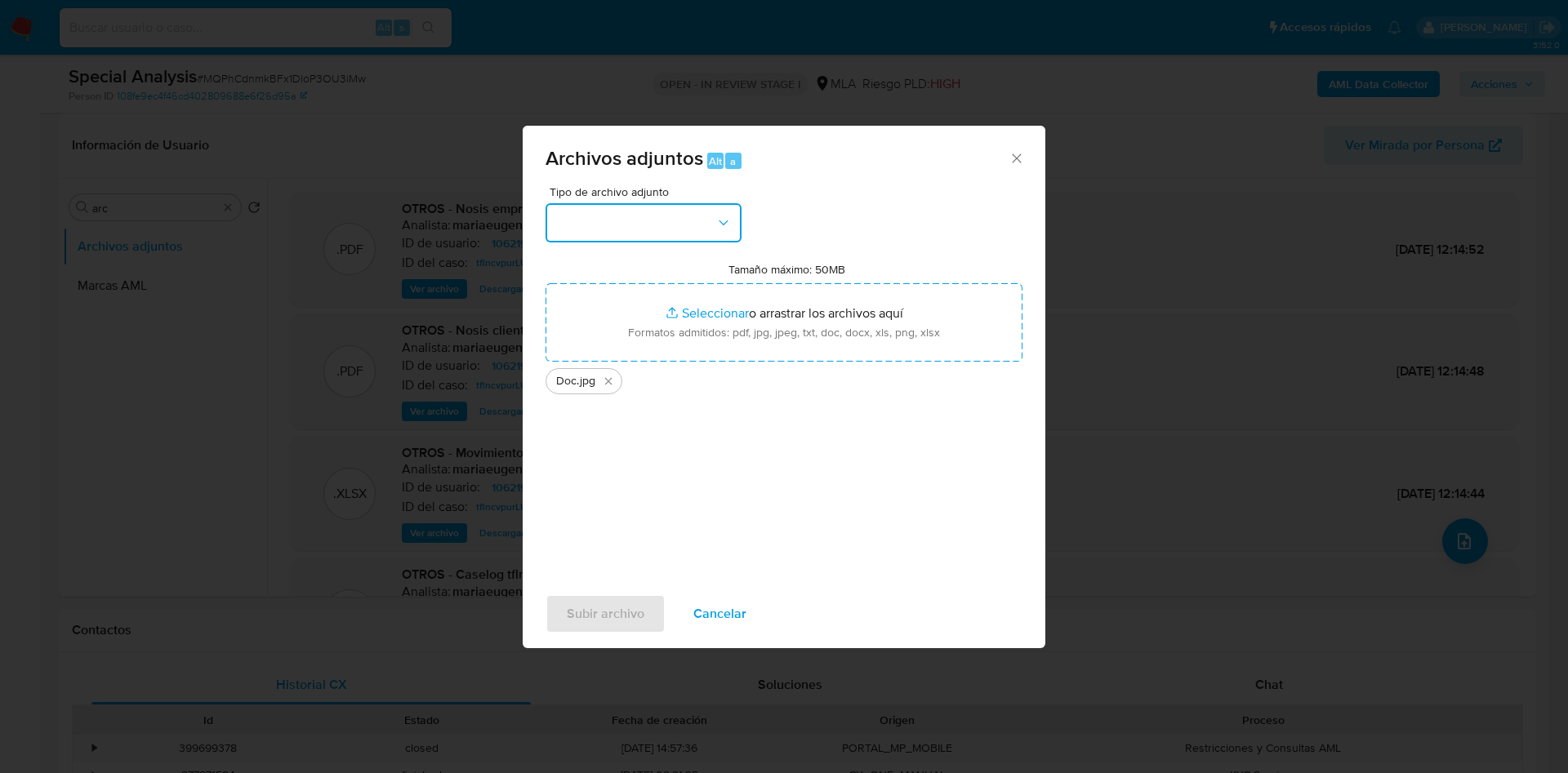
click at [638, 213] on button "button" at bounding box center [644, 223] width 196 height 40
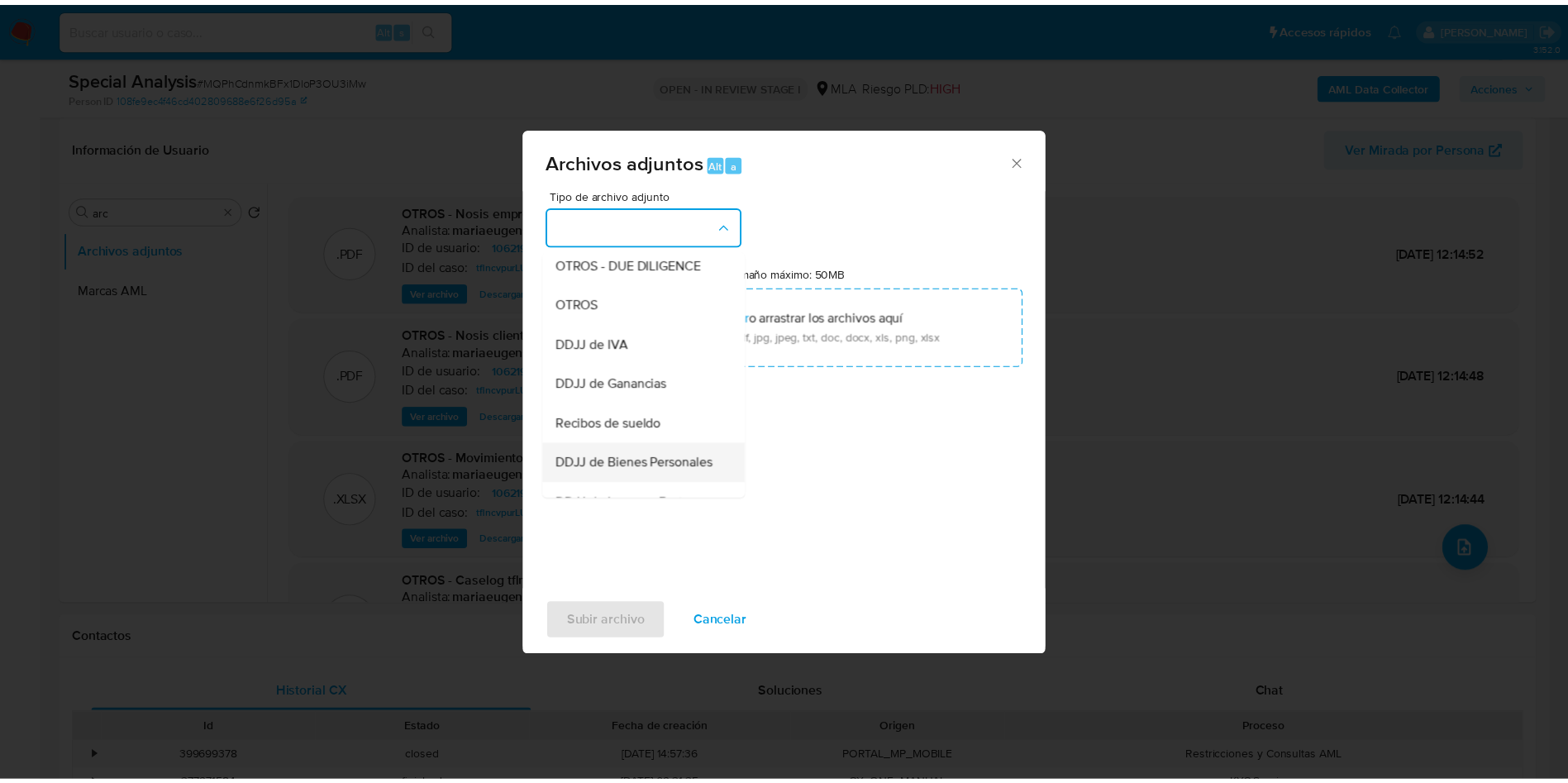
scroll to position [372, 0]
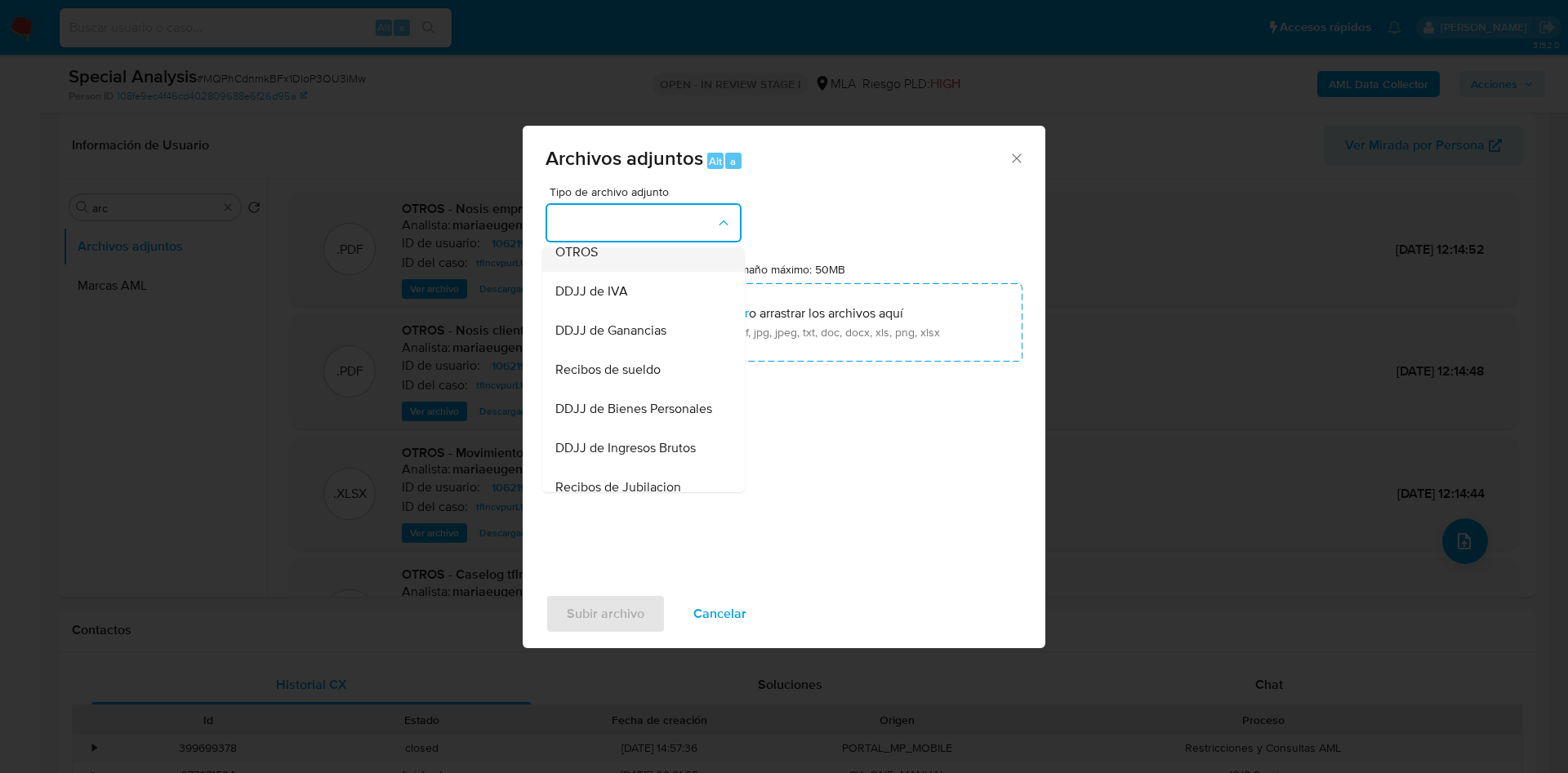
click at [631, 261] on div "OTROS" at bounding box center [638, 253] width 166 height 40
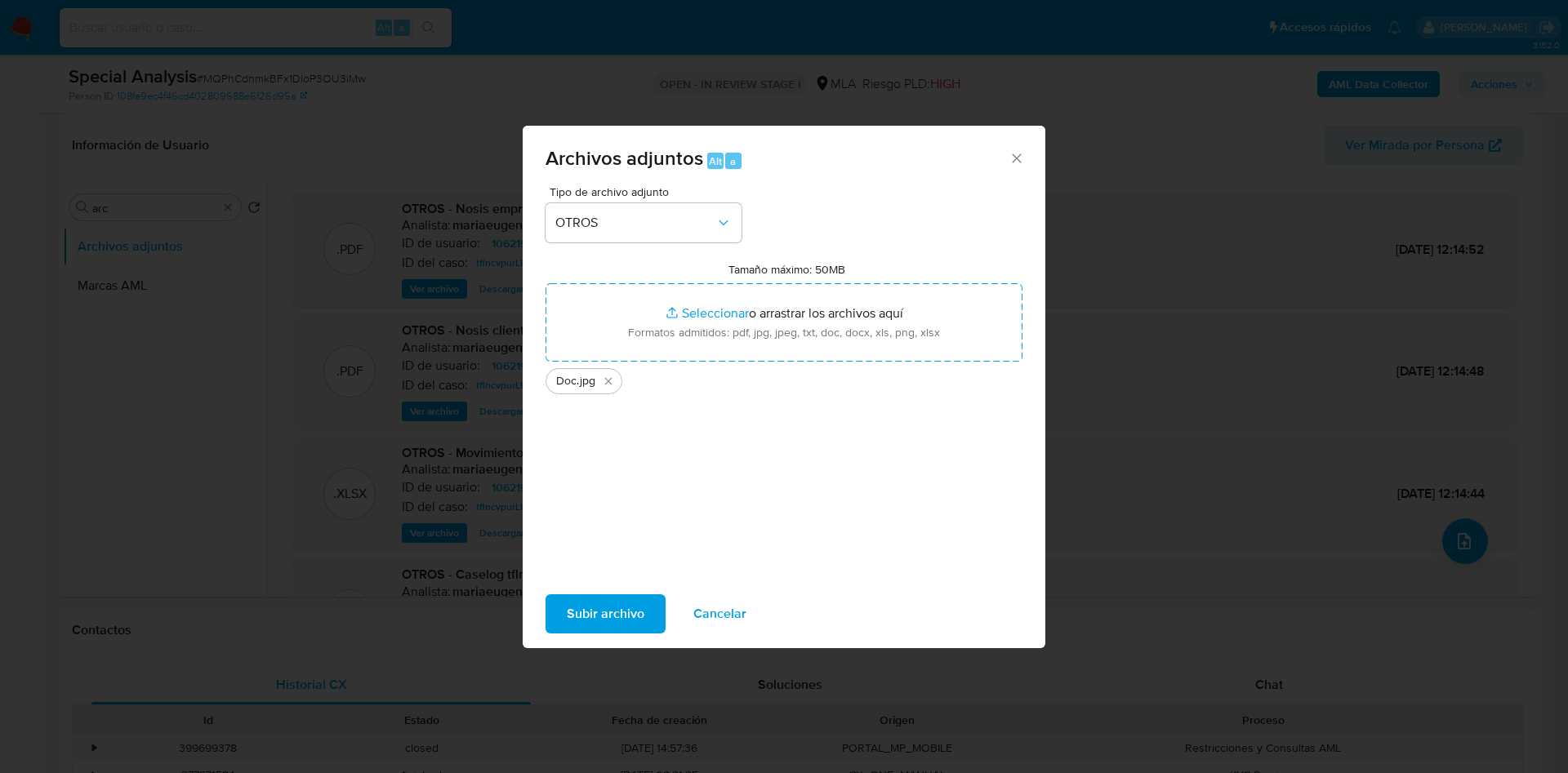
click at [601, 601] on span "Subir archivo" at bounding box center [605, 613] width 77 height 36
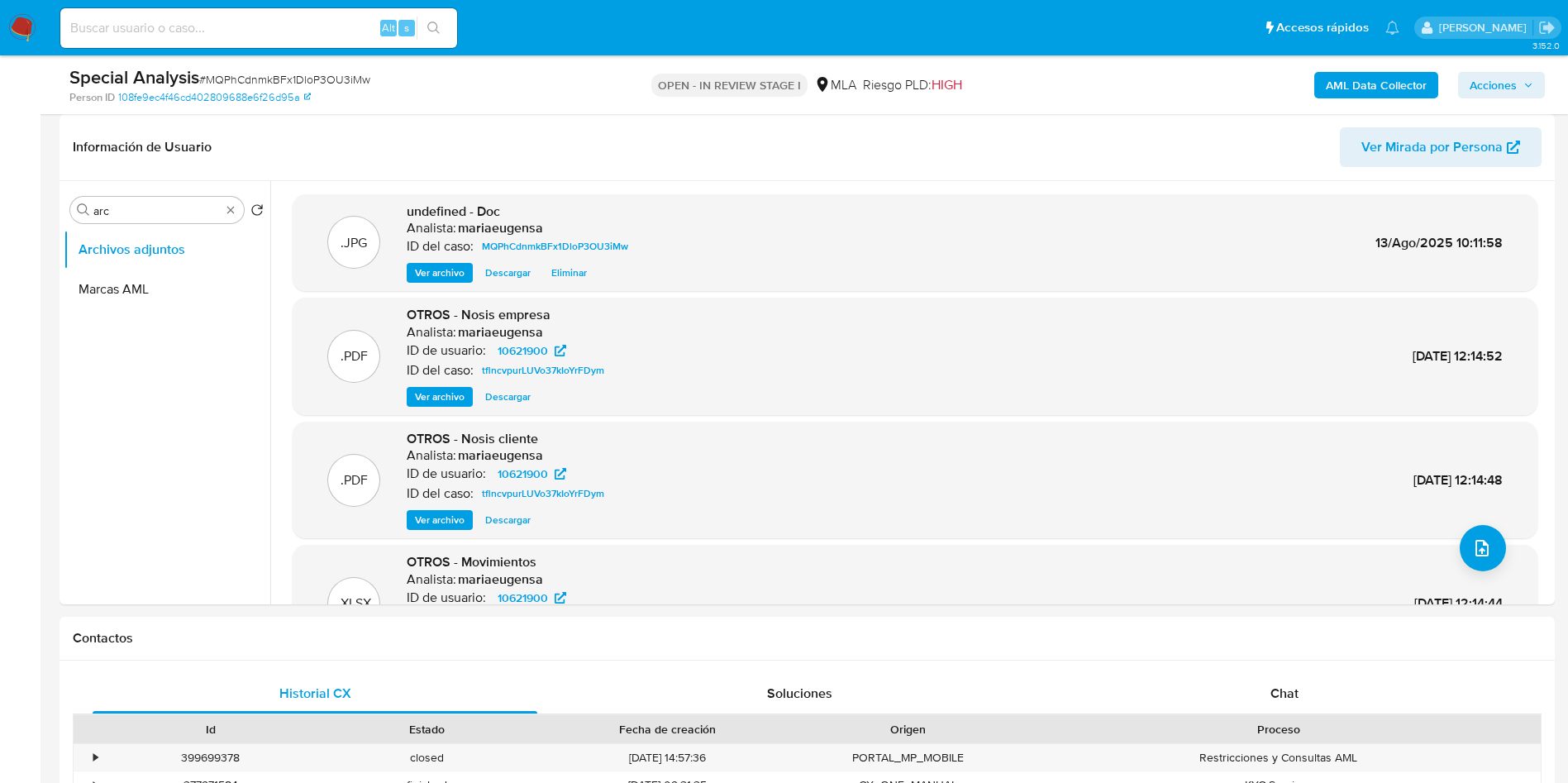
click at [1494, 84] on span "Acciones" at bounding box center [1493, 85] width 47 height 27
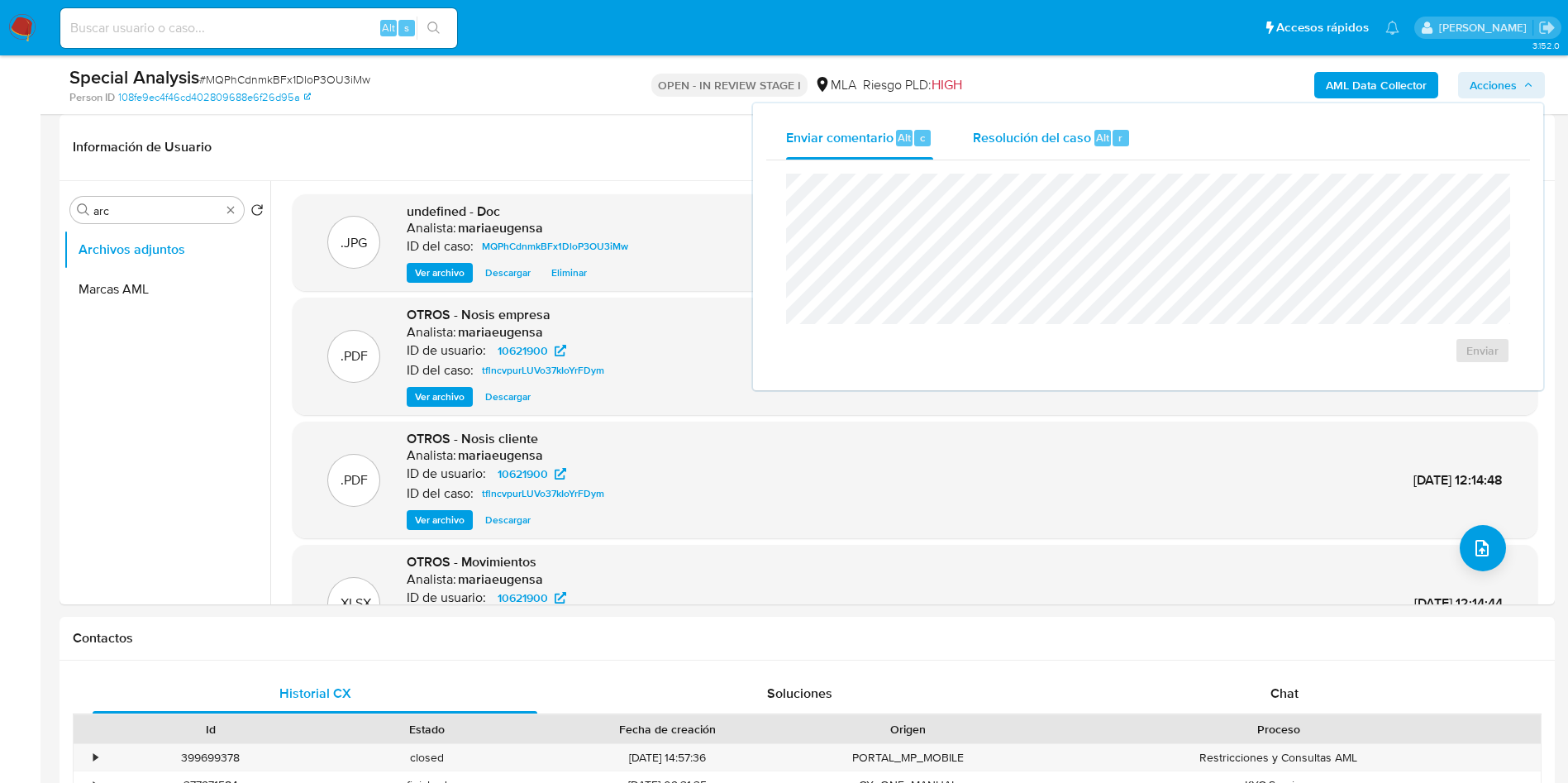
click at [1082, 130] on span "Resolución del caso" at bounding box center [1032, 137] width 118 height 19
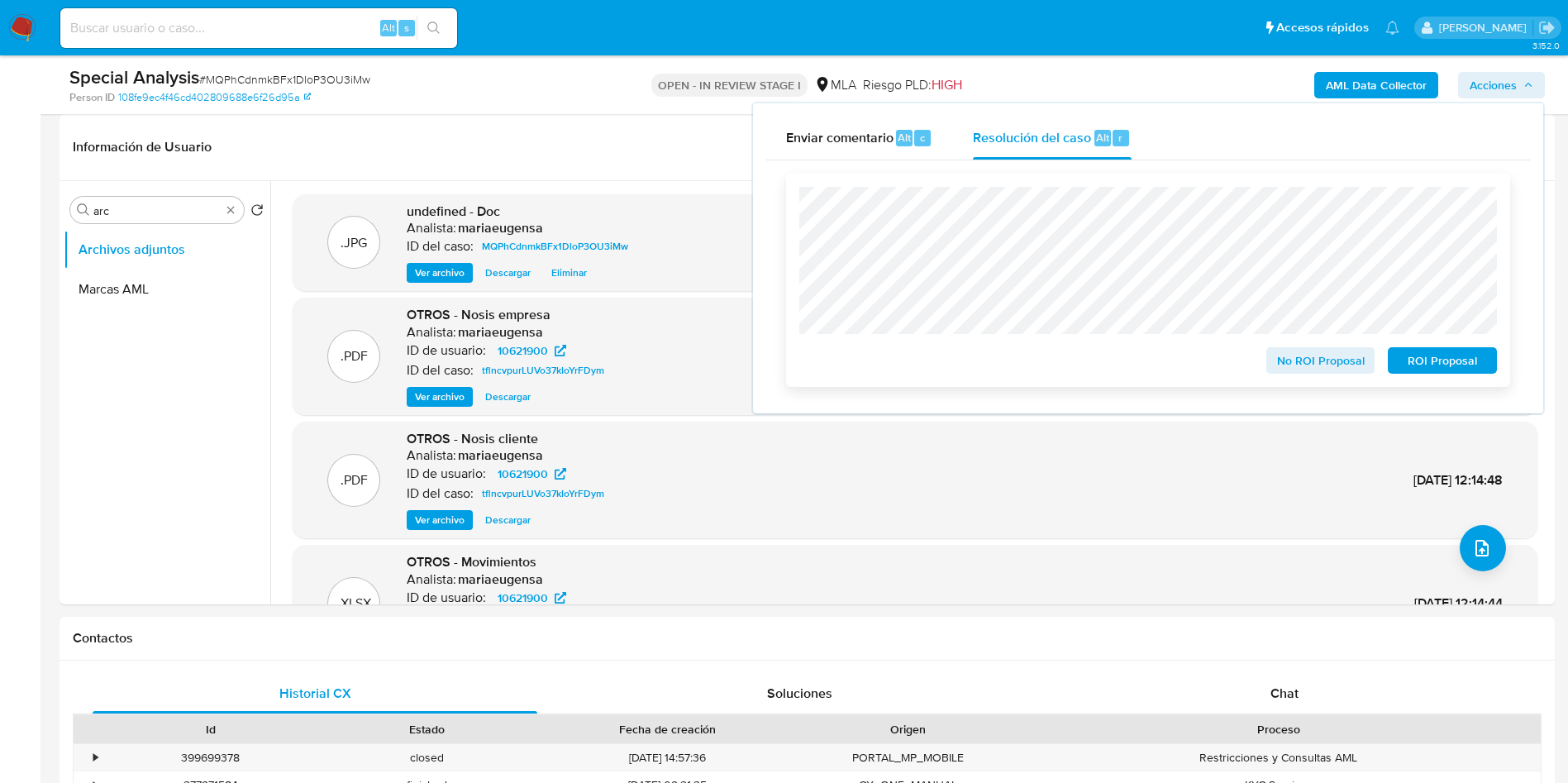
click at [1313, 365] on span "No ROI Proposal" at bounding box center [1321, 360] width 86 height 23
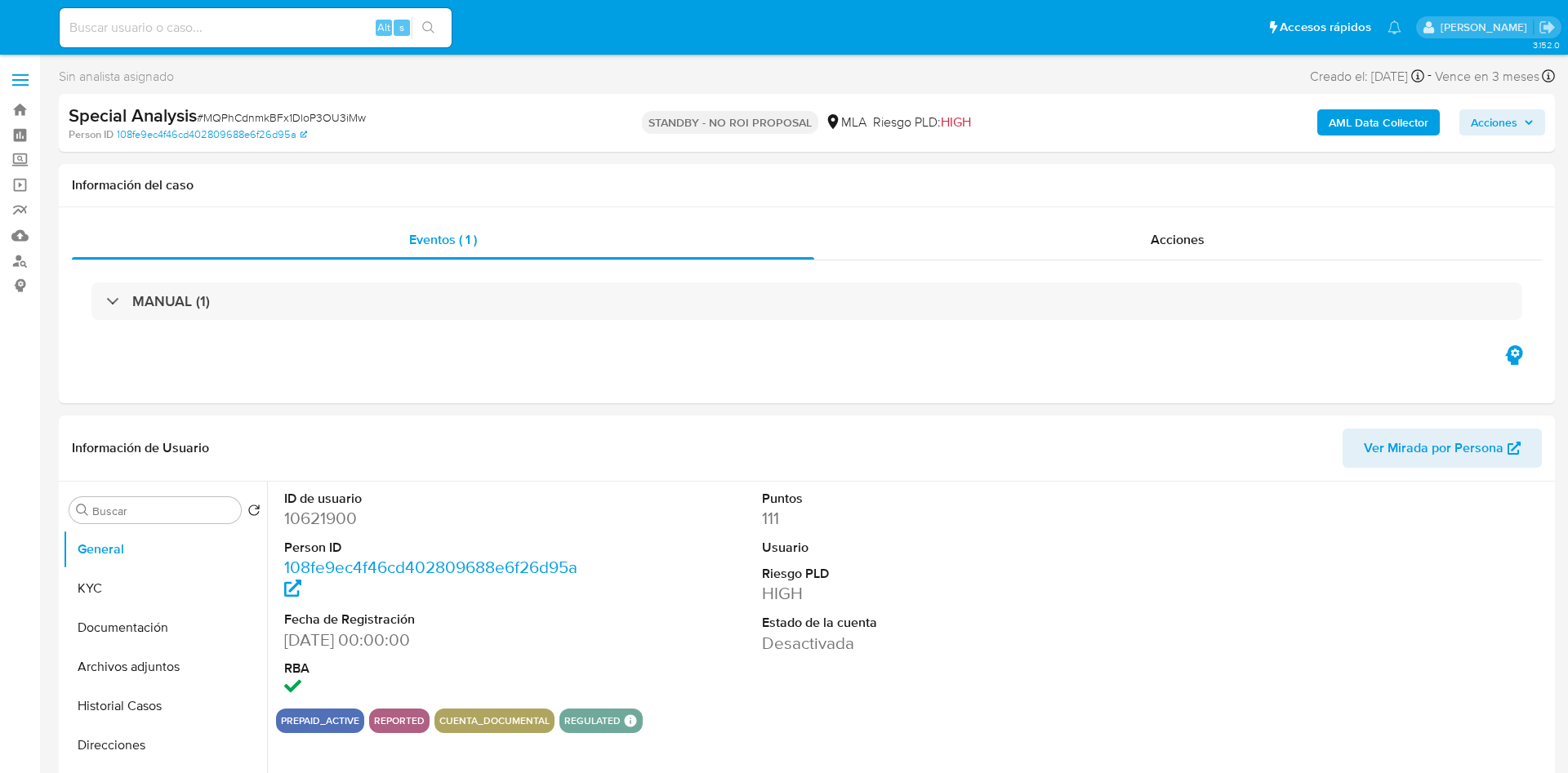
select select "10"
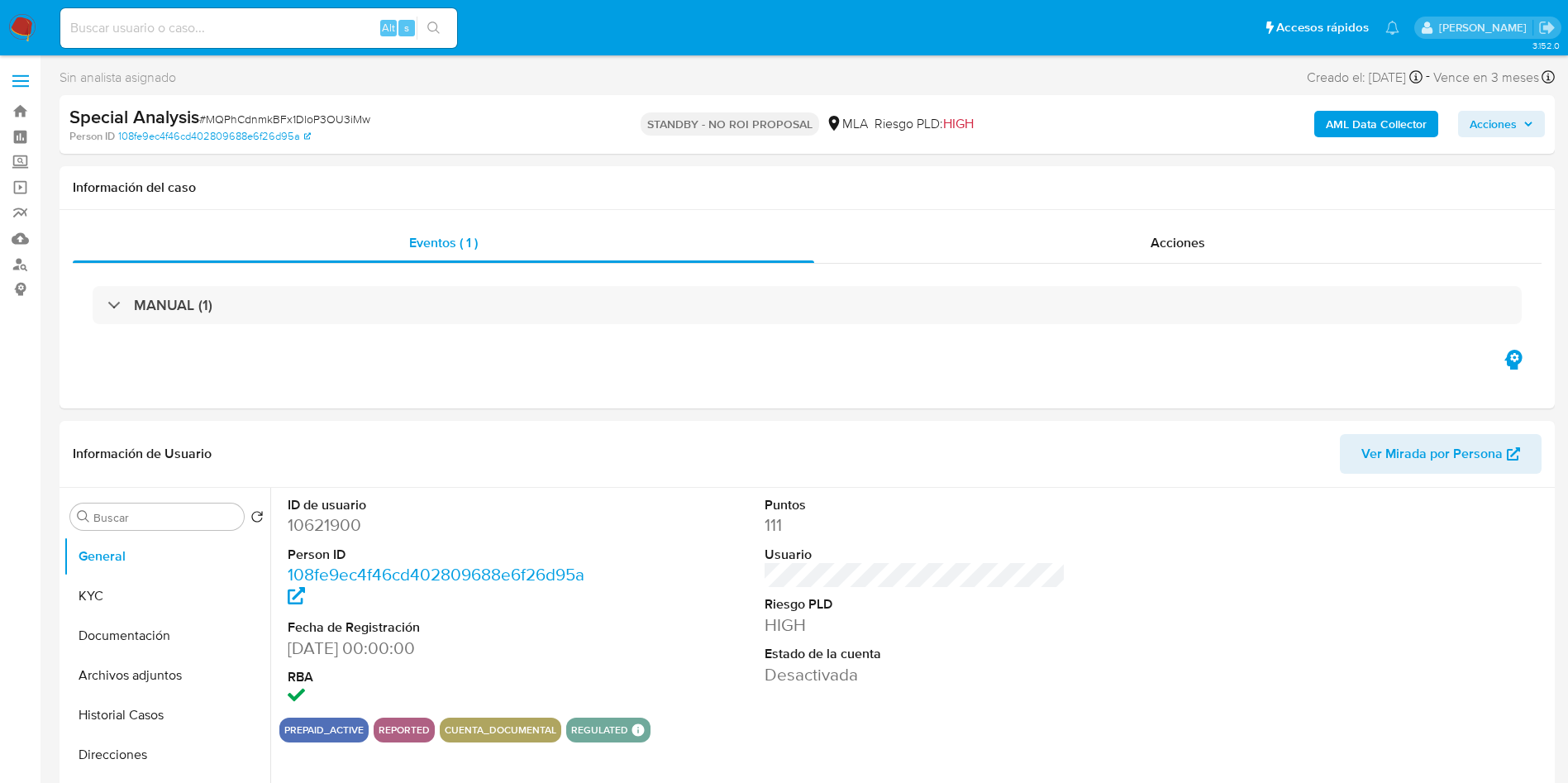
click at [249, 30] on input at bounding box center [258, 28] width 397 height 21
paste input "115629394"
type input "115629394"
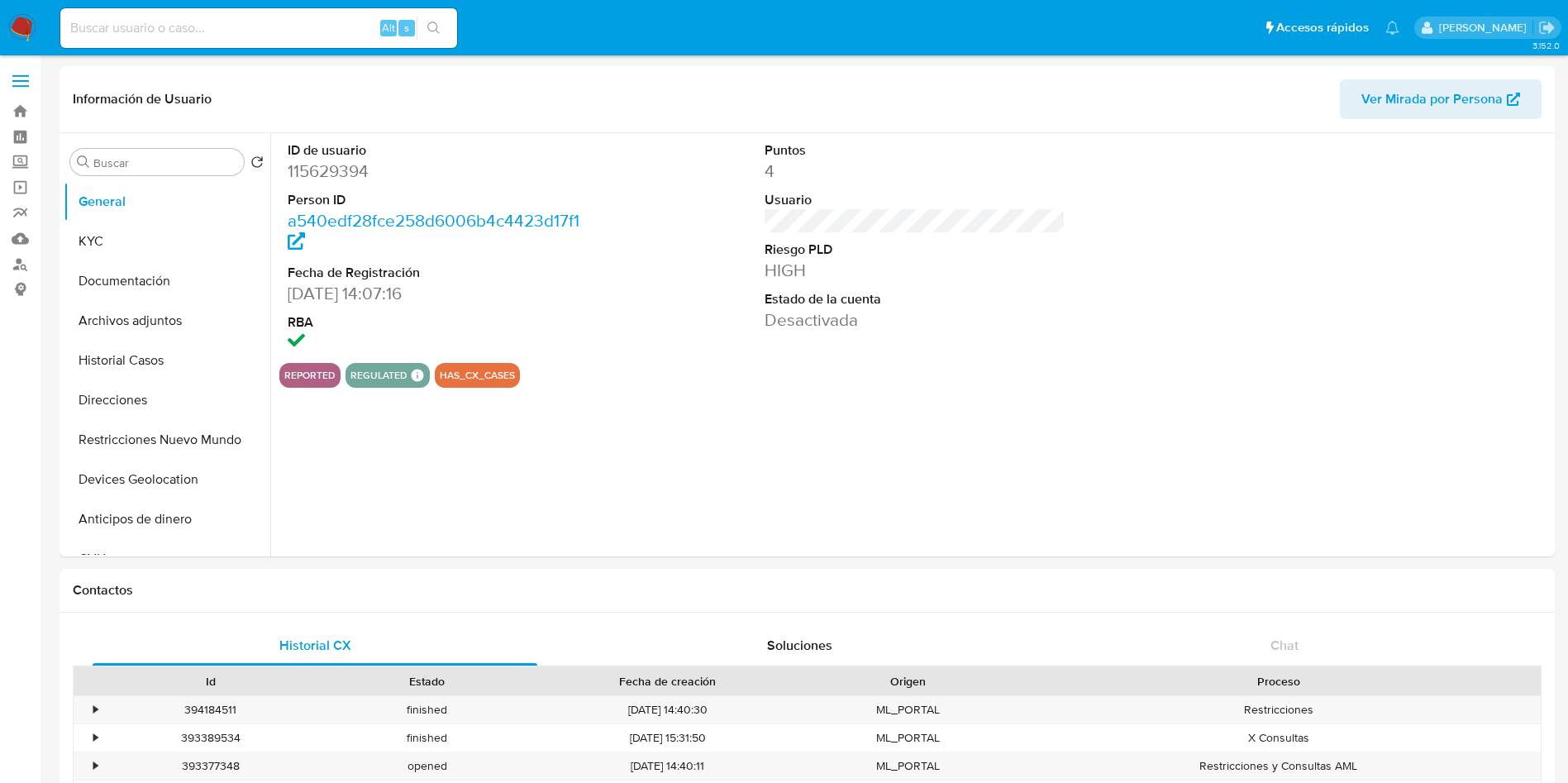
select select "10"
click at [190, 165] on input "Buscar" at bounding box center [165, 163] width 144 height 15
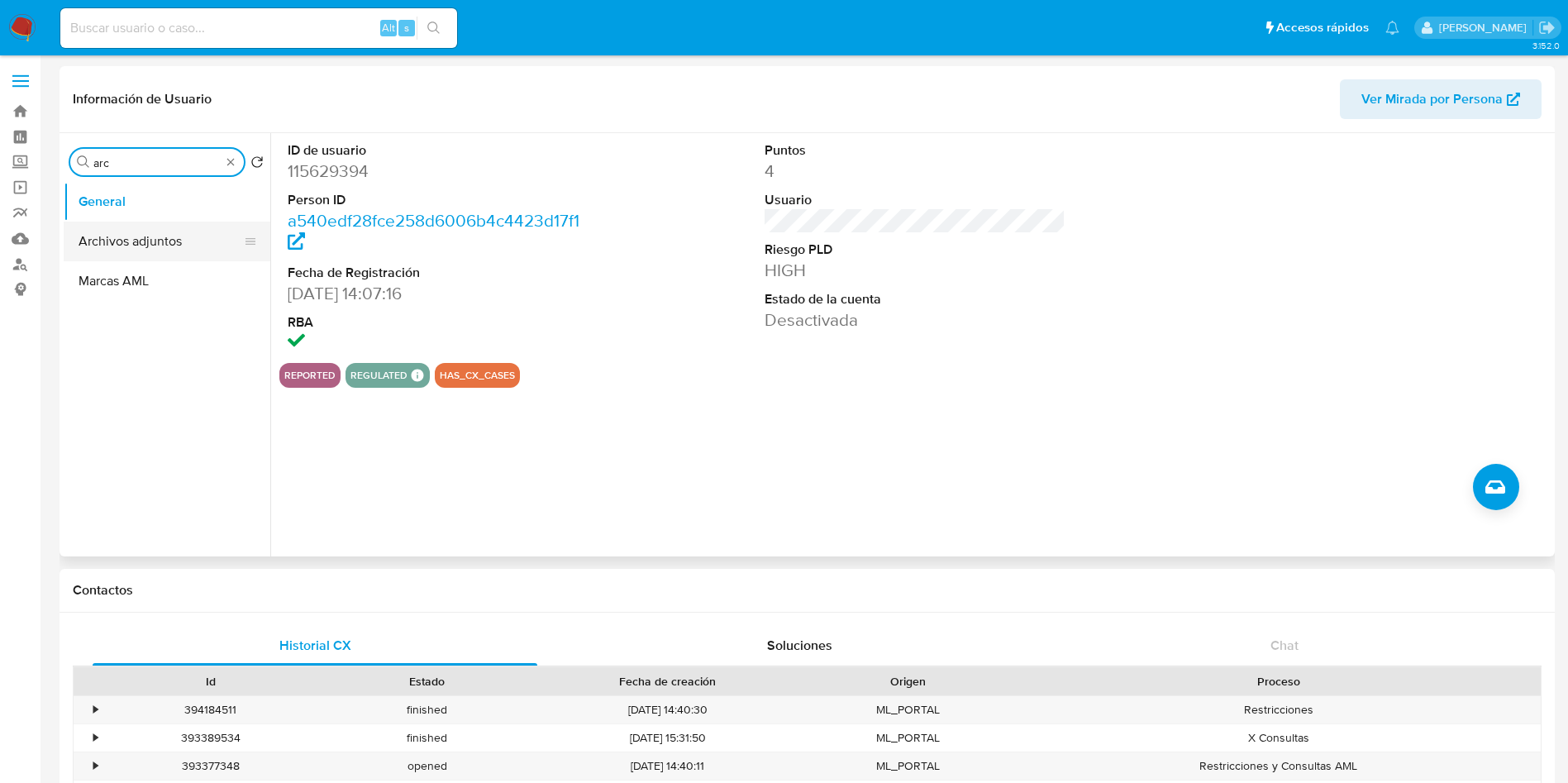
click at [188, 235] on button "Archivos adjuntos" at bounding box center [161, 242] width 193 height 40
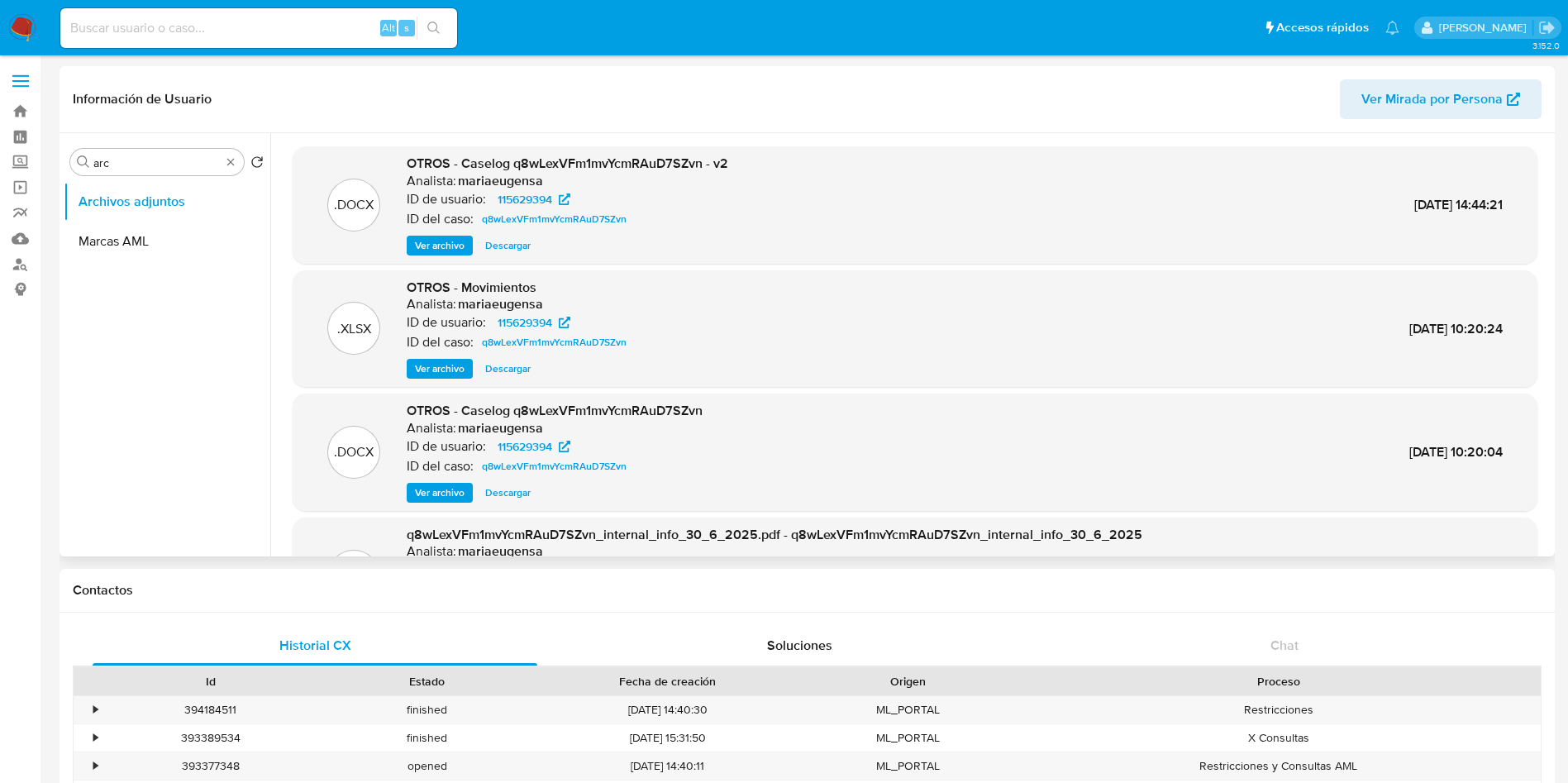
click at [433, 250] on span "Ver archivo" at bounding box center [440, 245] width 50 height 16
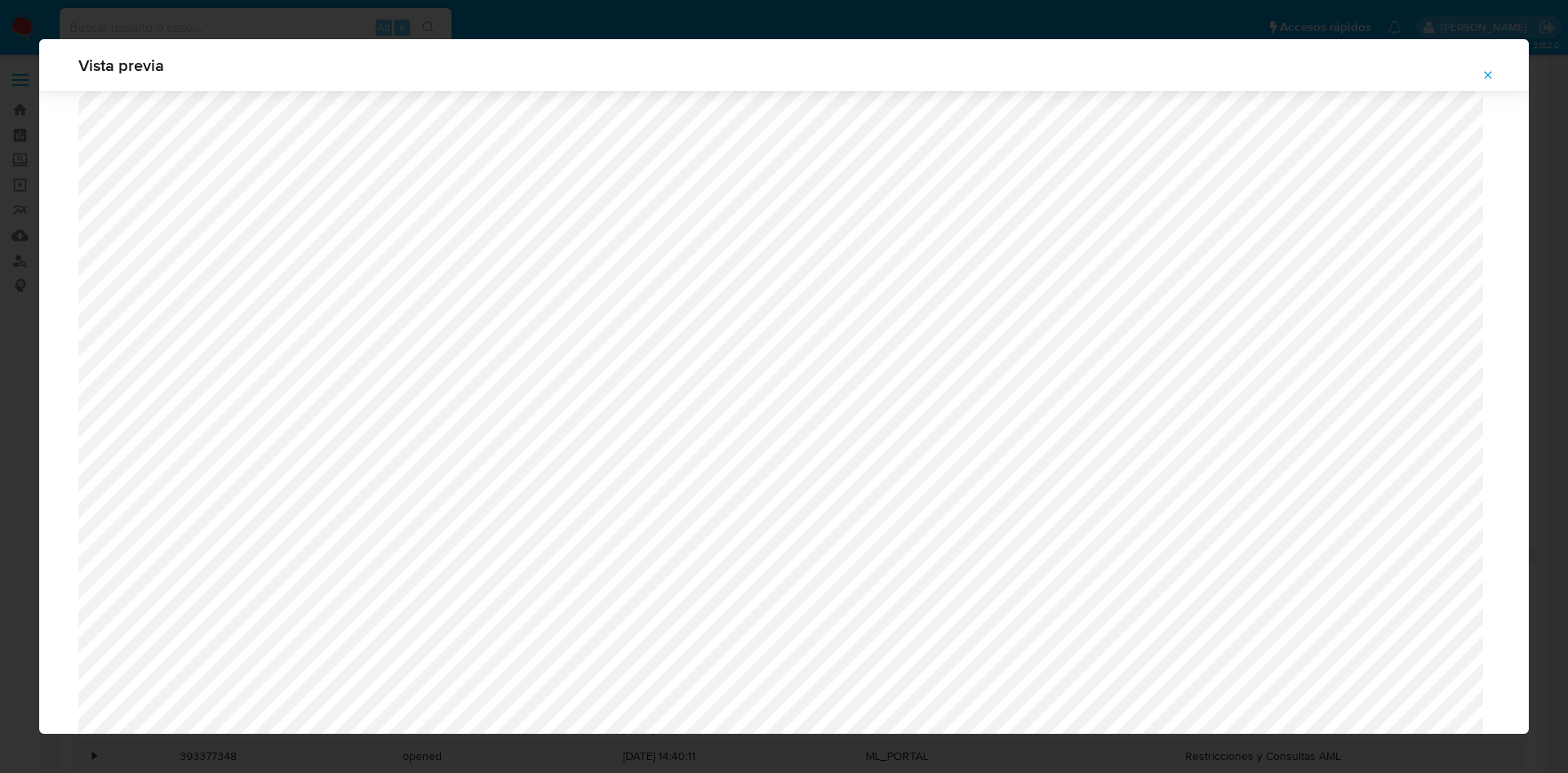
scroll to position [1192, 0]
click at [1479, 66] on button "Attachment preview" at bounding box center [1488, 76] width 36 height 26
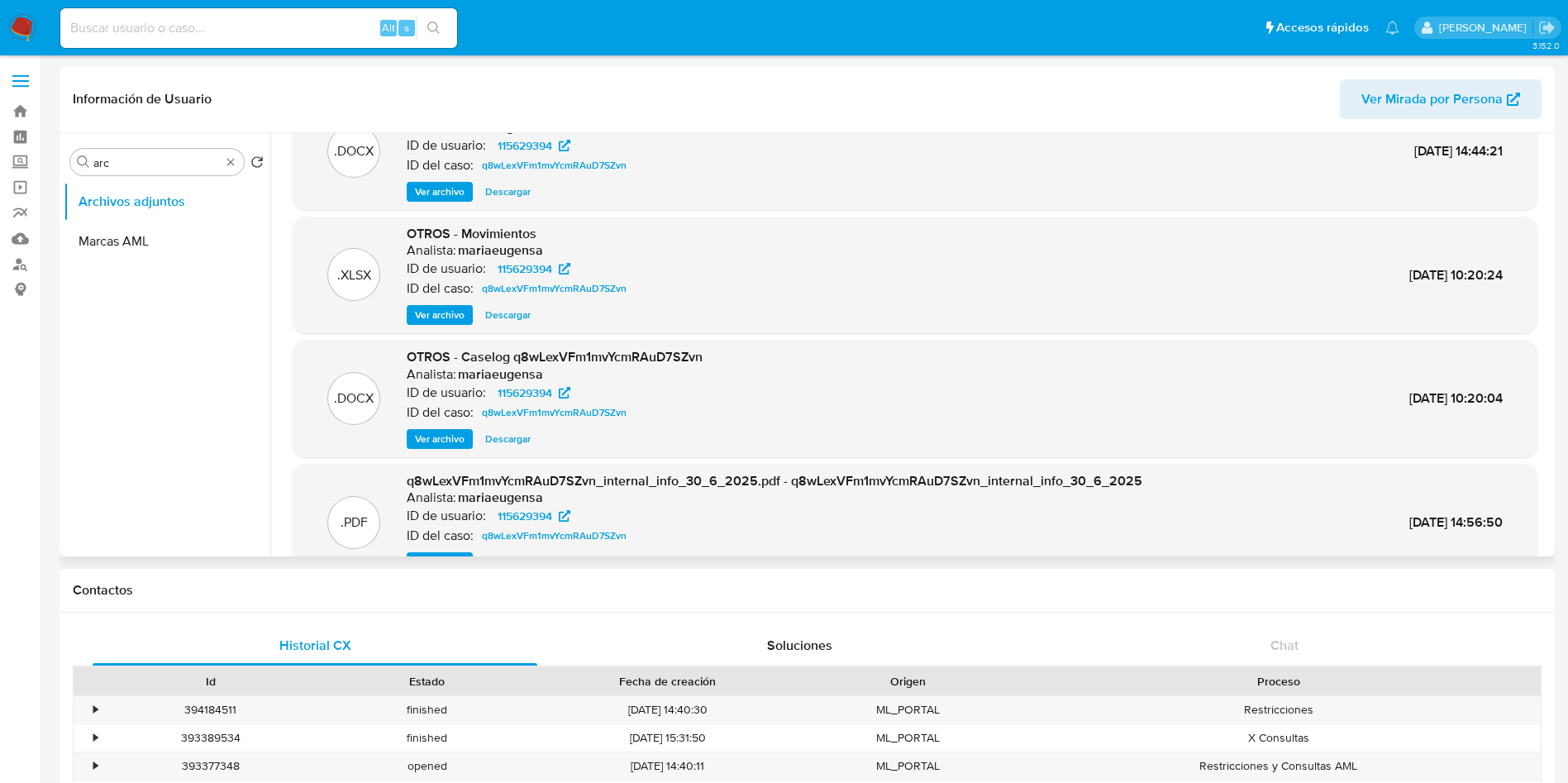
scroll to position [124, 0]
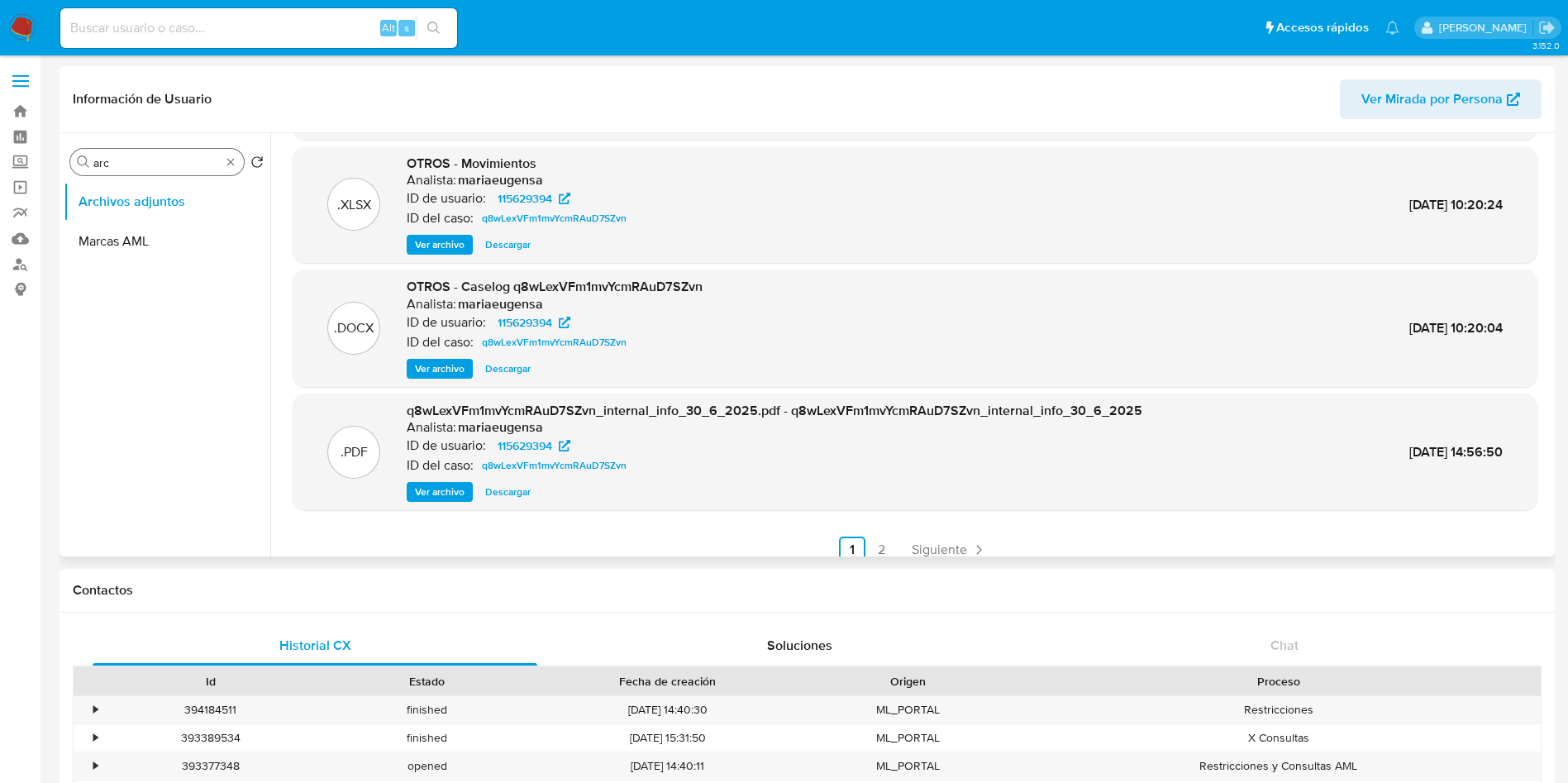
click at [157, 156] on input "arc" at bounding box center [157, 163] width 127 height 15
click at [164, 172] on div "Buscar arc" at bounding box center [158, 163] width 174 height 27
click at [161, 163] on input "arc" at bounding box center [157, 163] width 127 height 15
click at [160, 163] on input "arc" at bounding box center [157, 163] width 127 height 15
type input "his"
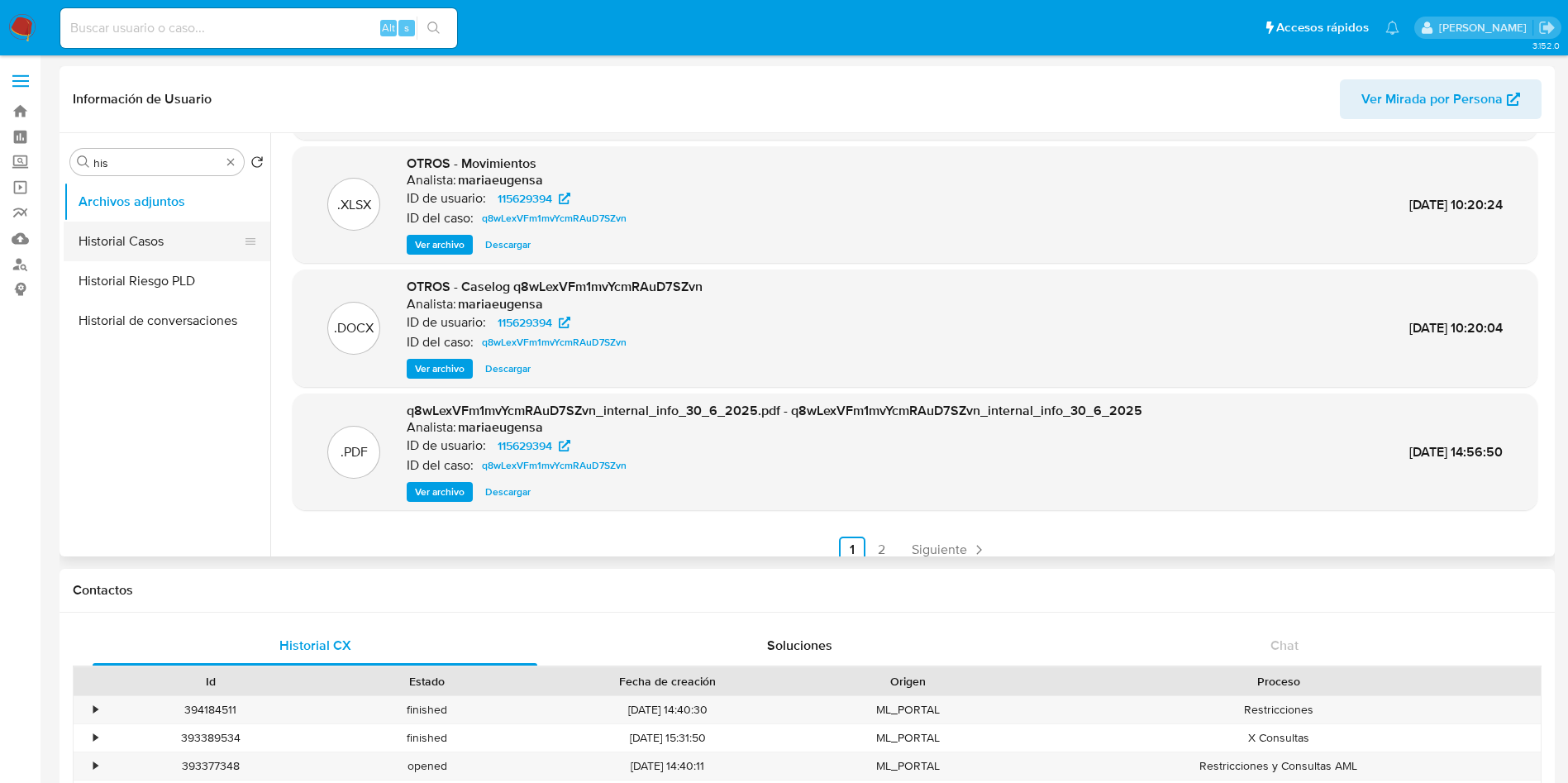
click at [140, 227] on button "Historial Casos" at bounding box center [161, 242] width 193 height 40
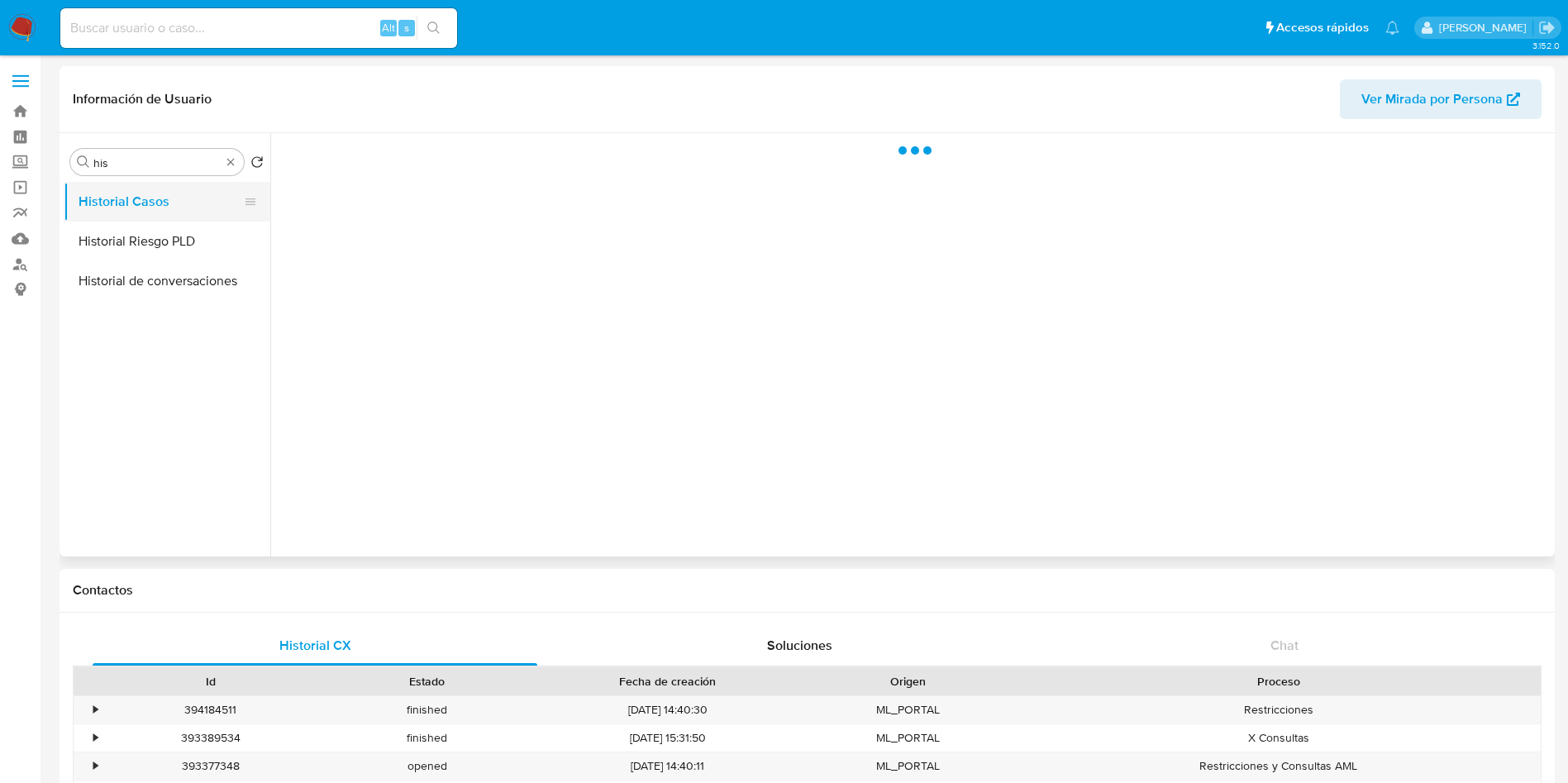
scroll to position [0, 0]
click at [143, 235] on button "Historial Riesgo PLD" at bounding box center [167, 242] width 206 height 40
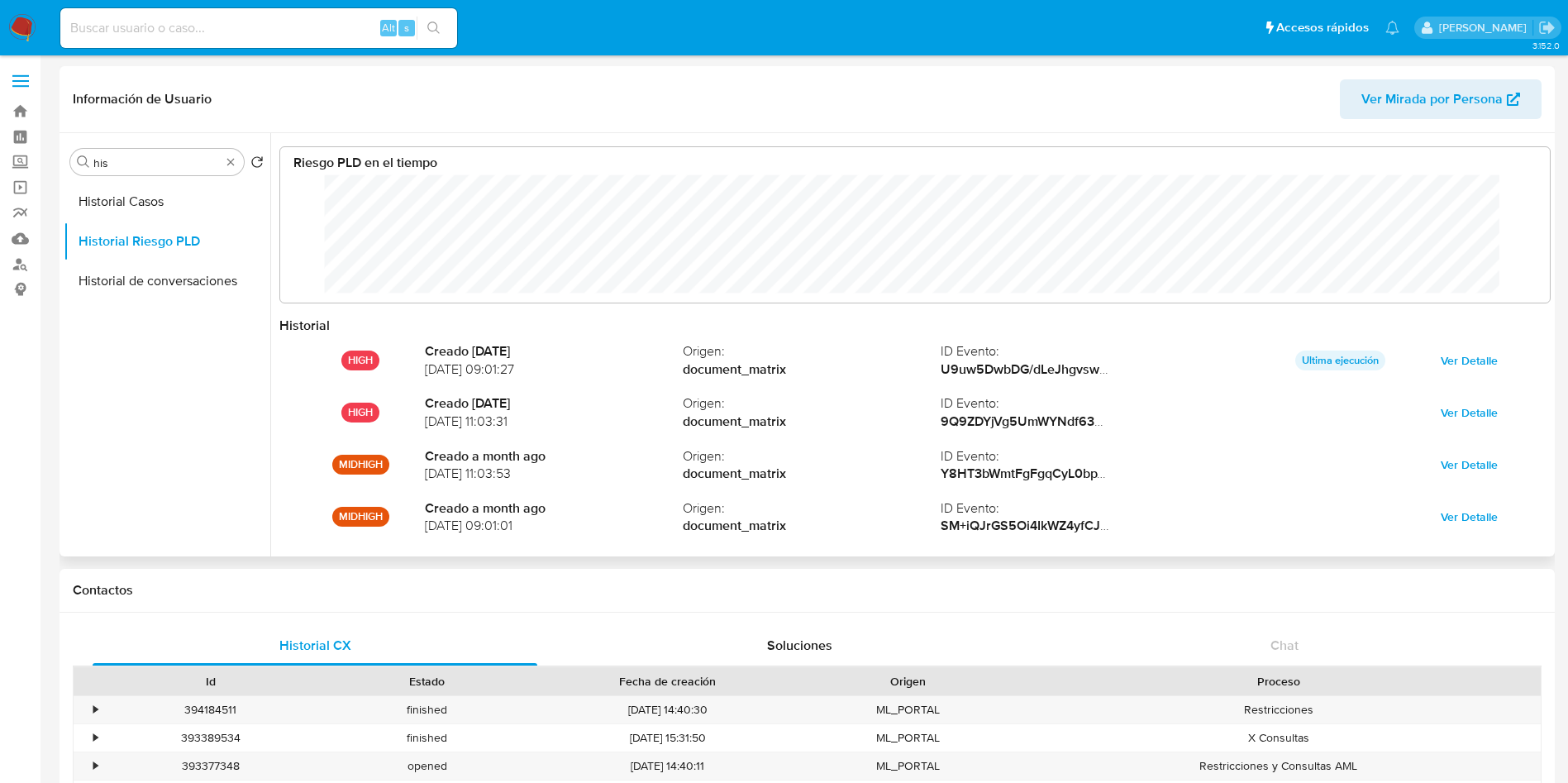
scroll to position [124, 1236]
click at [175, 210] on button "Historial Casos" at bounding box center [161, 202] width 193 height 40
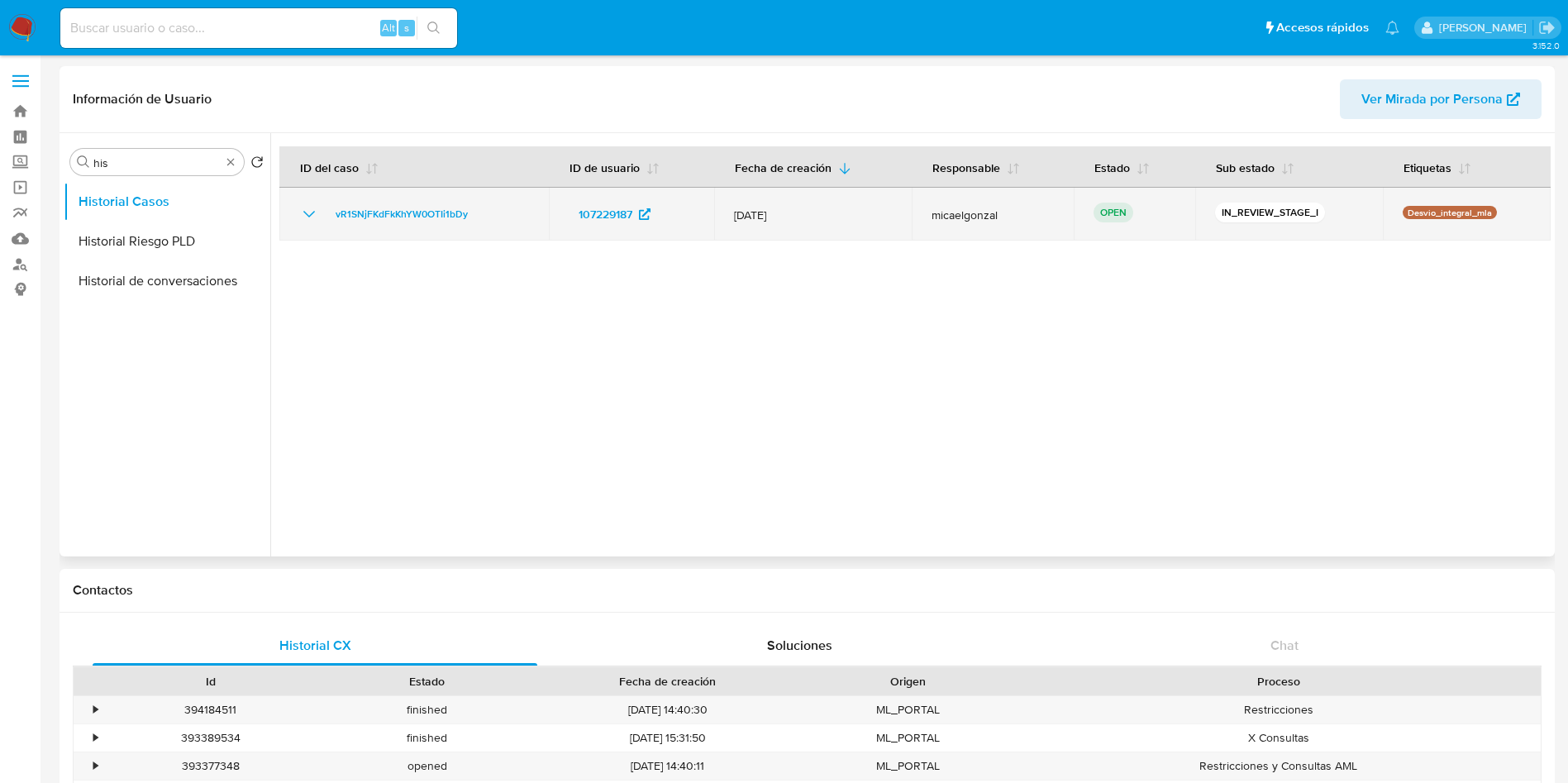
drag, startPoint x: 519, startPoint y: 223, endPoint x: 328, endPoint y: 205, distance: 191.8
click at [328, 205] on div "vR1SNjFKdFkKhYW0OTIi1bDy" at bounding box center [414, 214] width 229 height 20
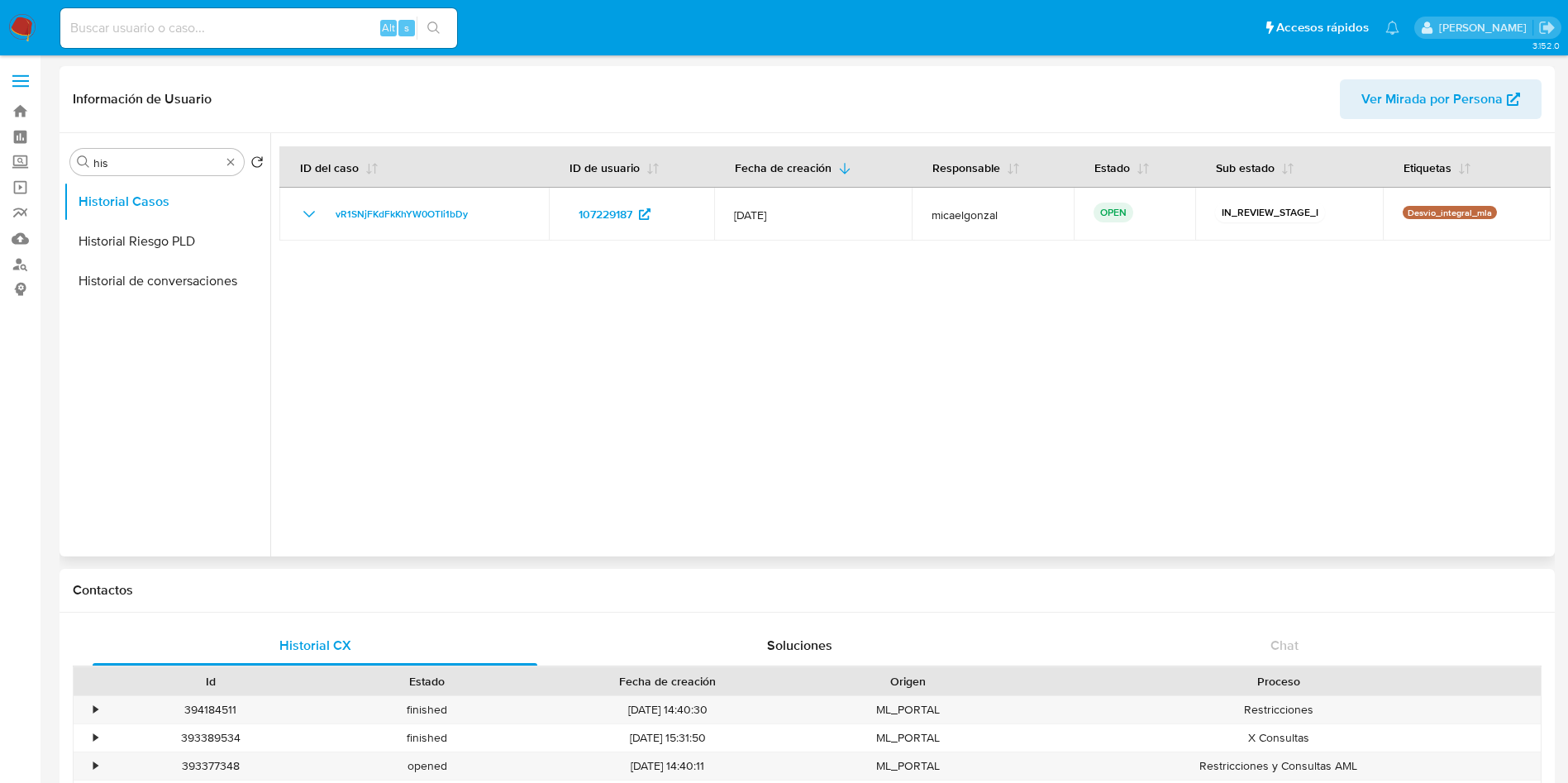
click at [392, 424] on div at bounding box center [911, 344] width 1280 height 424
click at [300, 20] on input at bounding box center [258, 28] width 397 height 21
paste input "115629394"
type input "115629394"
click at [161, 27] on input "115629394" at bounding box center [258, 28] width 397 height 21
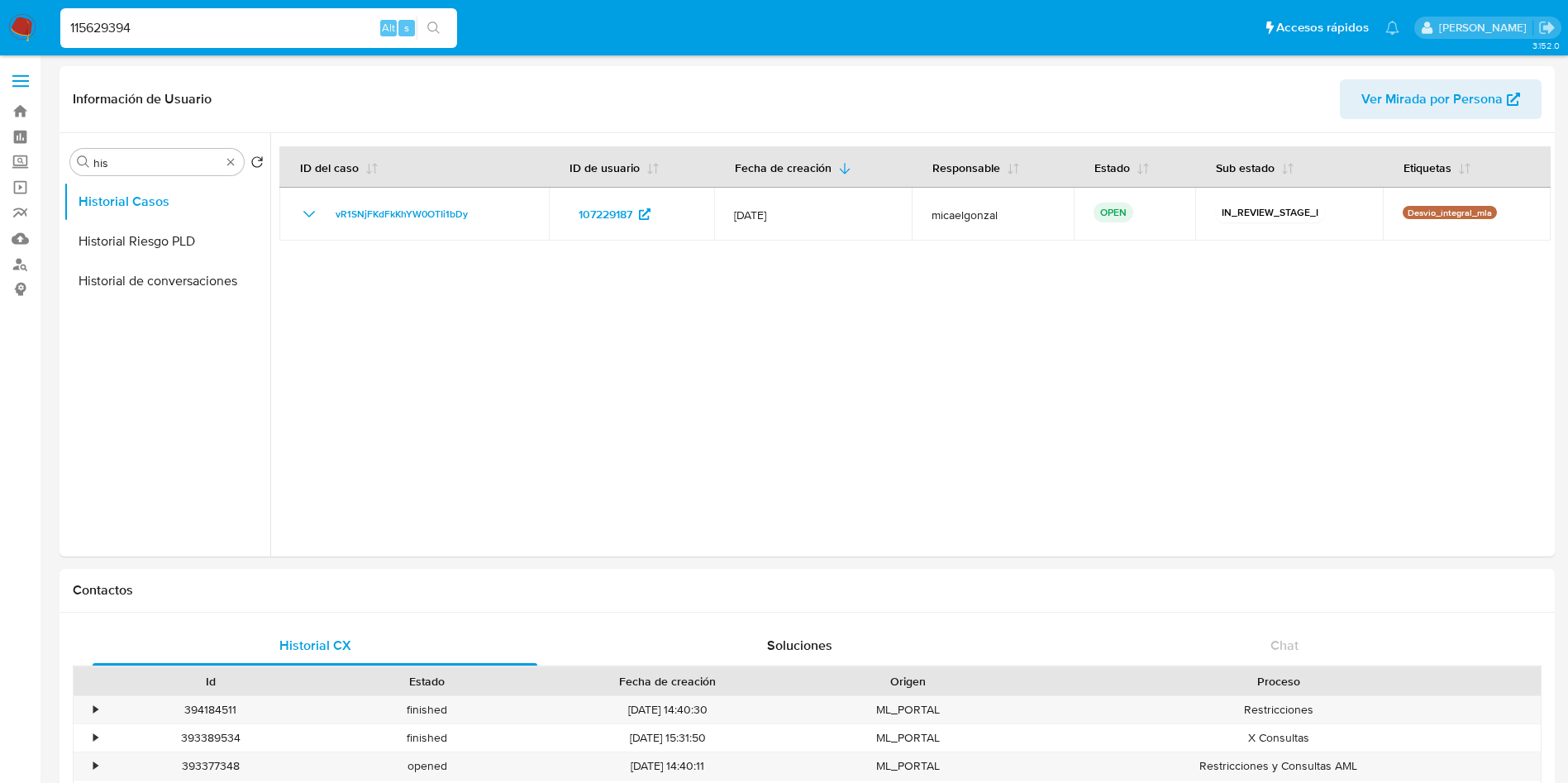
click at [229, 28] on input "115629394" at bounding box center [258, 28] width 397 height 21
click at [228, 27] on input "115629394" at bounding box center [258, 28] width 397 height 21
click at [31, 27] on img at bounding box center [22, 28] width 28 height 28
click at [141, 31] on input "115629394" at bounding box center [258, 28] width 397 height 21
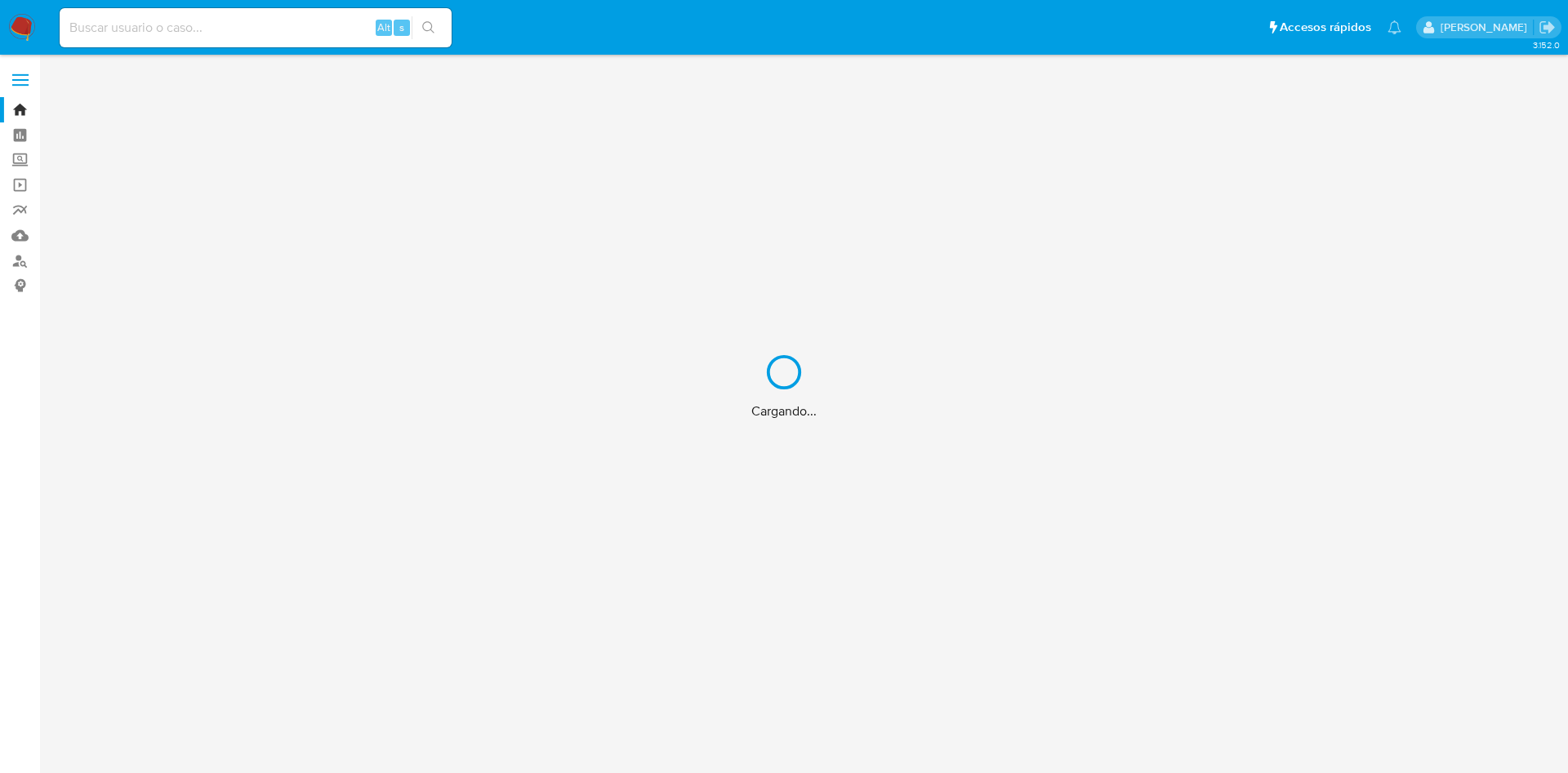
click at [140, 31] on div "Cargando..." at bounding box center [784, 386] width 1568 height 773
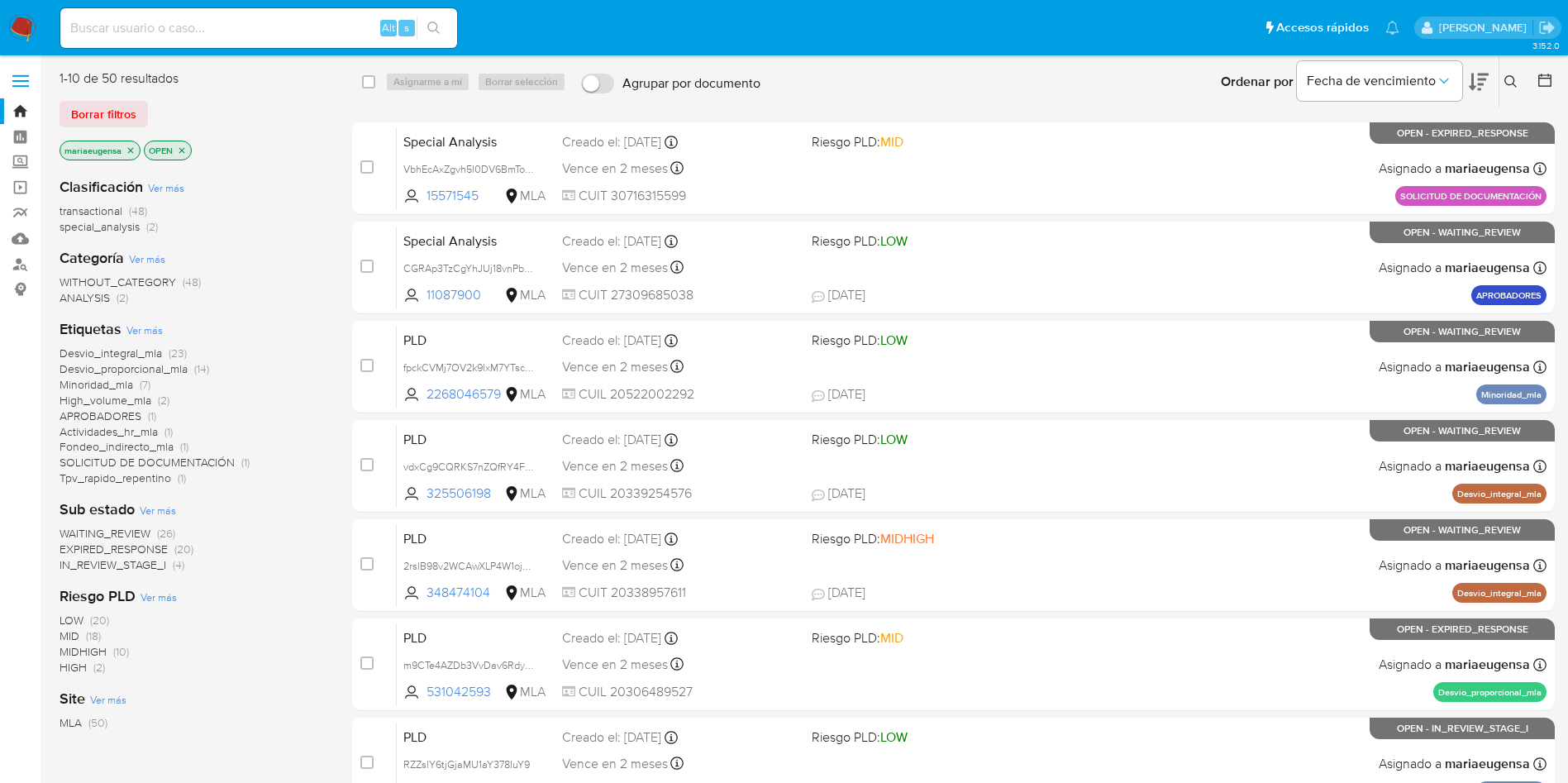
drag, startPoint x: 0, startPoint y: 0, endPoint x: 141, endPoint y: 31, distance: 144.4
click at [141, 31] on input at bounding box center [258, 28] width 397 height 21
paste input "115629394"
type input "115629394"
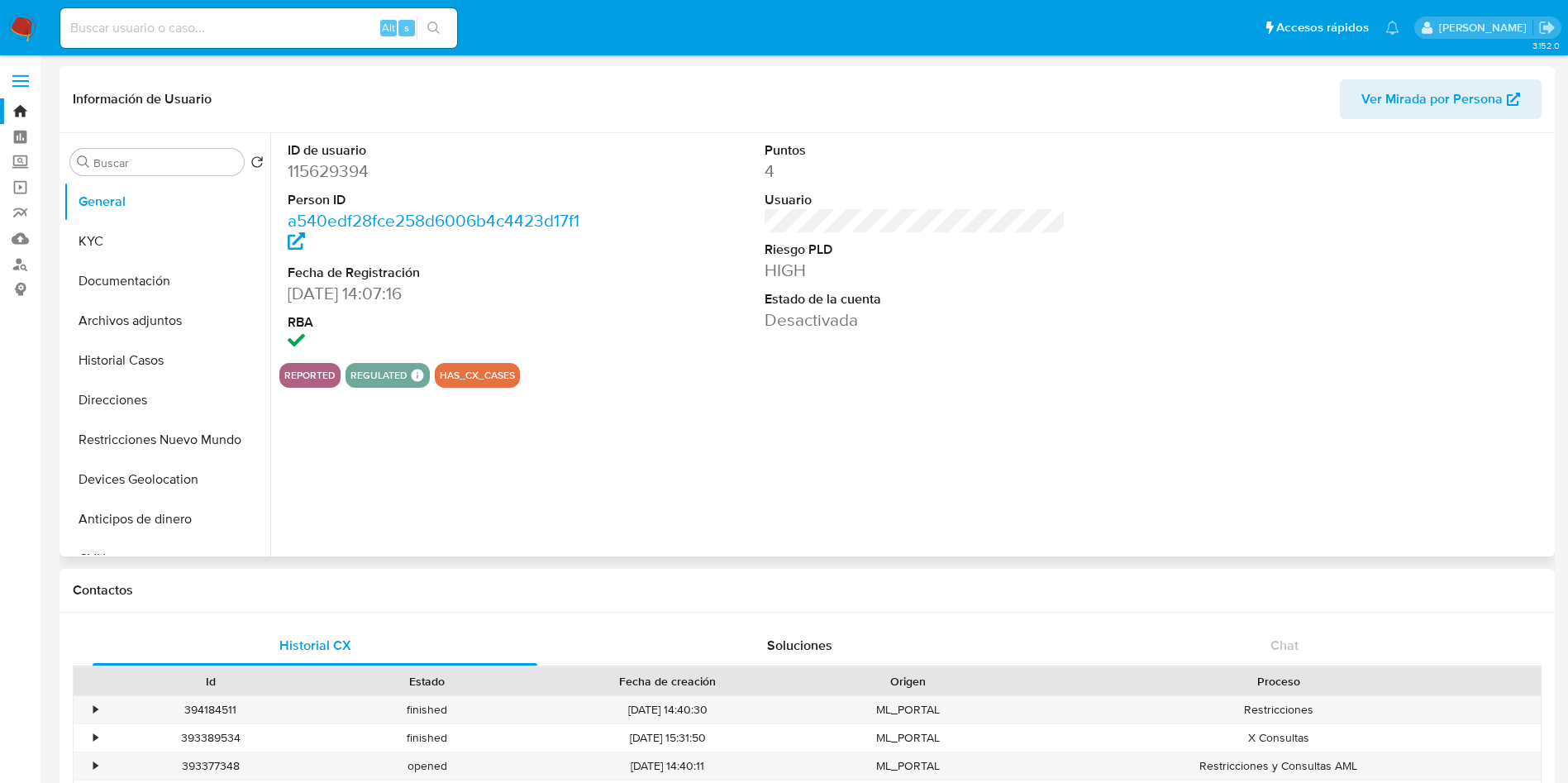
select select "10"
click at [161, 230] on button "KYC" at bounding box center [161, 242] width 193 height 40
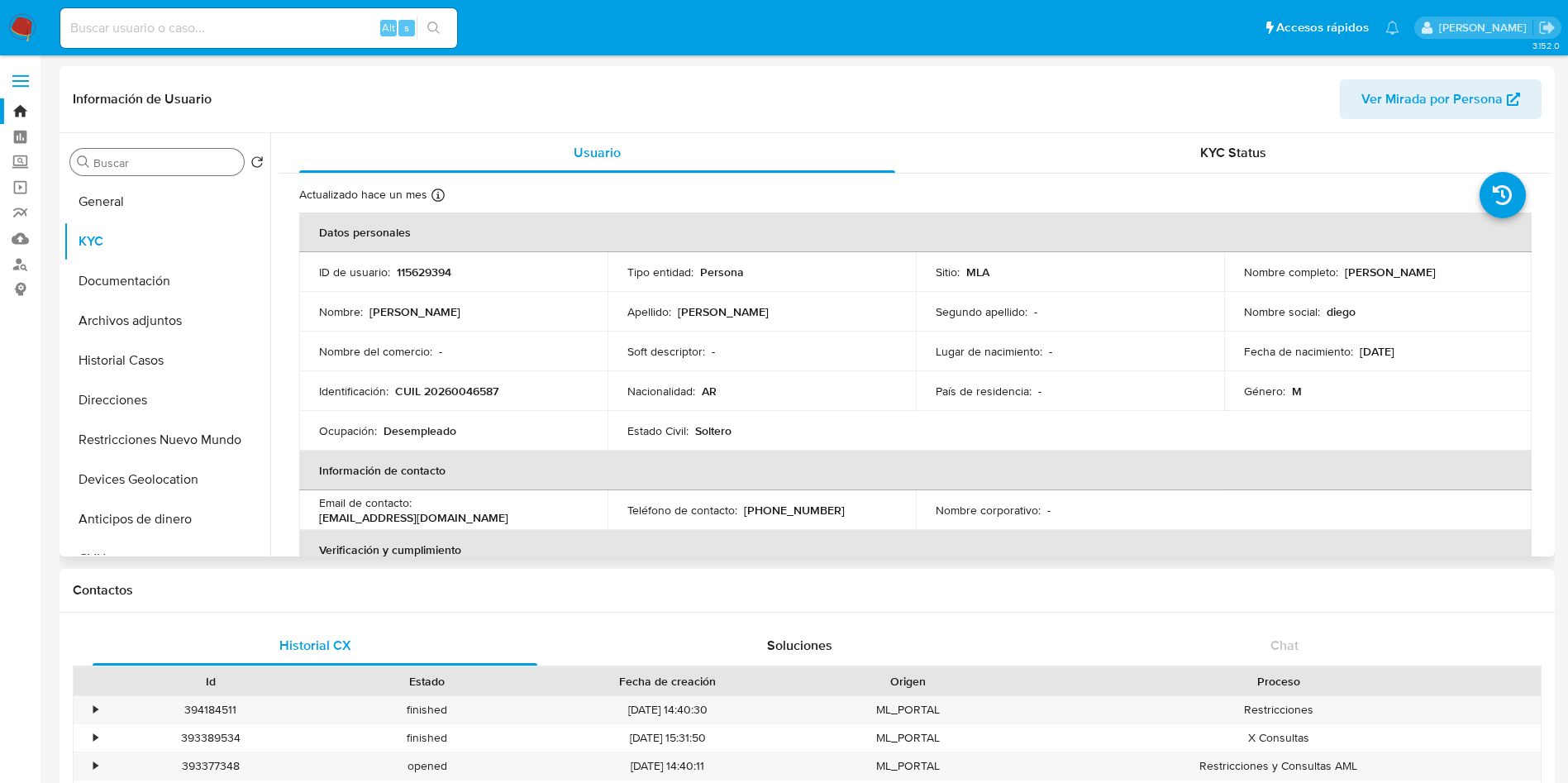
click at [168, 163] on input "Buscar" at bounding box center [165, 163] width 144 height 15
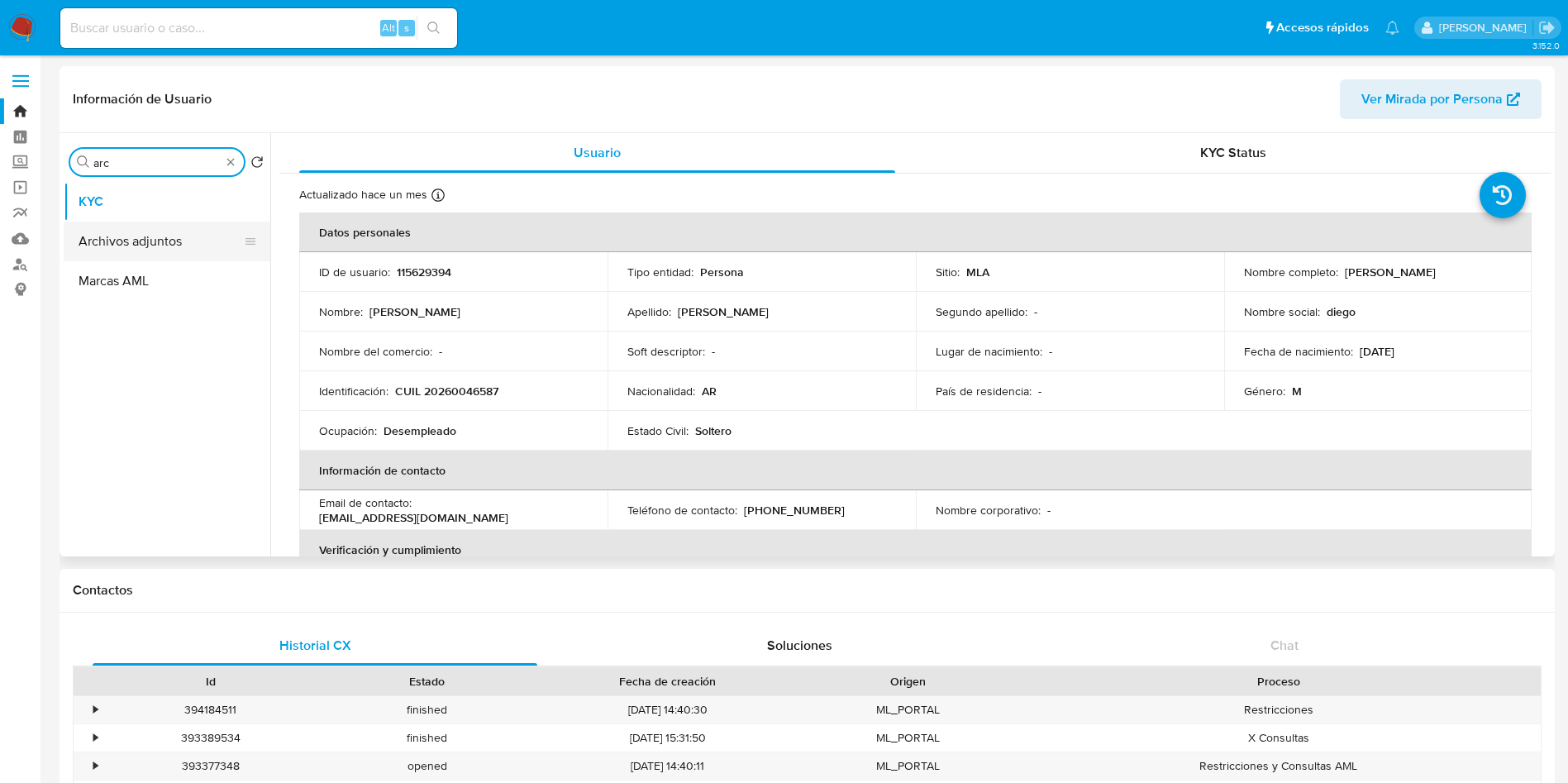
type input "arc"
drag, startPoint x: 164, startPoint y: 246, endPoint x: 80, endPoint y: 294, distance: 96.7
click at [162, 245] on button "Archivos adjuntos" at bounding box center [167, 242] width 206 height 40
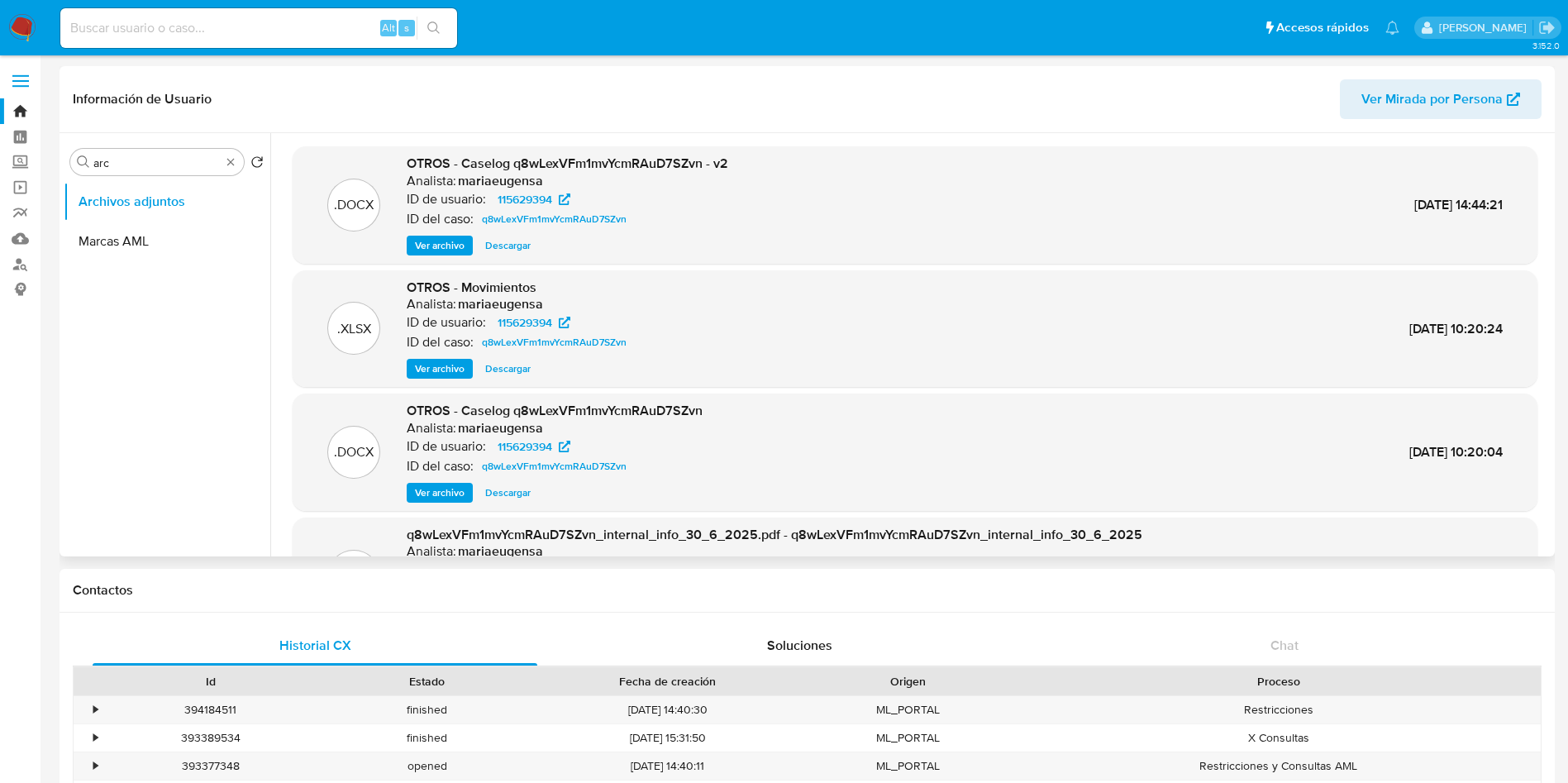
click at [497, 246] on span "Descargar" at bounding box center [508, 245] width 46 height 16
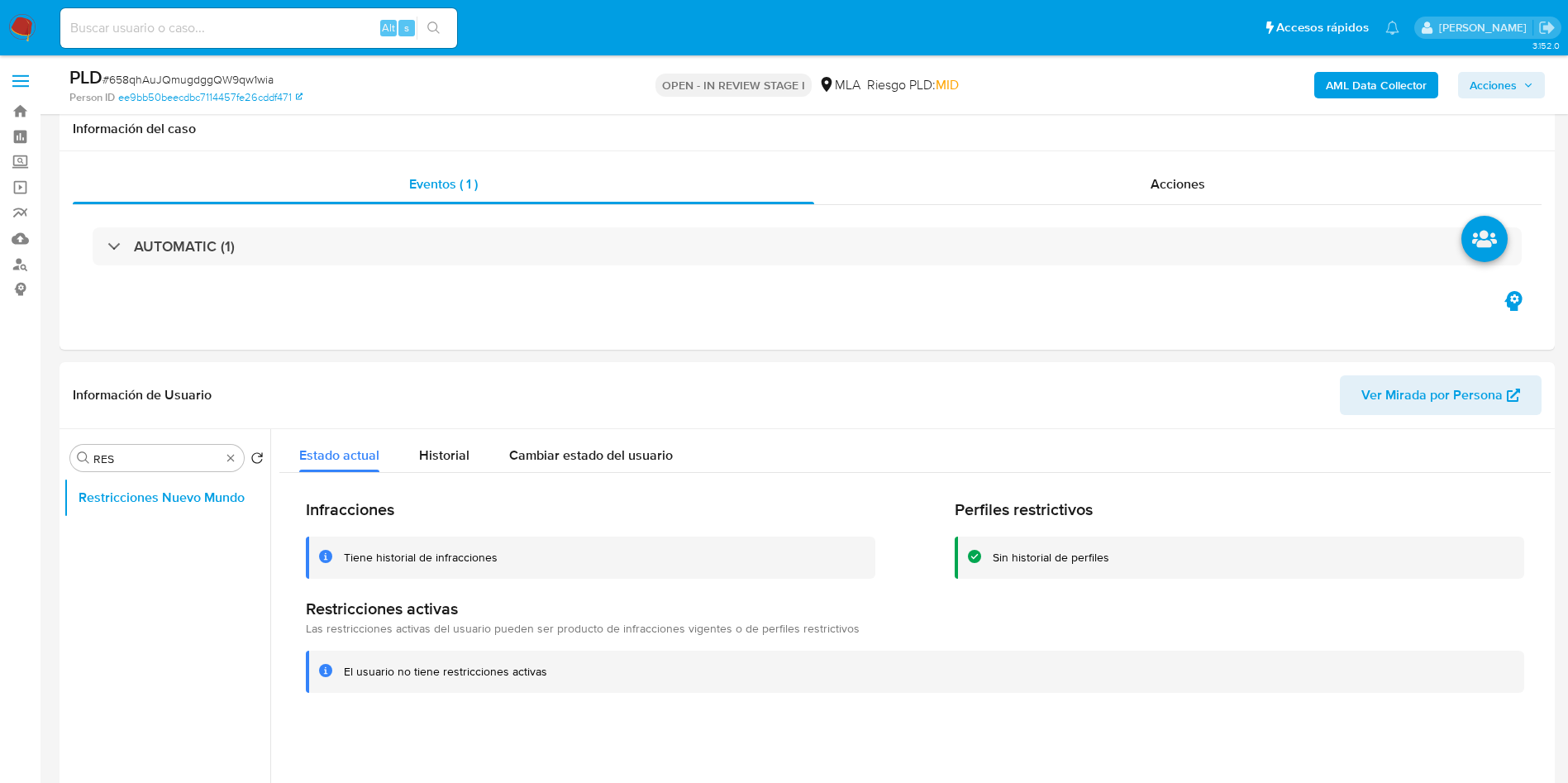
select select "10"
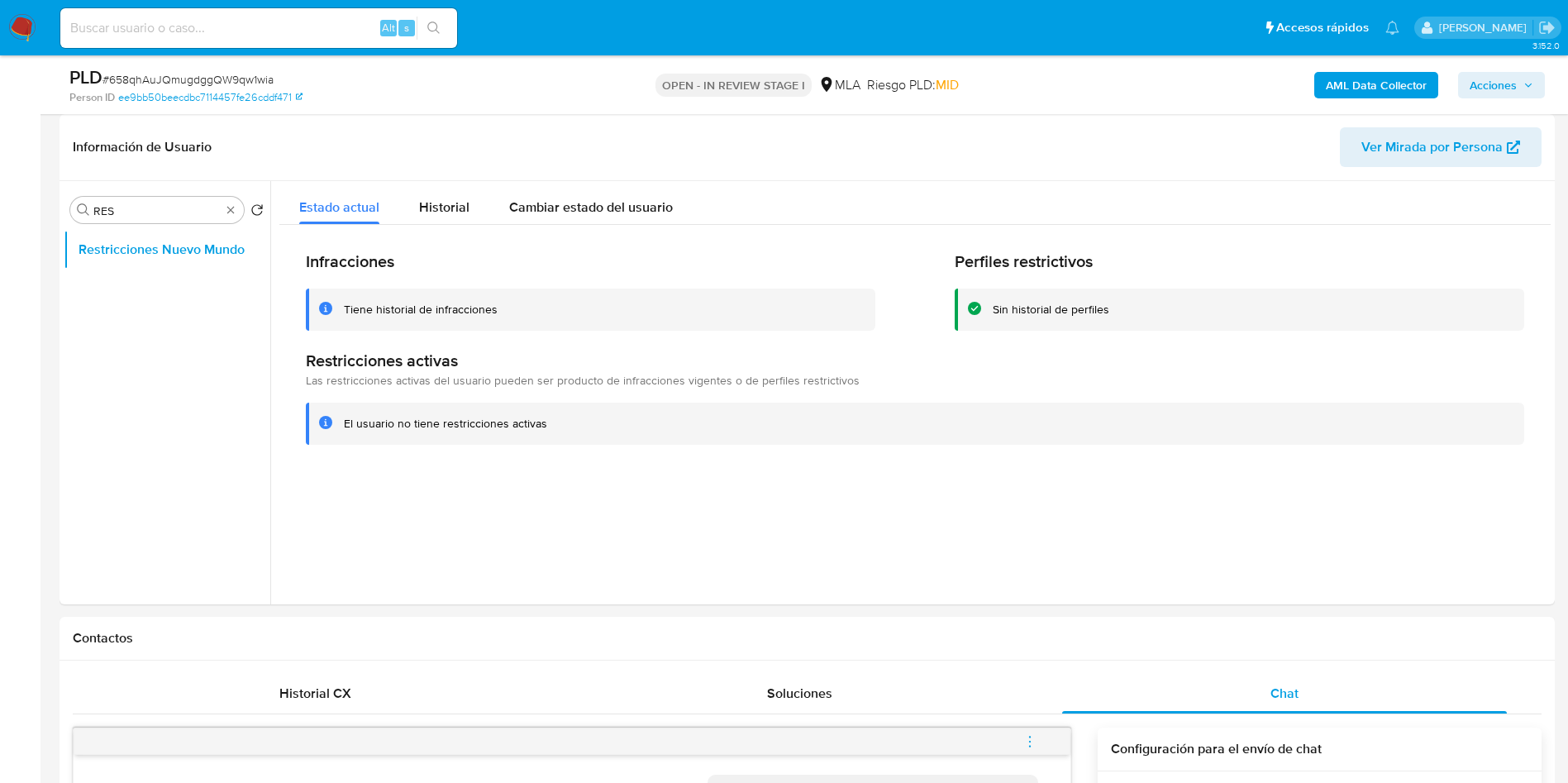
scroll to position [3165, 0]
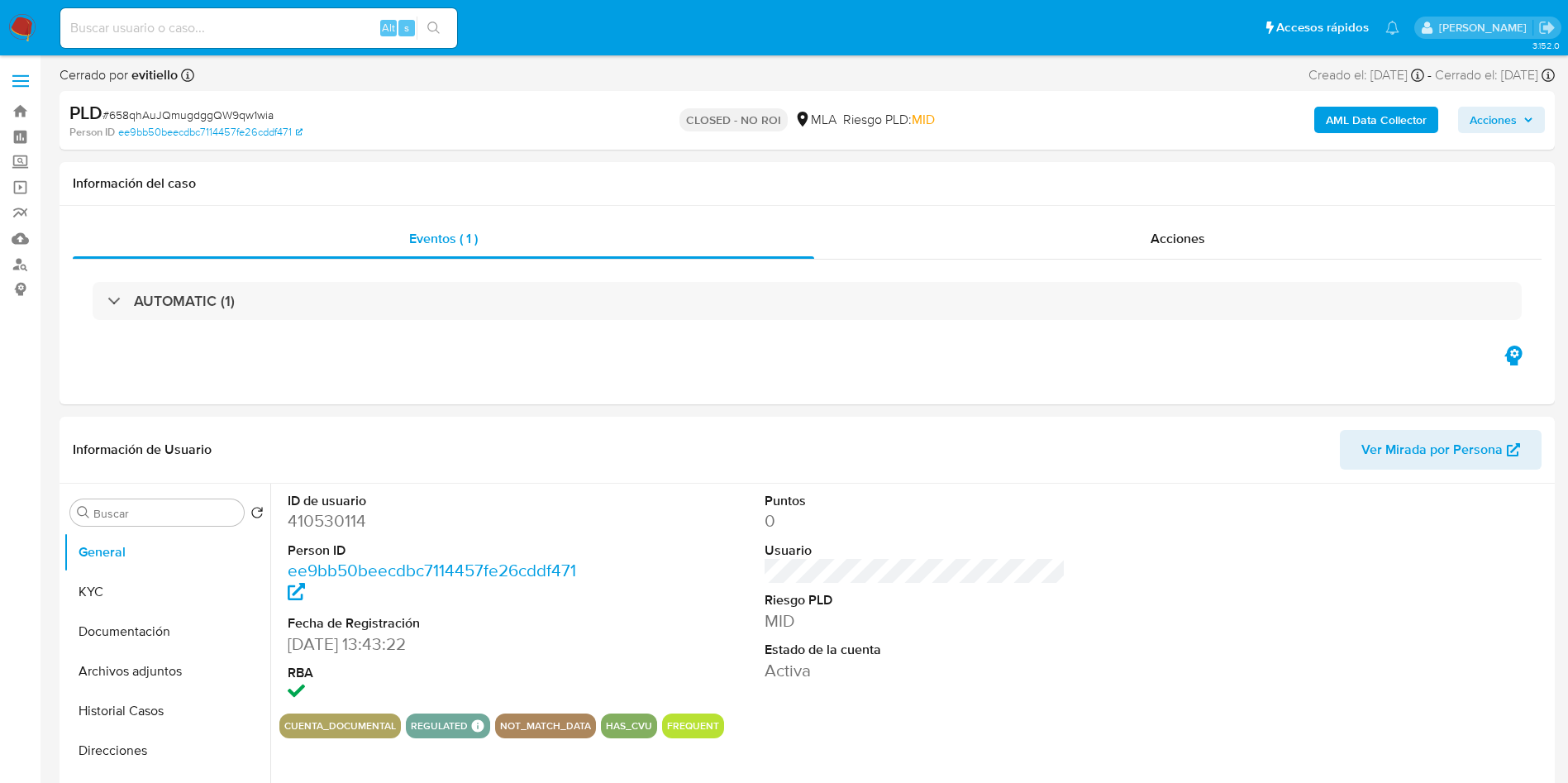
select select "10"
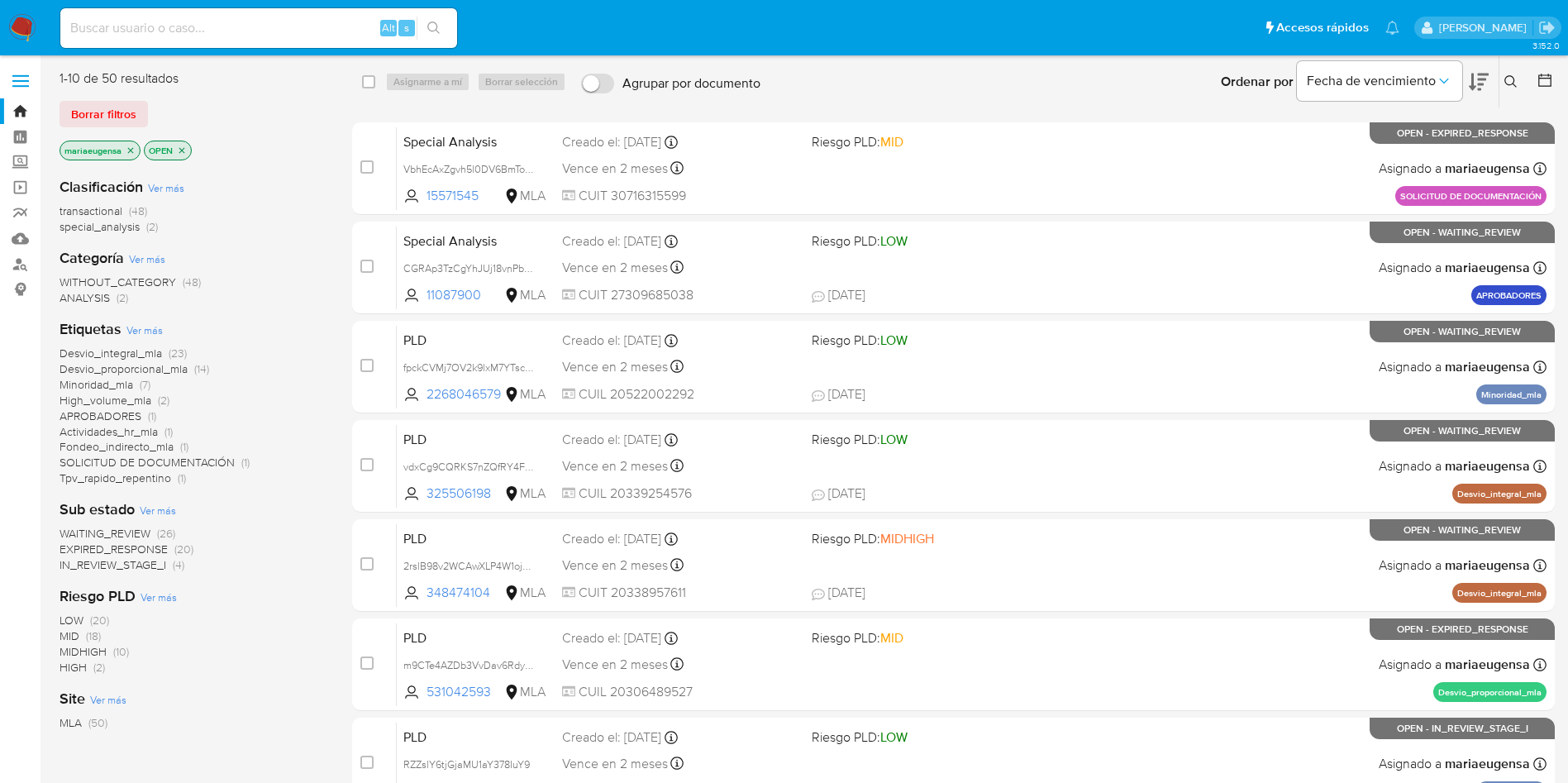
click at [150, 27] on input at bounding box center [258, 28] width 397 height 21
paste input "391189051"
type input "391189051"
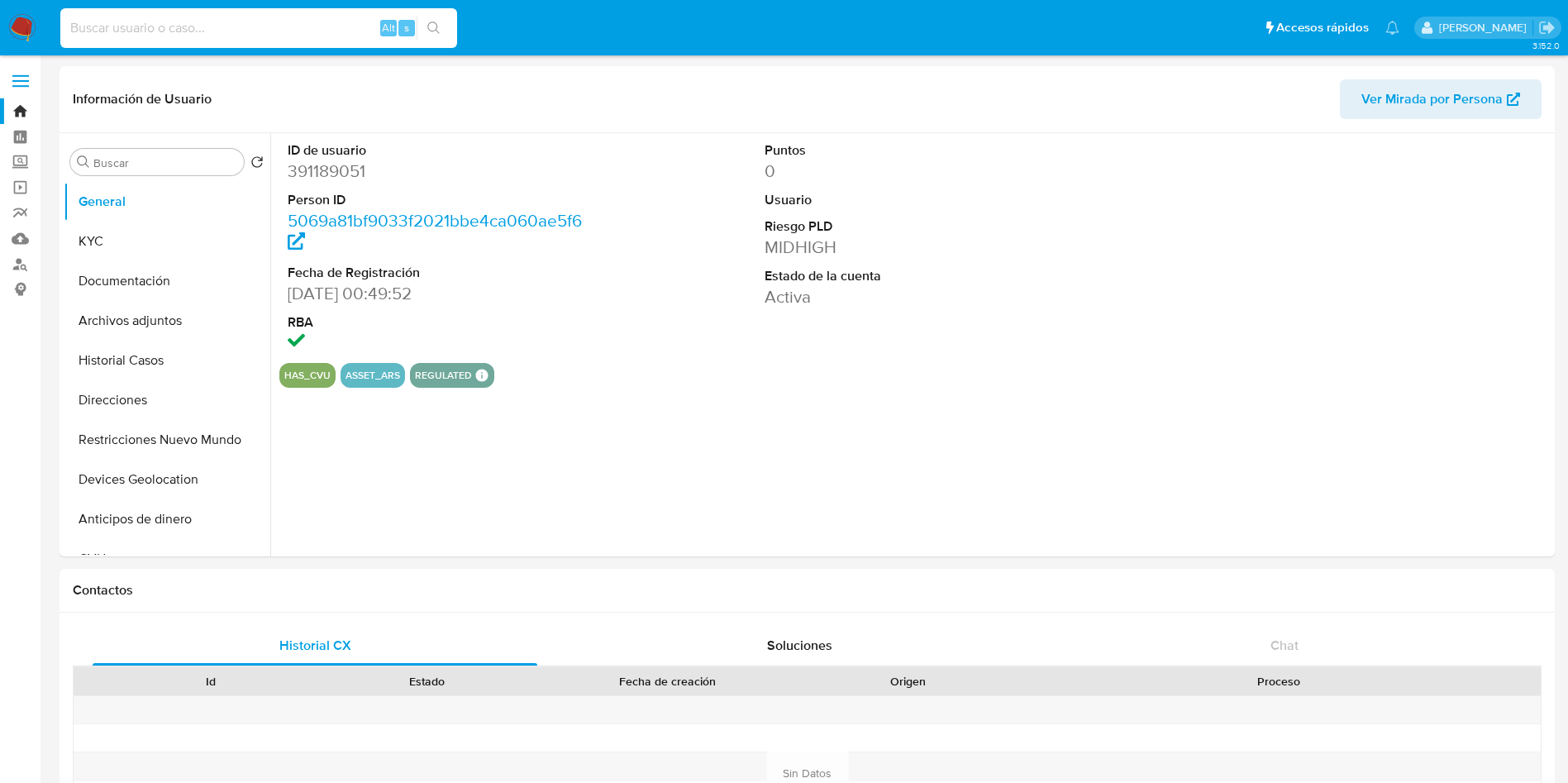
click at [281, 21] on input at bounding box center [258, 28] width 397 height 21
paste input "hk8B7X1mFdi1LeJRlpDvvODf"
type input "hk8B7X1mFdi1LeJRlpDvvODf"
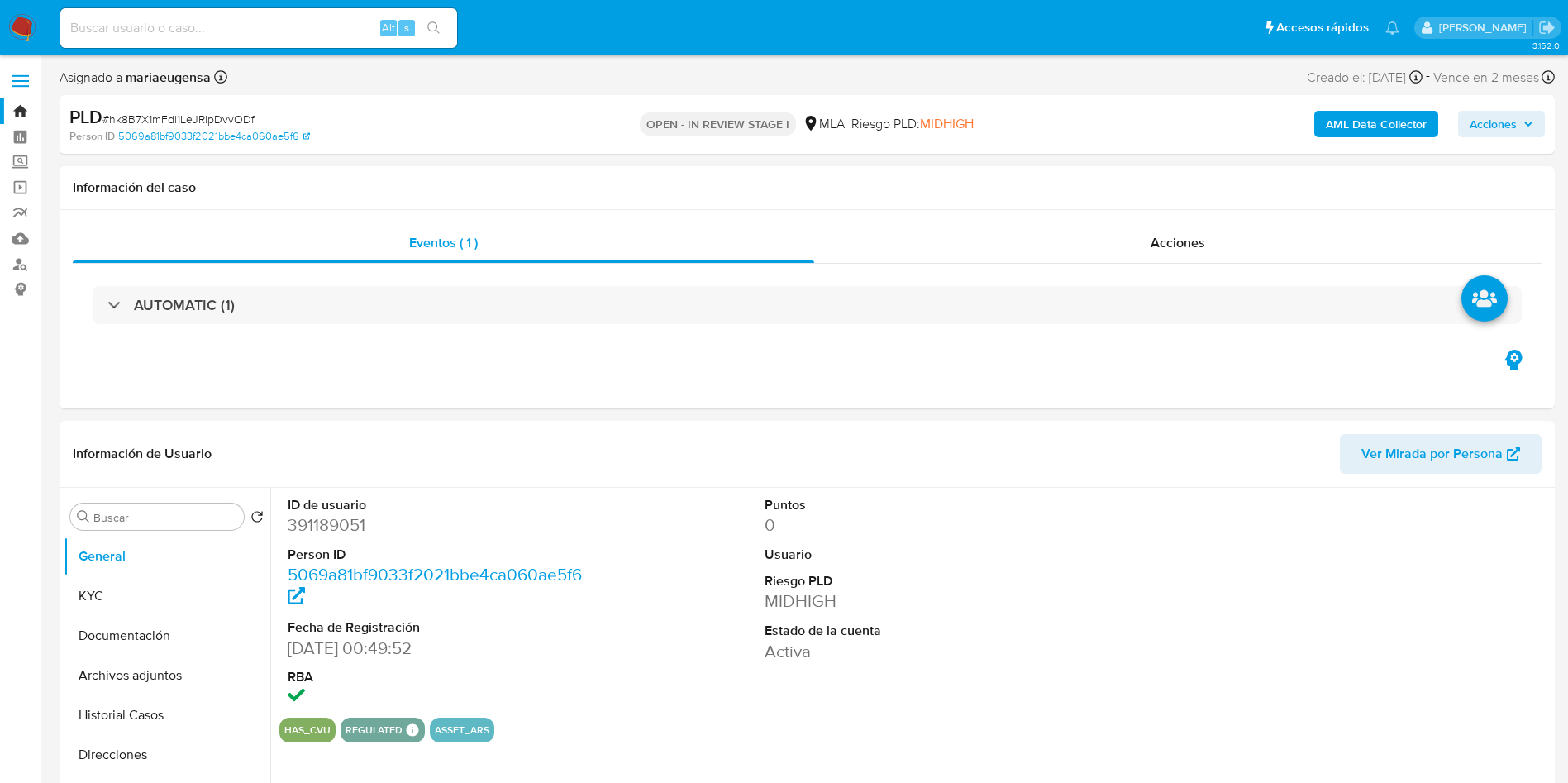
select select "10"
click at [173, 594] on button "KYC" at bounding box center [161, 597] width 193 height 40
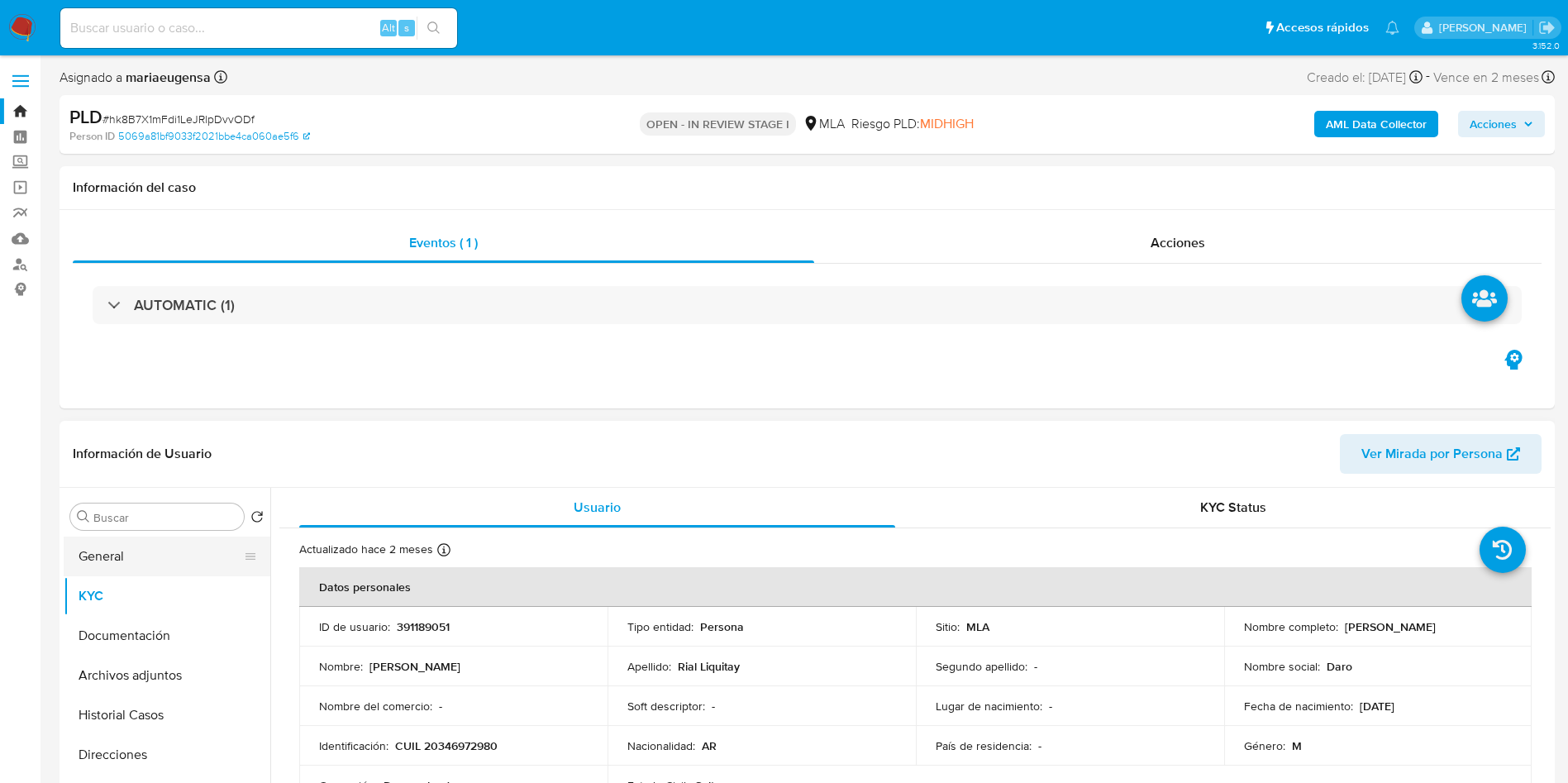
click at [159, 559] on button "General" at bounding box center [161, 556] width 193 height 40
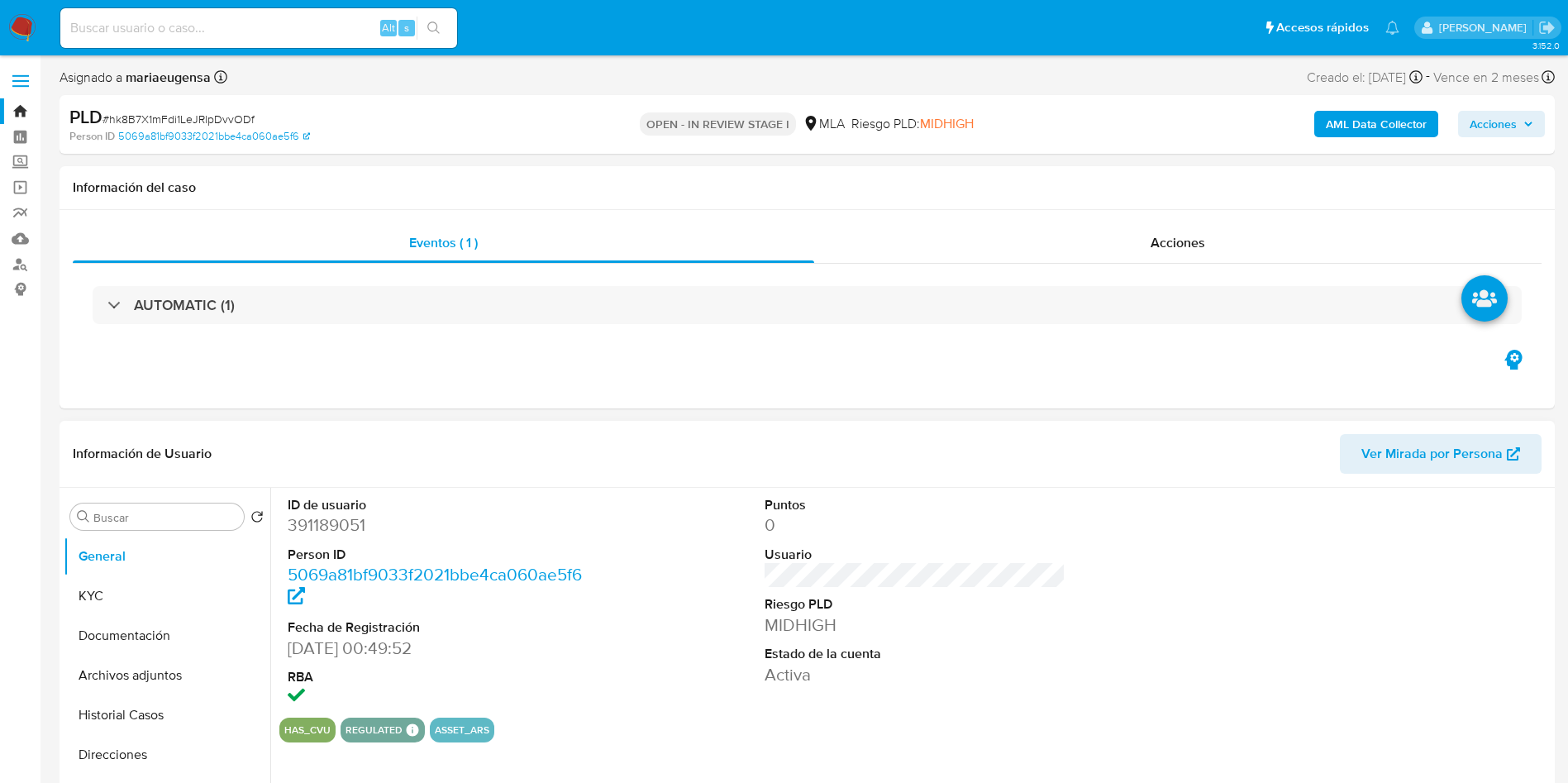
click at [303, 533] on dd "391189051" at bounding box center [439, 525] width 302 height 23
copy dd "391189051"
click at [174, 584] on button "KYC" at bounding box center [161, 597] width 193 height 40
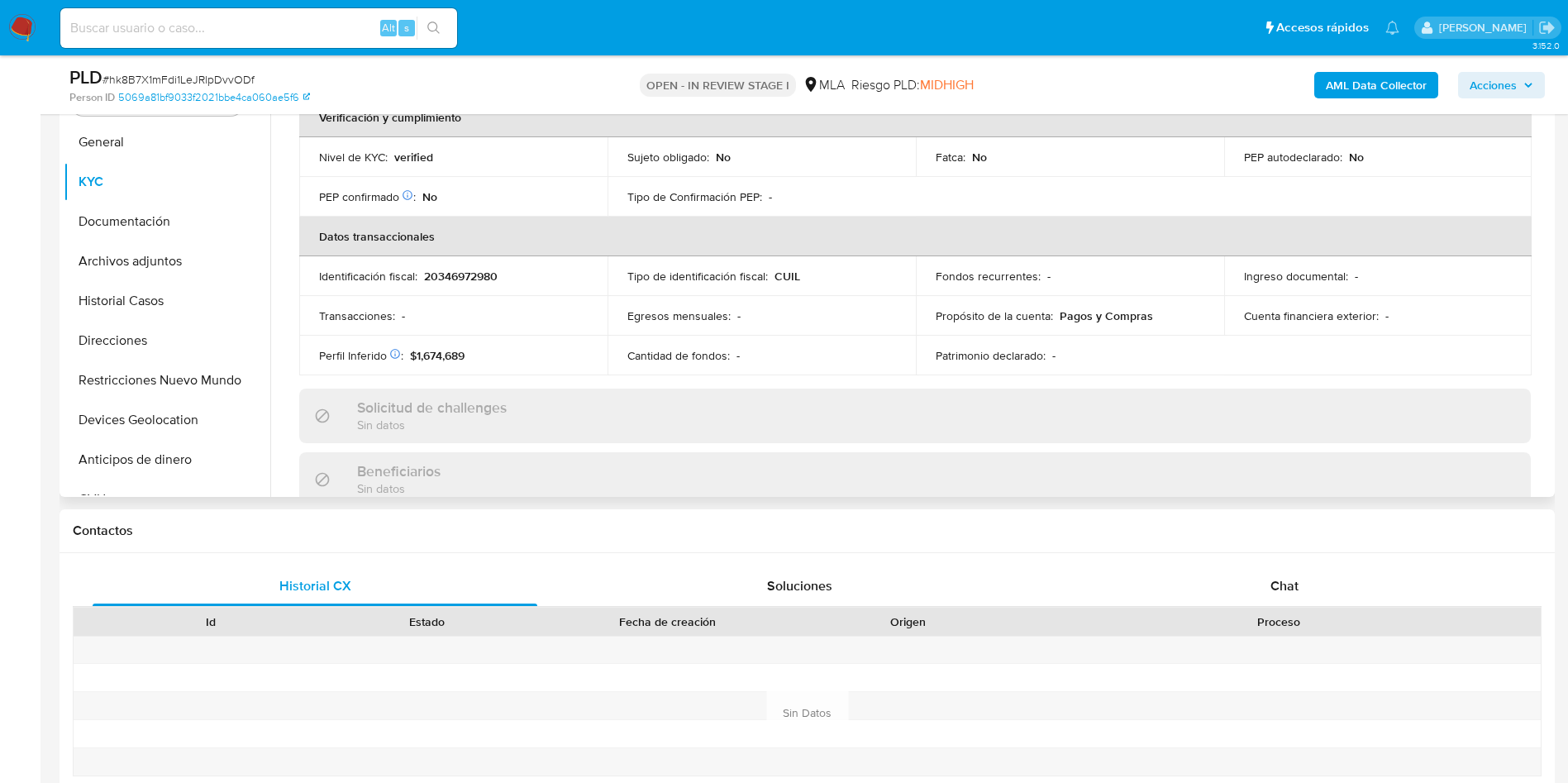
scroll to position [359, 0]
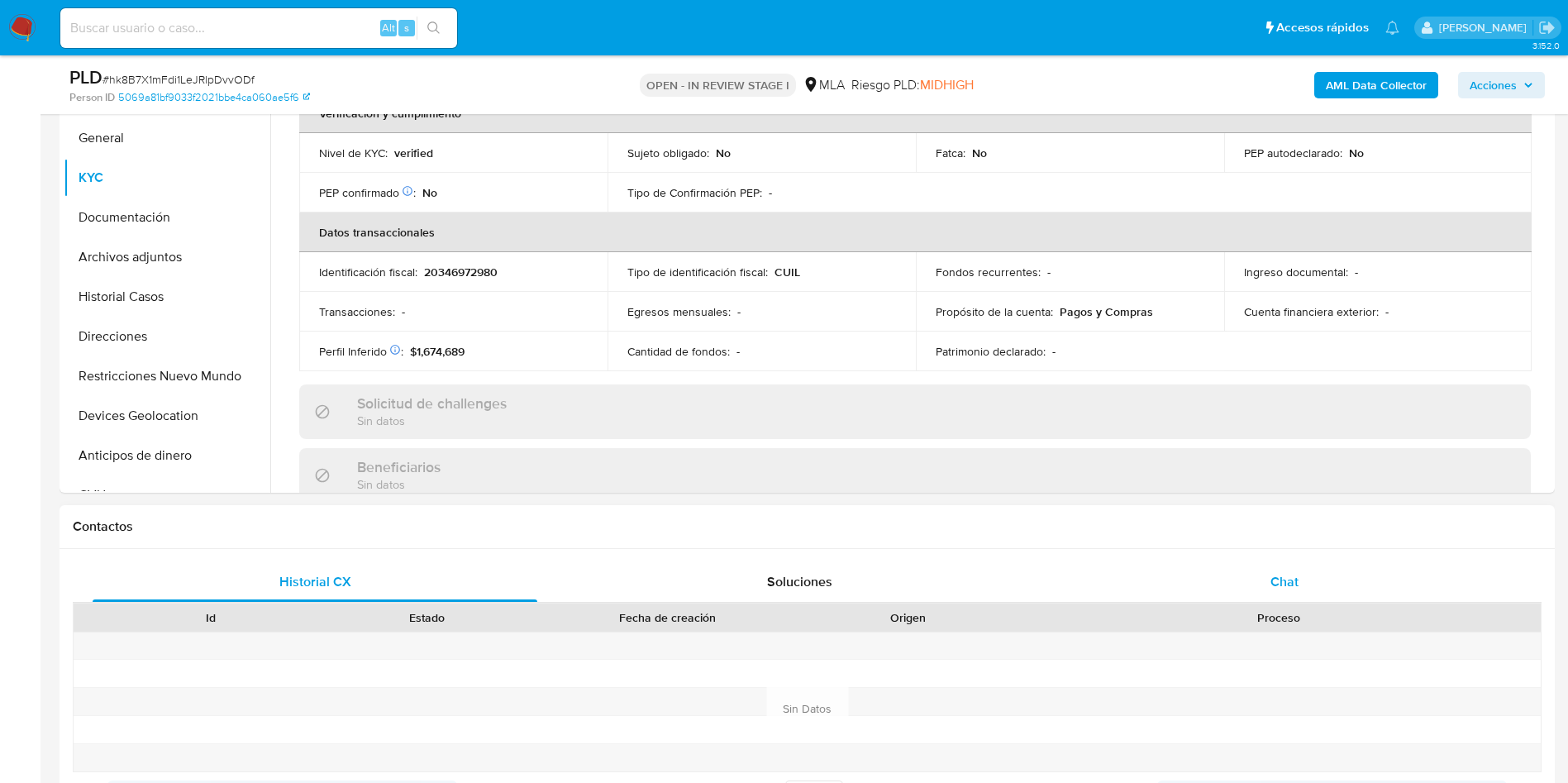
click at [1273, 570] on div "Chat" at bounding box center [1284, 582] width 444 height 40
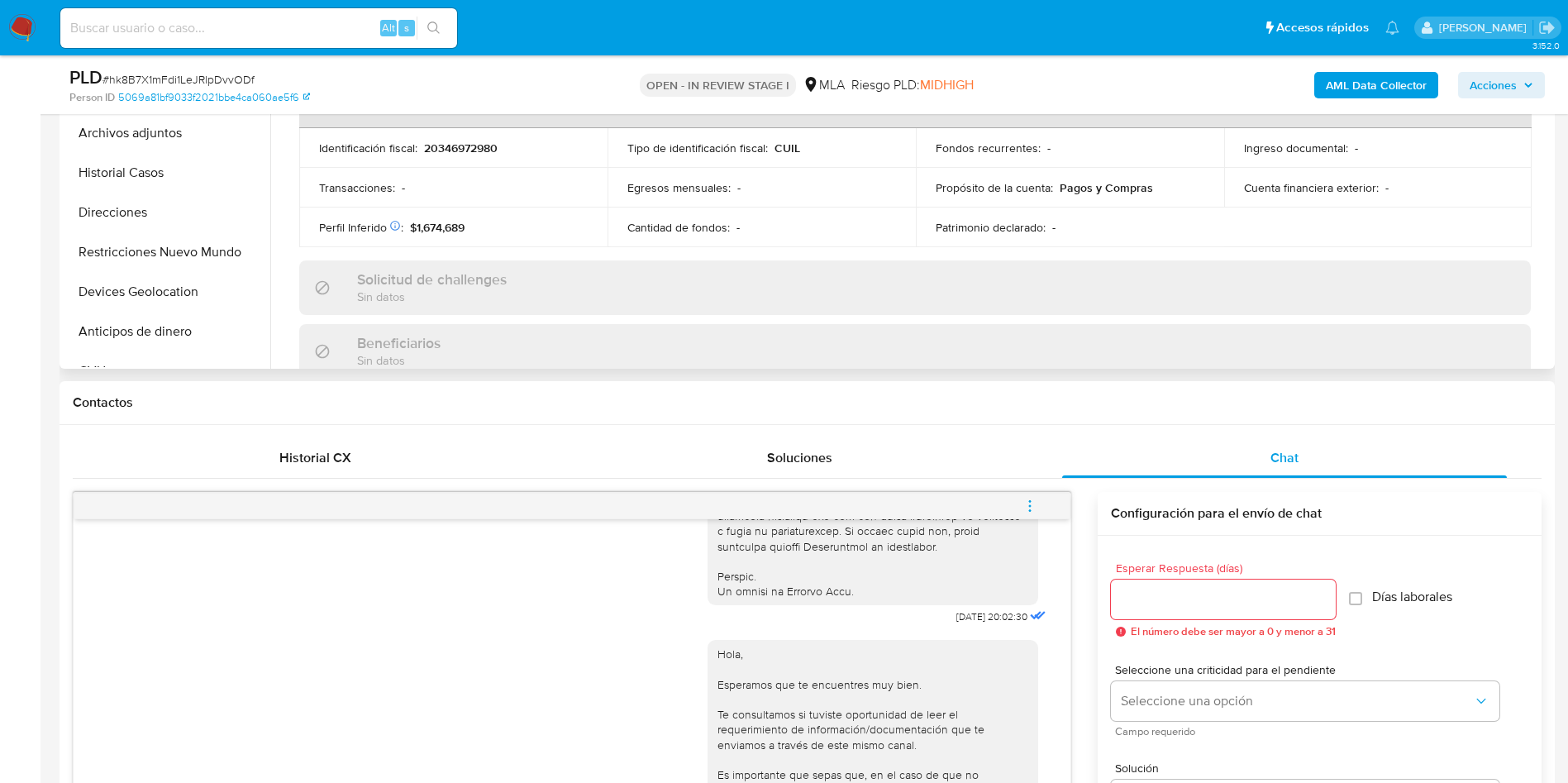
scroll to position [236, 0]
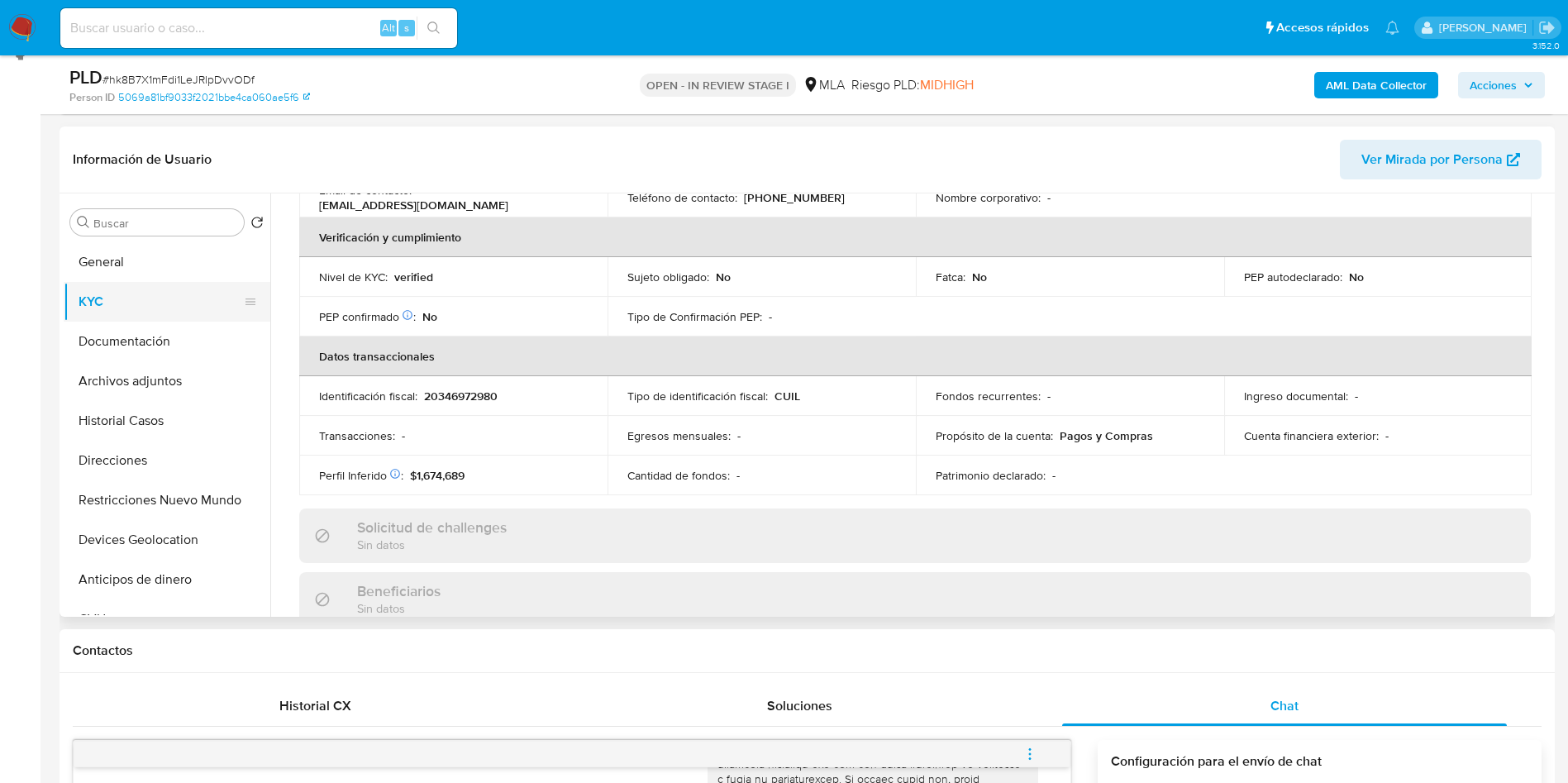
click at [160, 297] on button "KYC" at bounding box center [161, 302] width 193 height 40
click at [195, 297] on button "KYC" at bounding box center [161, 302] width 193 height 40
click at [136, 294] on button "KYC" at bounding box center [161, 302] width 193 height 40
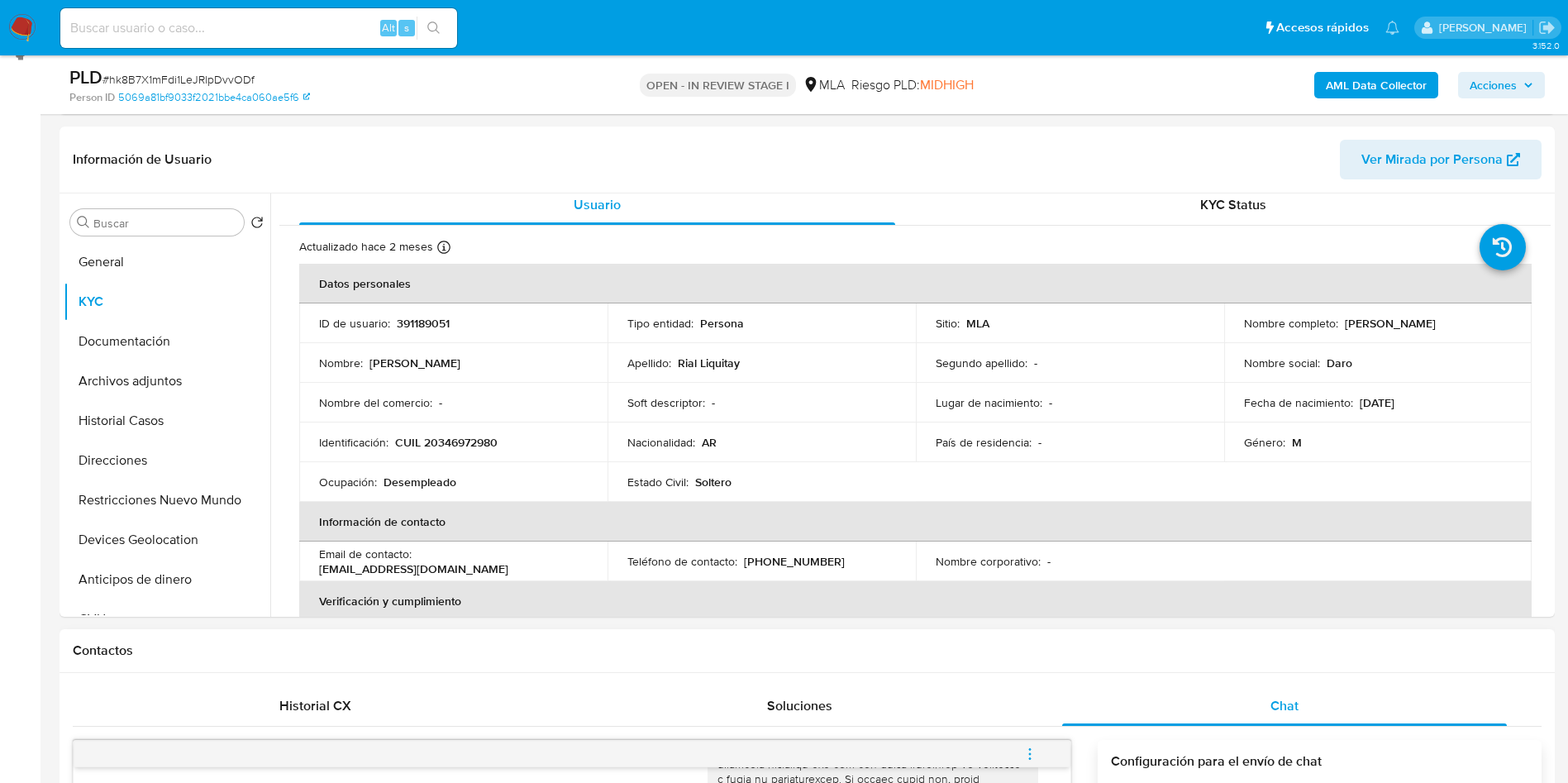
scroll to position [0, 0]
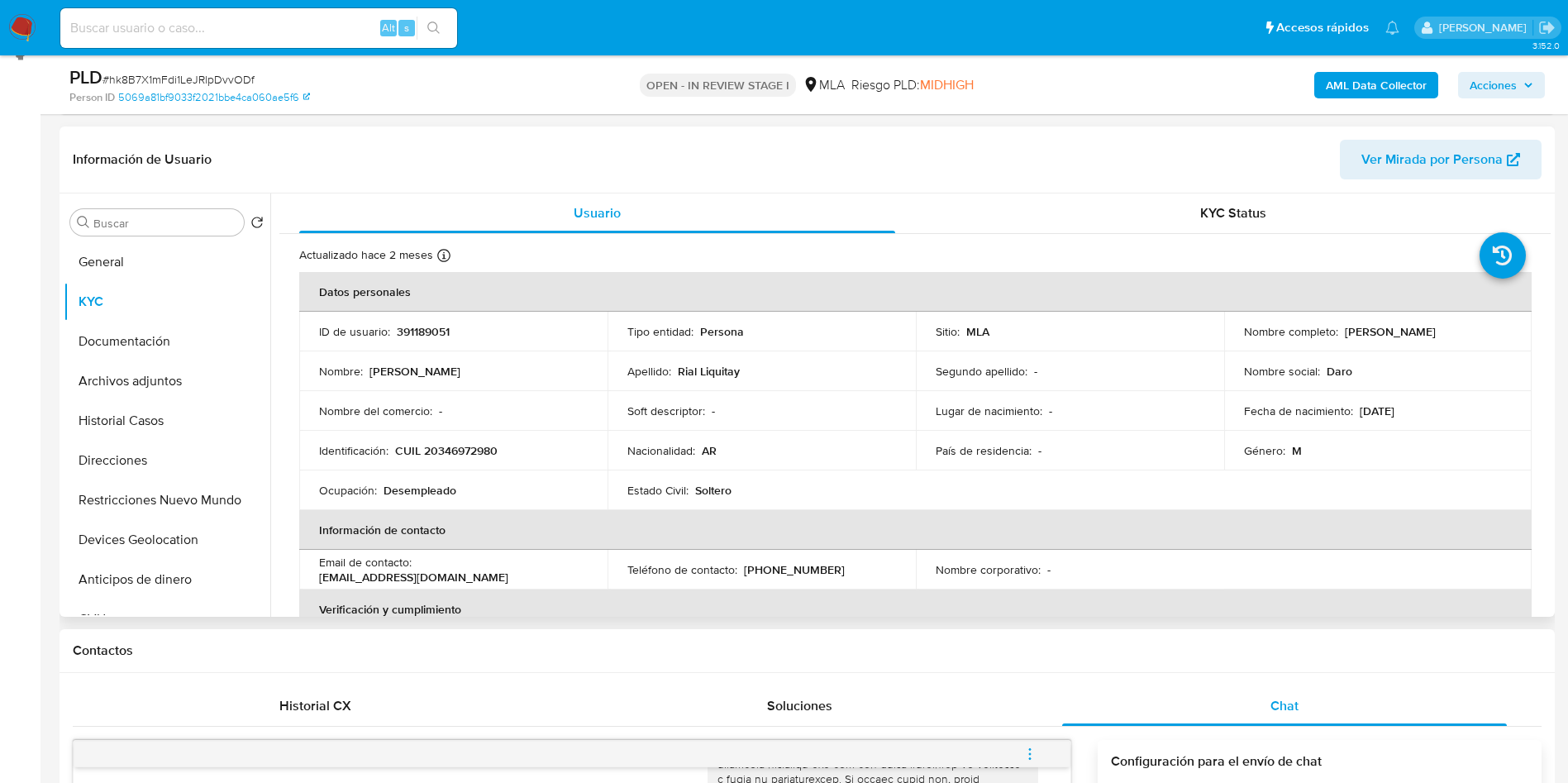
click at [450, 457] on p "CUIL 20346972980" at bounding box center [445, 451] width 102 height 15
copy p "20346972980"
click at [461, 465] on td "Identificación : CUIL 20346972980" at bounding box center [453, 451] width 309 height 40
click at [468, 450] on p "CUIL 20346972980" at bounding box center [445, 451] width 102 height 15
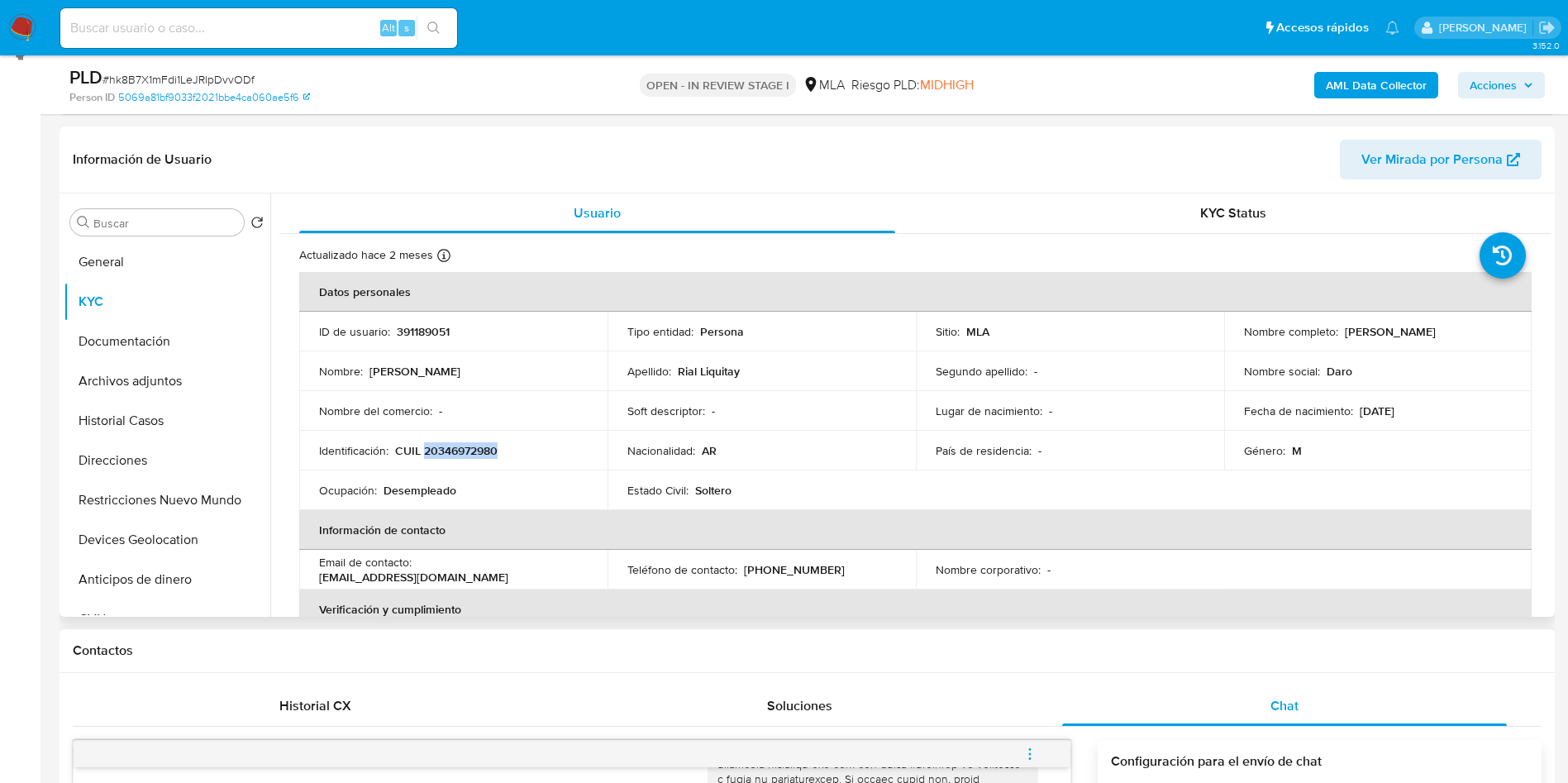
click at [468, 450] on p "CUIL 20346972980" at bounding box center [445, 451] width 102 height 15
copy p "20346972980"
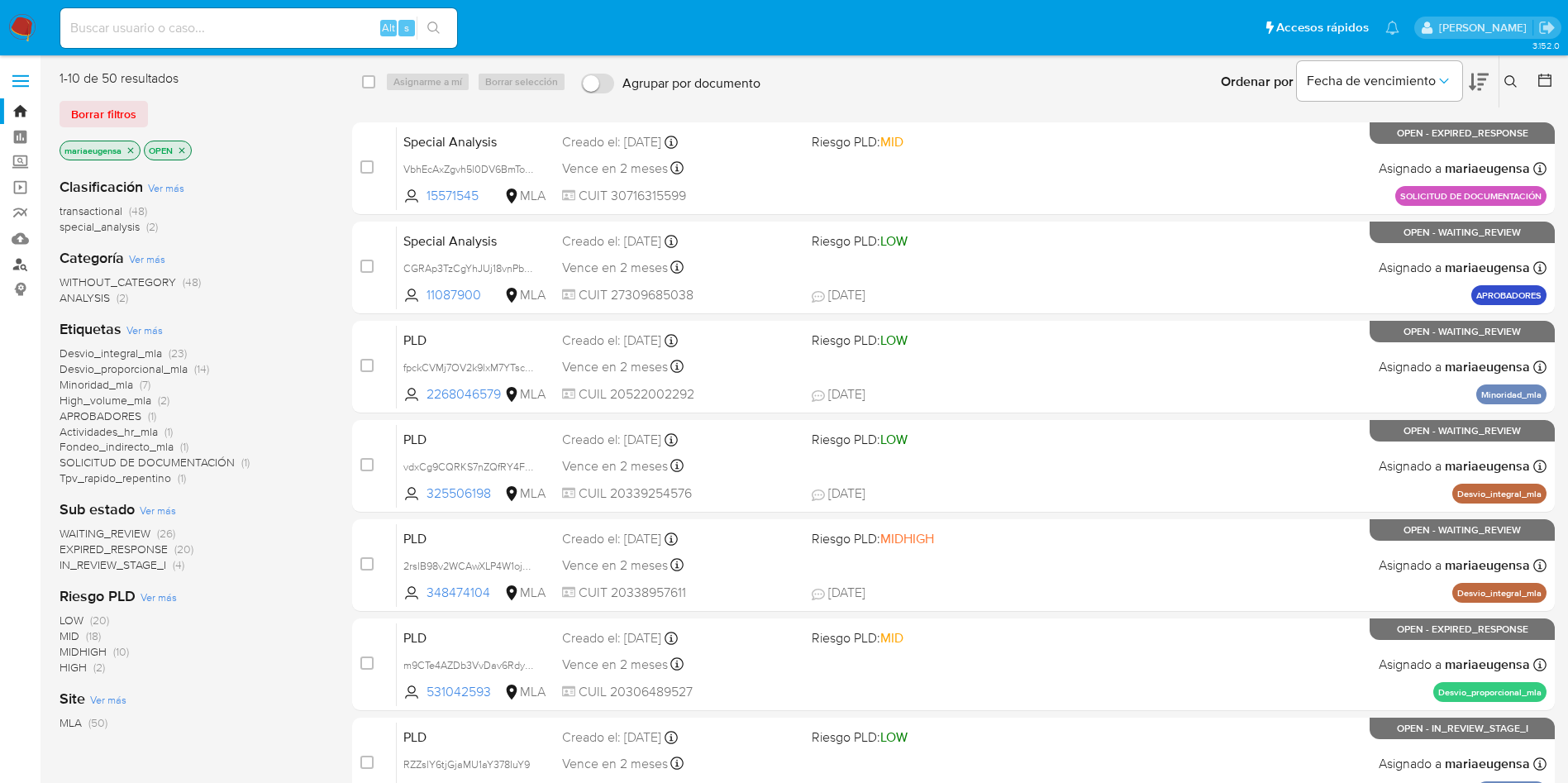
click at [20, 268] on link "Buscador de personas" at bounding box center [98, 264] width 197 height 26
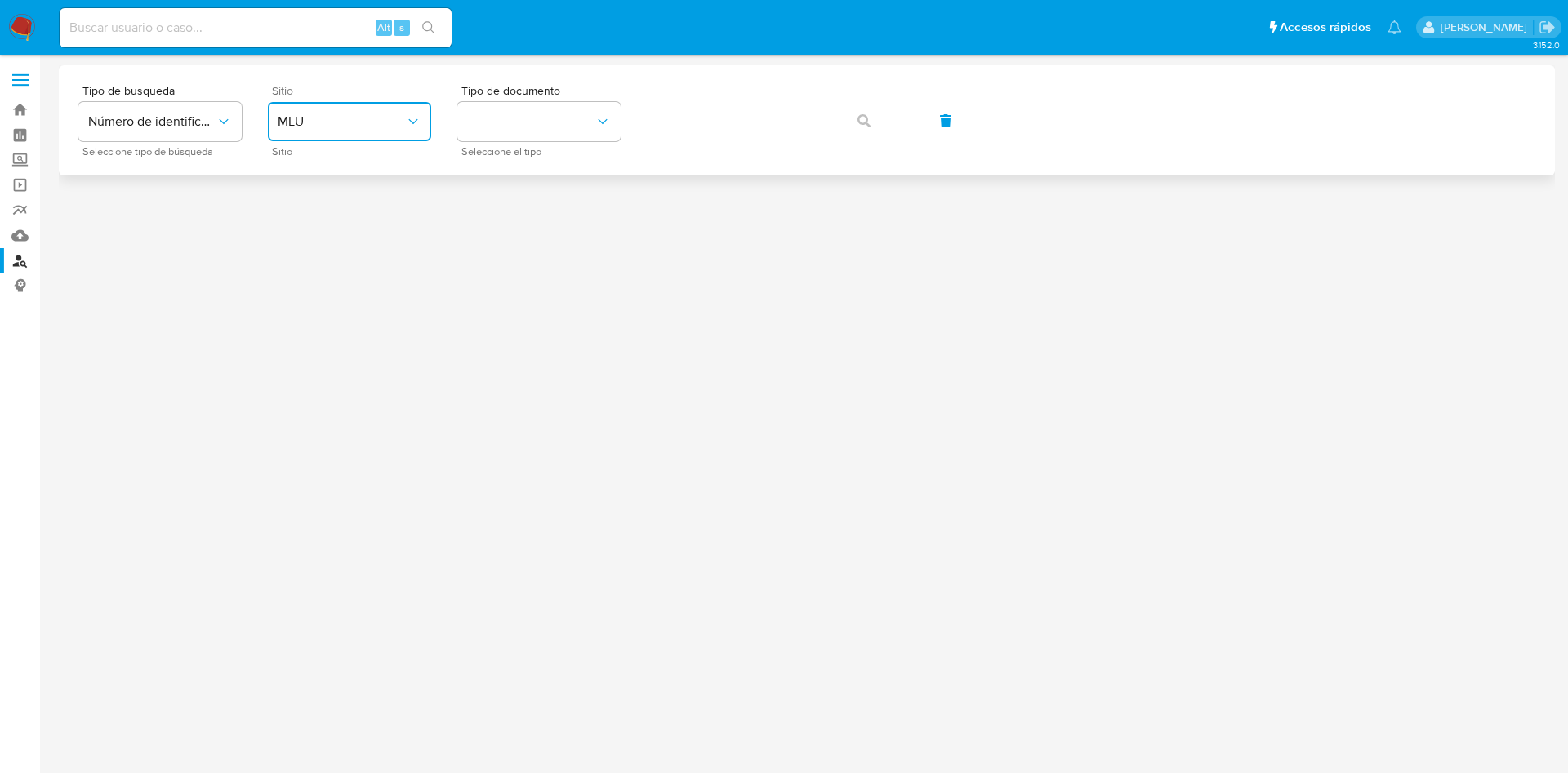
click at [312, 113] on span "MLU" at bounding box center [341, 121] width 127 height 16
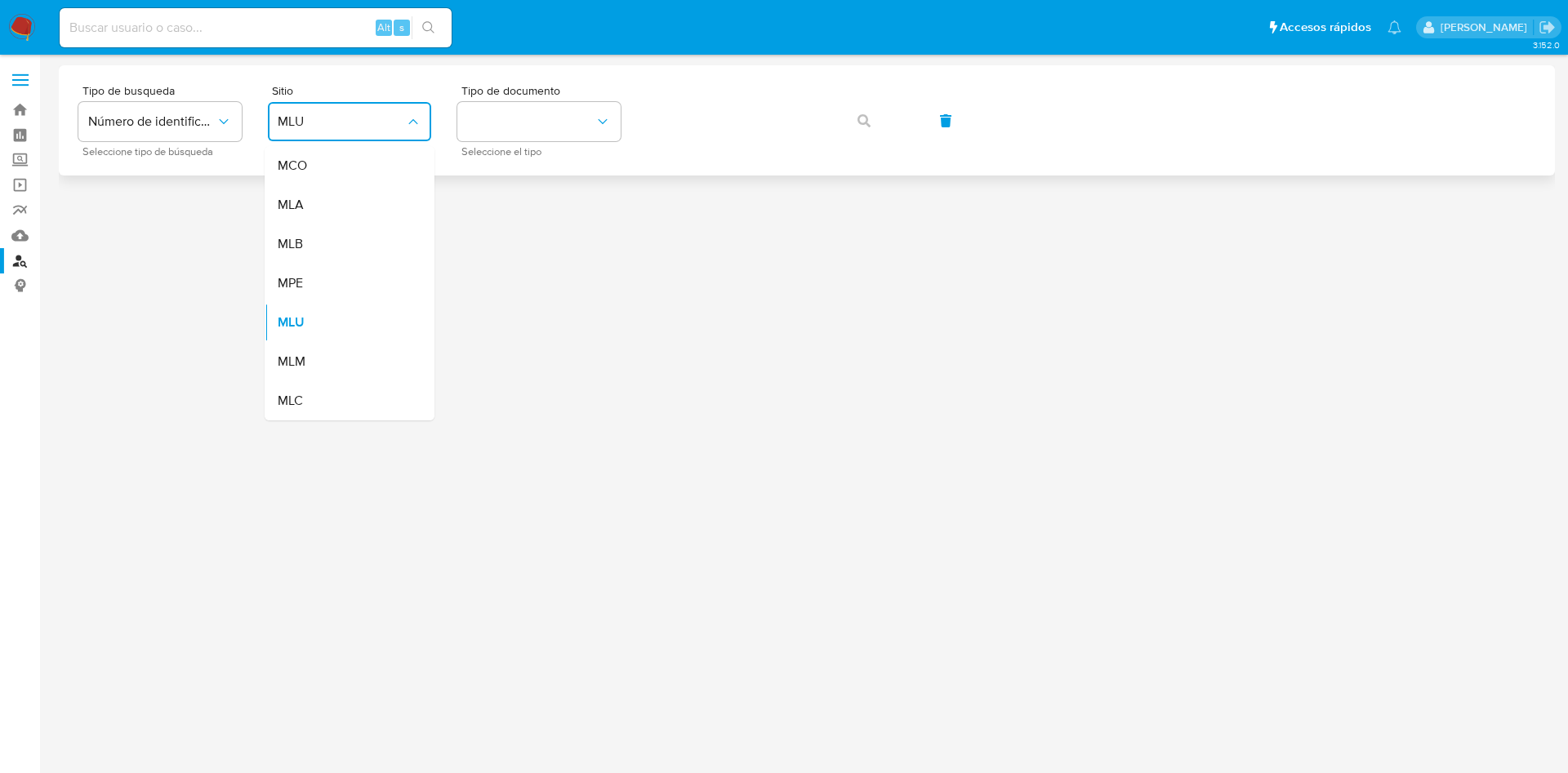
drag, startPoint x: 296, startPoint y: 209, endPoint x: 395, endPoint y: 158, distance: 111.4
click at [314, 193] on div "MLA" at bounding box center [345, 205] width 134 height 40
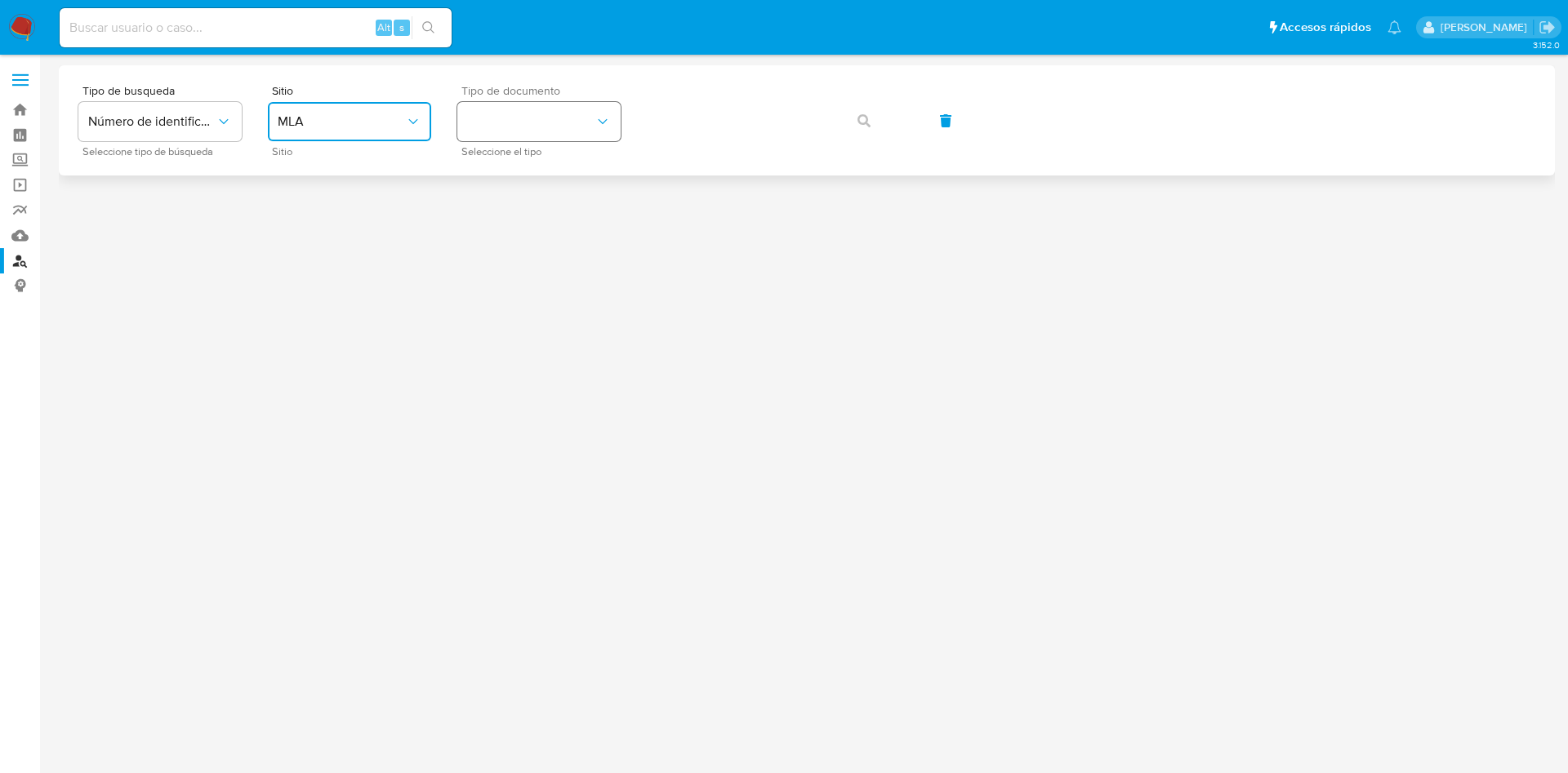
click at [522, 135] on button "identificationType" at bounding box center [538, 122] width 163 height 40
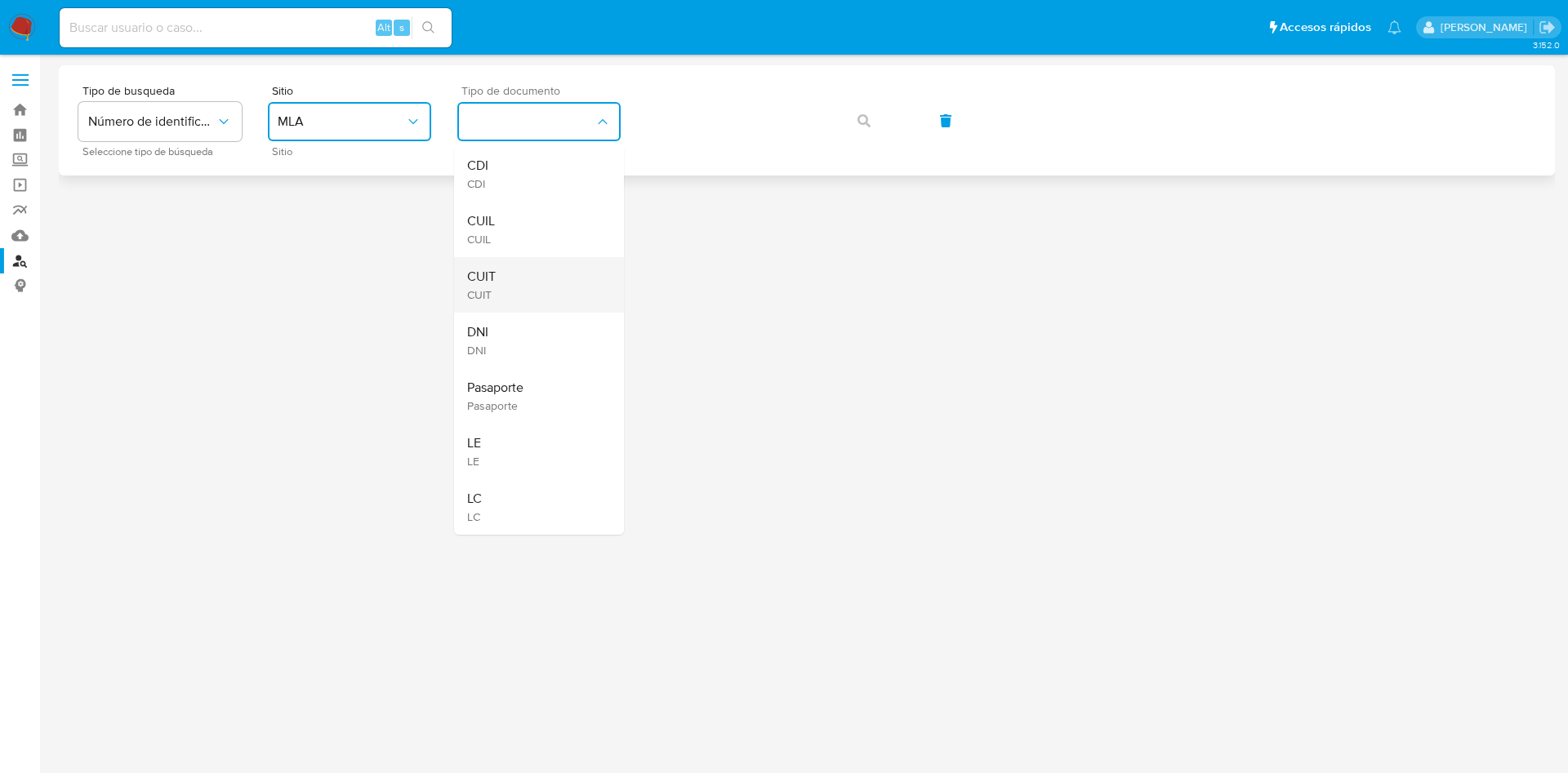
click at [501, 281] on div "CUIT CUIT" at bounding box center [534, 284] width 134 height 56
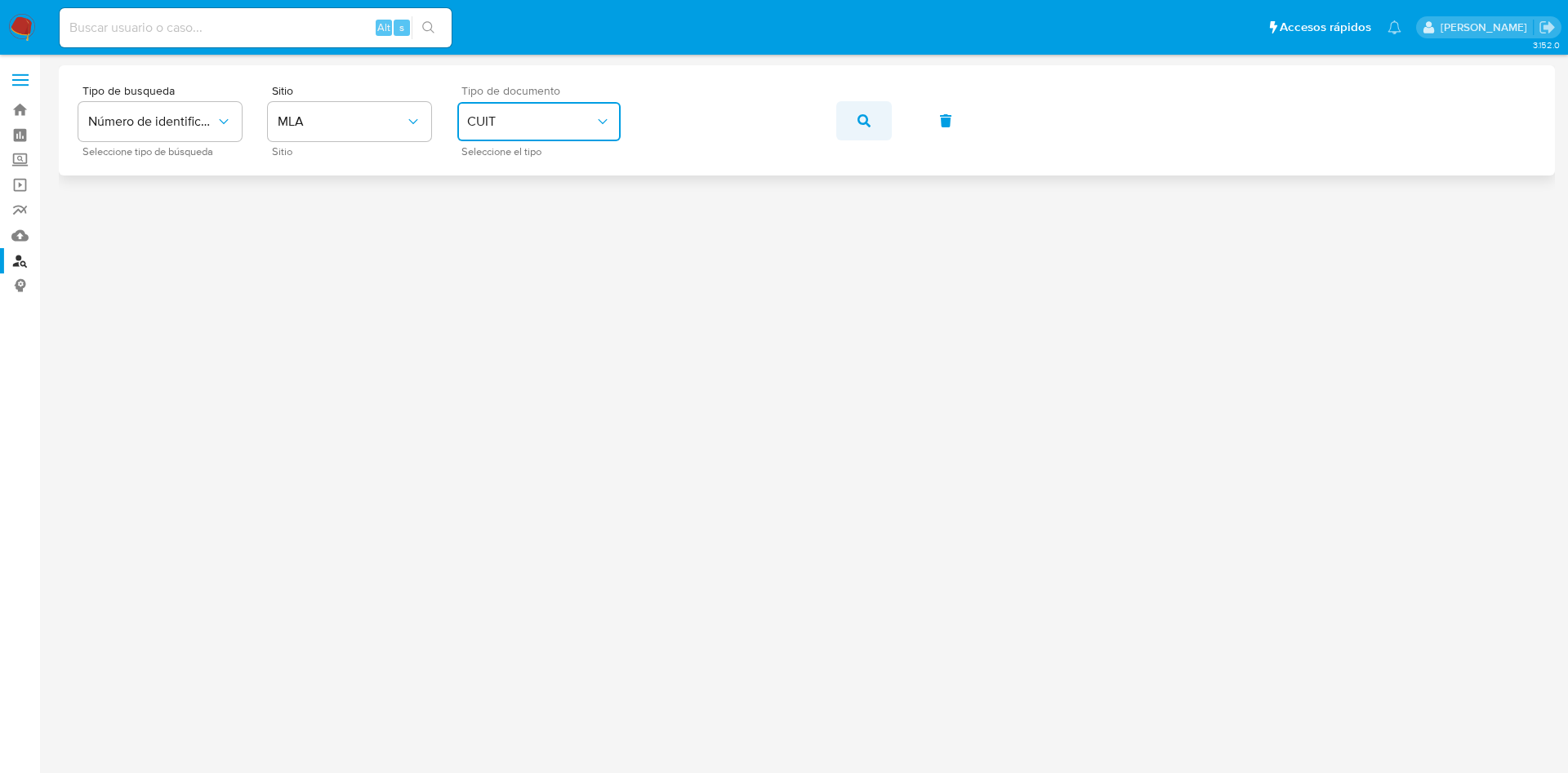
click at [856, 113] on button "button" at bounding box center [864, 121] width 56 height 40
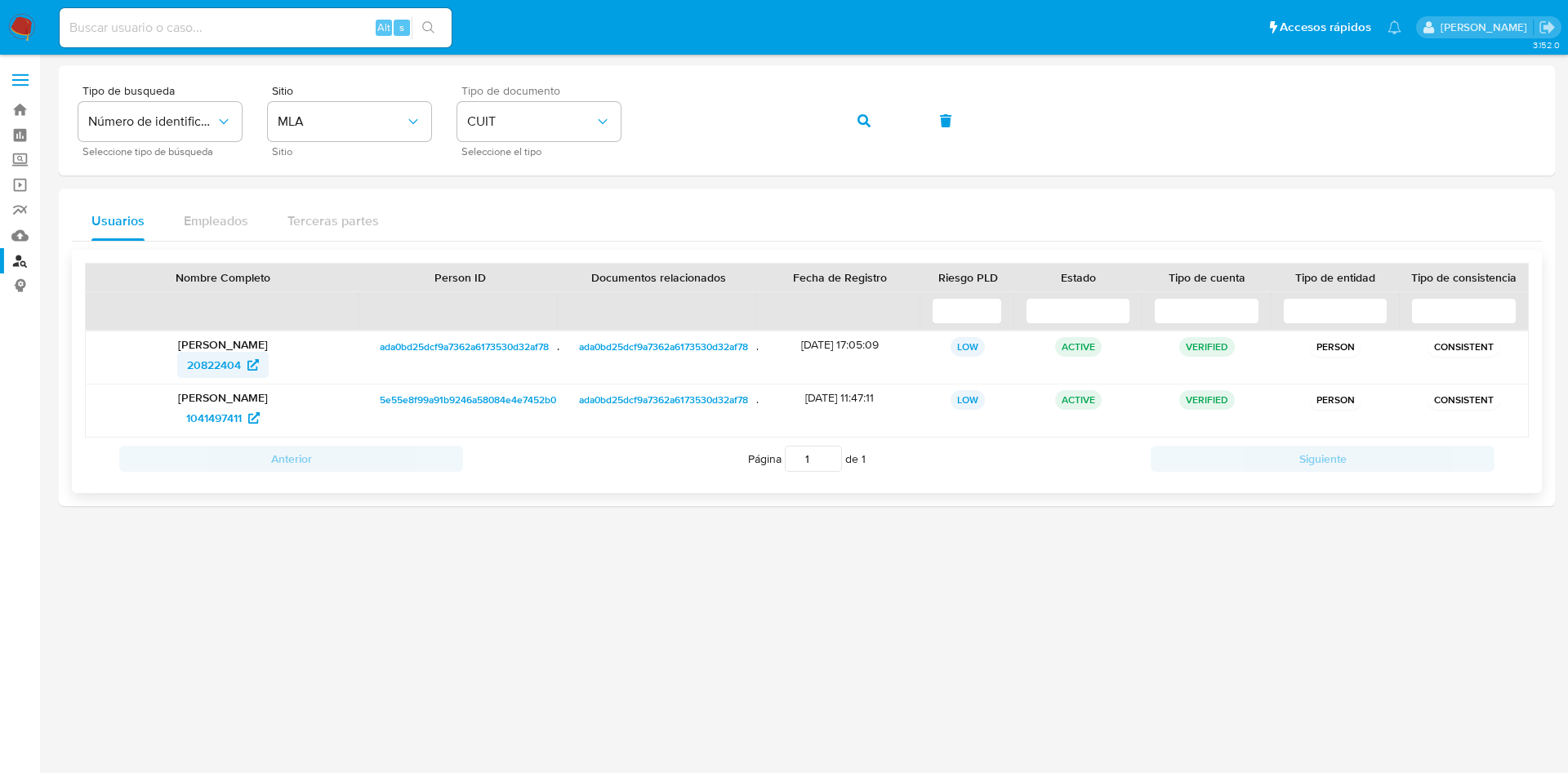
click at [219, 364] on span "20822404" at bounding box center [213, 365] width 54 height 26
click at [208, 425] on span "1041497411" at bounding box center [213, 418] width 56 height 26
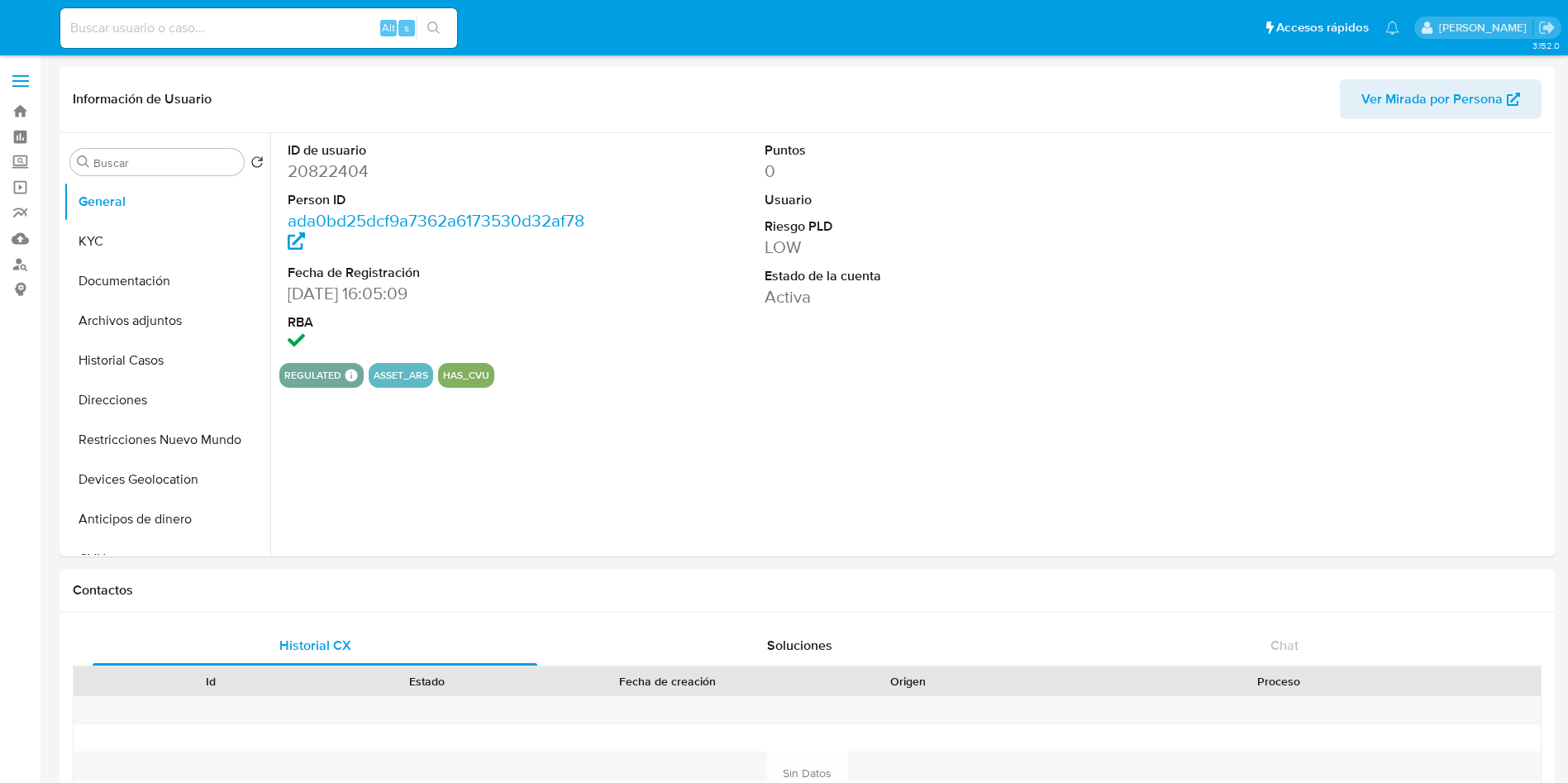
select select "10"
